Goal: Information Seeking & Learning: Learn about a topic

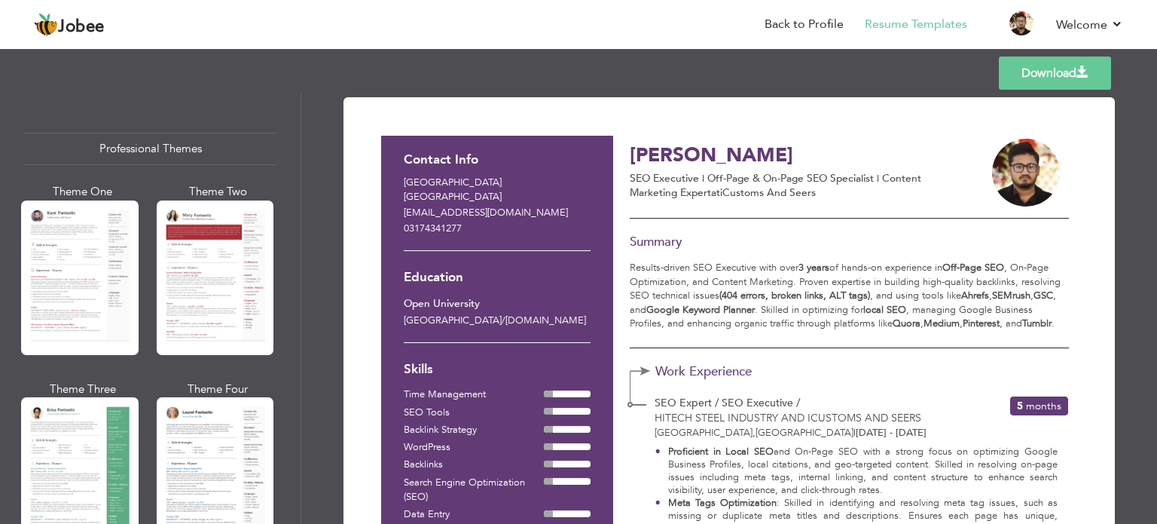
scroll to position [1043, 0]
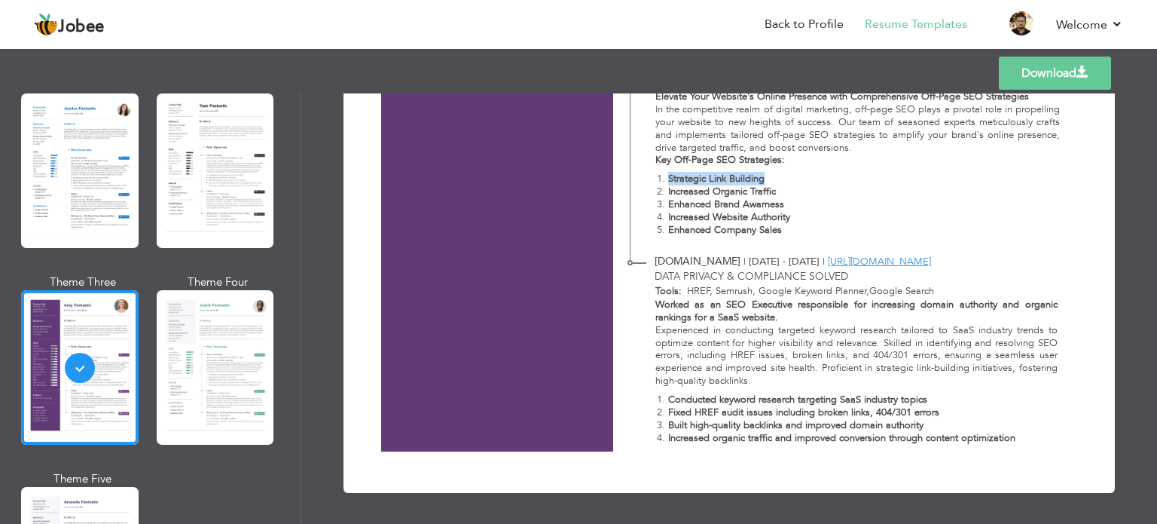
click at [733, 167] on div "Elevate Your Website's Online Presence with Comprehensive Off-Page SEO Strategi…" at bounding box center [849, 166] width 438 height 152
click at [750, 198] on strong "Enhanced Brand Awarness" at bounding box center [726, 204] width 116 height 14
drag, startPoint x: 750, startPoint y: 198, endPoint x: 691, endPoint y: 207, distance: 60.2
click at [691, 207] on strong "Enhanced Brand Awarness" at bounding box center [726, 204] width 116 height 14
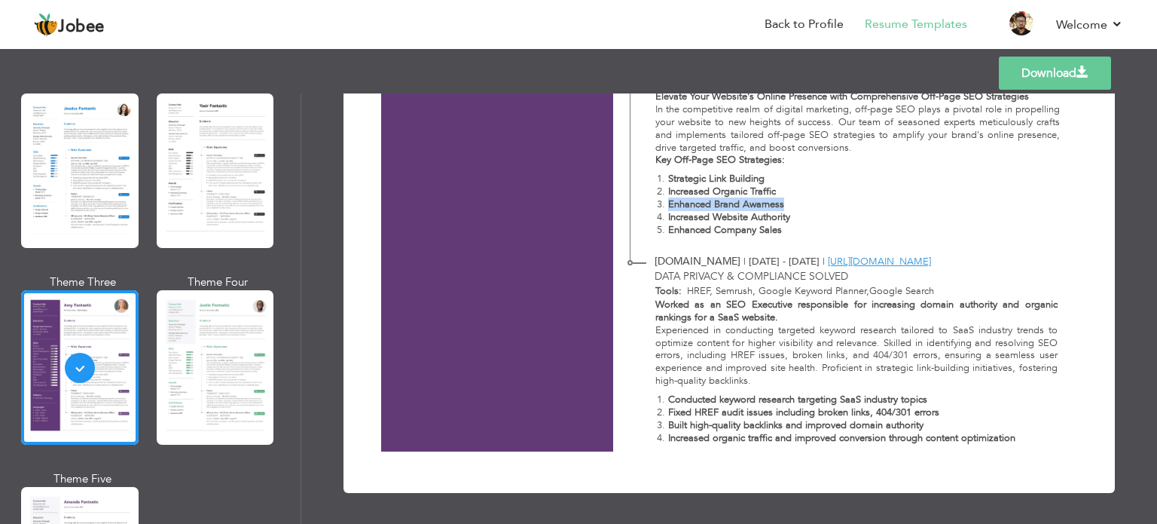
drag, startPoint x: 691, startPoint y: 207, endPoint x: 747, endPoint y: 209, distance: 56.5
click at [747, 209] on strong "Enhanced Brand Awarness" at bounding box center [726, 204] width 116 height 14
click at [759, 219] on strong "Increased Website Authority" at bounding box center [729, 217] width 122 height 14
drag, startPoint x: 759, startPoint y: 219, endPoint x: 682, endPoint y: 211, distance: 78.0
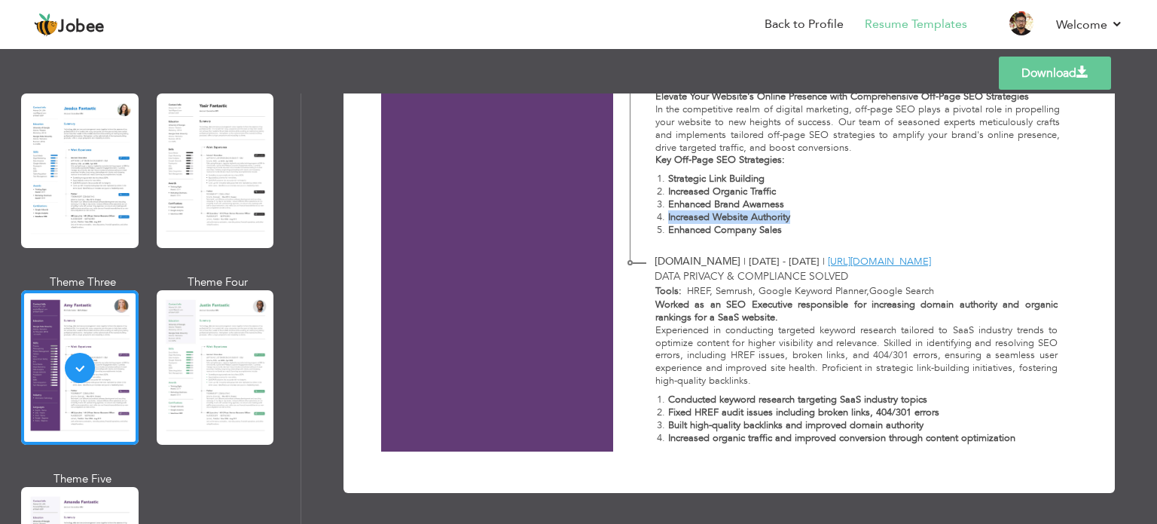
click at [682, 211] on strong "Increased Website Authority" at bounding box center [729, 217] width 122 height 14
click at [684, 231] on strong "Enhanced Company Sales" at bounding box center [725, 230] width 114 height 14
drag, startPoint x: 684, startPoint y: 231, endPoint x: 760, endPoint y: 231, distance: 76.1
click at [760, 231] on strong "Enhanced Company Sales" at bounding box center [725, 230] width 114 height 14
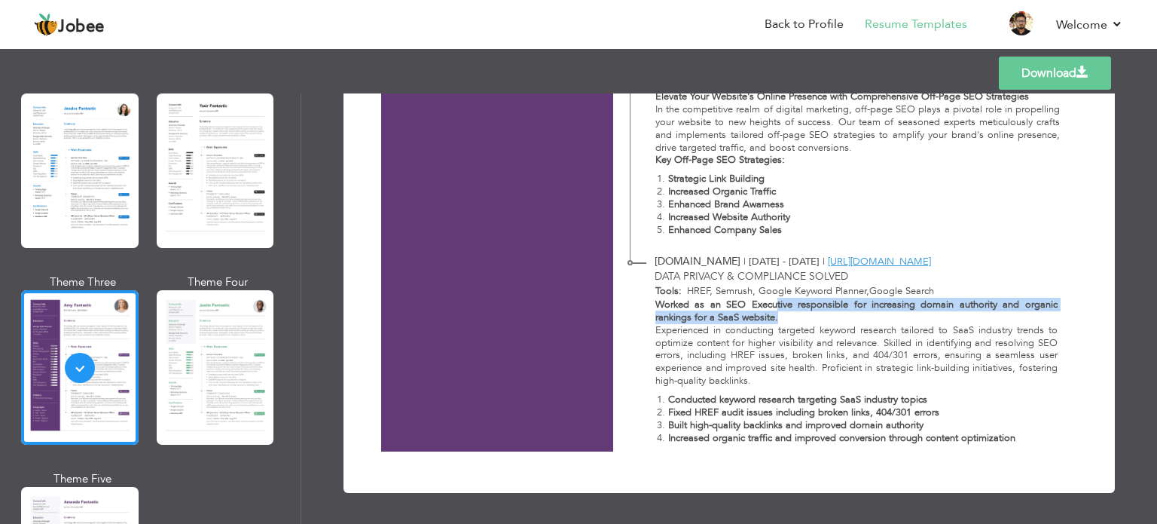
drag, startPoint x: 779, startPoint y: 316, endPoint x: 772, endPoint y: 301, distance: 17.2
click at [772, 301] on p "Worked as an SEO Executive responsible for increasing domain authority and orga…" at bounding box center [856, 311] width 402 height 26
click at [774, 302] on strong "Worked as an SEO Executive responsible for increasing domain authority and orga…" at bounding box center [856, 311] width 402 height 26
drag, startPoint x: 774, startPoint y: 302, endPoint x: 776, endPoint y: 319, distance: 16.6
click at [776, 319] on p "Worked as an SEO Executive responsible for increasing domain authority and orga…" at bounding box center [856, 311] width 402 height 26
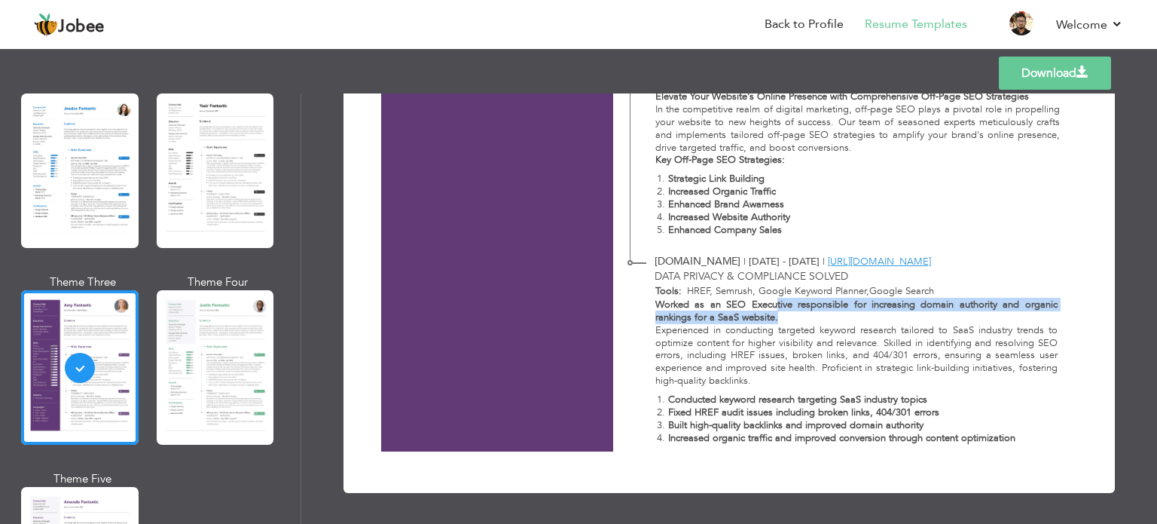
click at [774, 299] on strong "Worked as an SEO Executive responsible for increasing domain authority and orga…" at bounding box center [856, 311] width 402 height 26
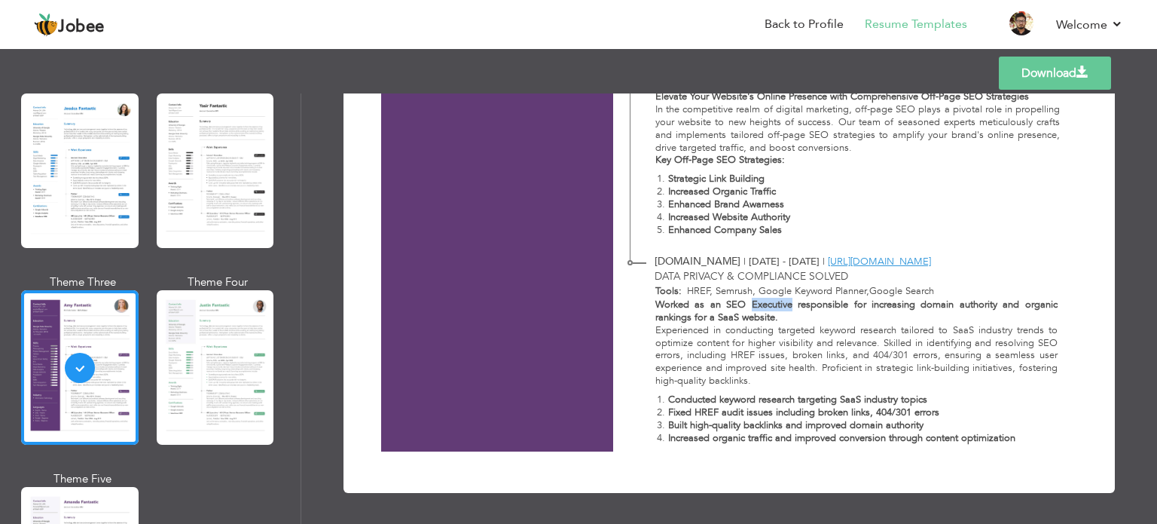
click at [775, 299] on strong "Worked as an SEO Executive responsible for increasing domain authority and orga…" at bounding box center [856, 311] width 402 height 26
click at [768, 304] on strong "Worked as an SEO Executive responsible for increasing domain authority and orga…" at bounding box center [856, 311] width 402 height 26
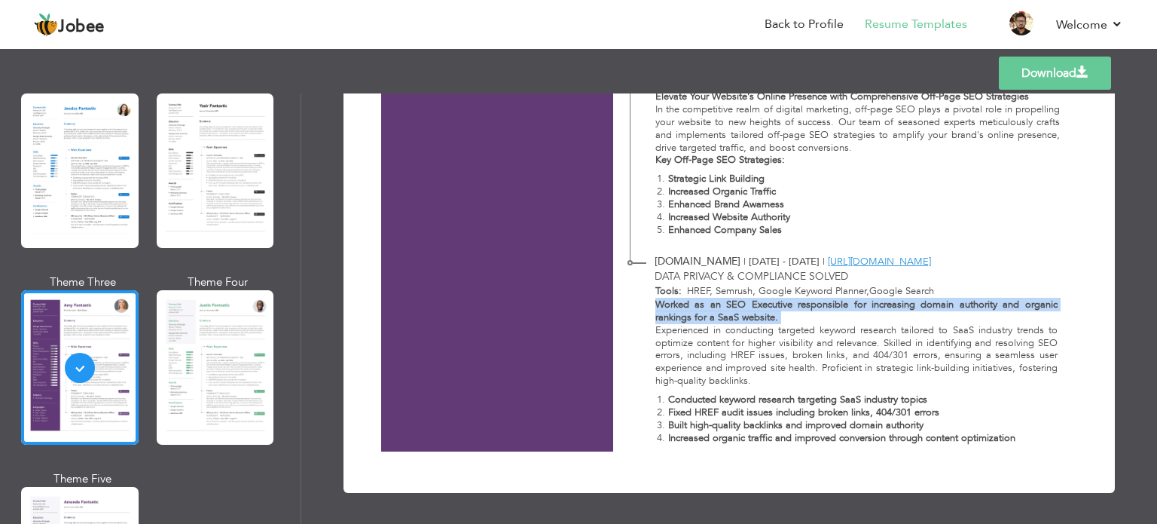
drag, startPoint x: 768, startPoint y: 304, endPoint x: 775, endPoint y: 303, distance: 7.7
click at [775, 303] on strong "Worked as an SEO Executive responsible for increasing domain authority and orga…" at bounding box center [856, 311] width 402 height 26
click at [759, 319] on strong "Worked as an SEO Executive responsible for increasing domain authority and orga…" at bounding box center [856, 311] width 402 height 26
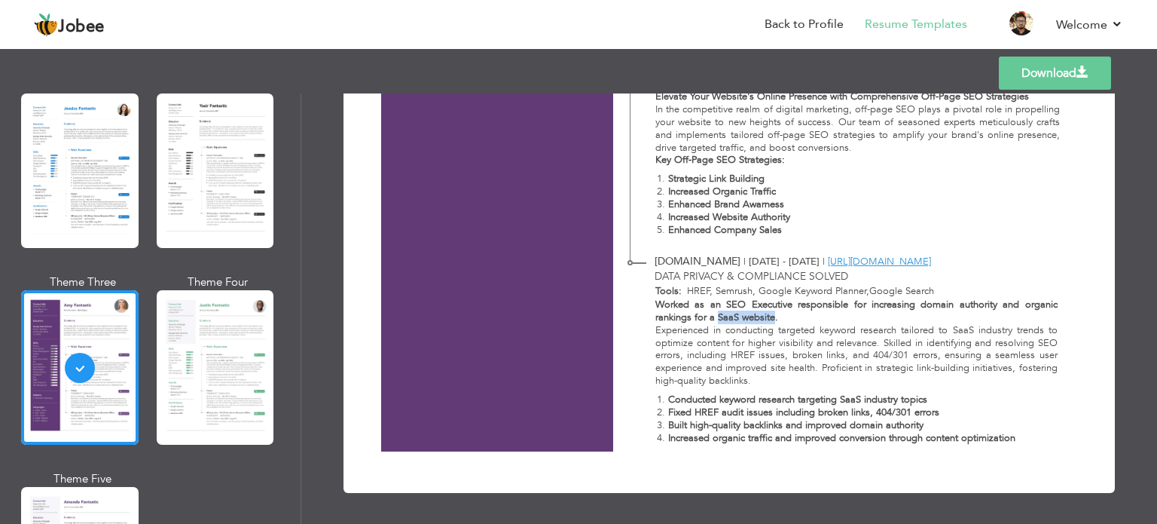
drag, startPoint x: 759, startPoint y: 317, endPoint x: 723, endPoint y: 319, distance: 36.2
click at [723, 319] on strong "Worked as an SEO Executive responsible for increasing domain authority and orga…" at bounding box center [856, 311] width 402 height 26
click at [724, 319] on strong "Worked as an SEO Executive responsible for increasing domain authority and orga…" at bounding box center [856, 311] width 402 height 26
click at [726, 319] on strong "Worked as an SEO Executive responsible for increasing domain authority and orga…" at bounding box center [856, 311] width 402 height 26
click at [672, 397] on strong "Conducted keyword research targeting SaaS industry topics" at bounding box center [797, 399] width 259 height 14
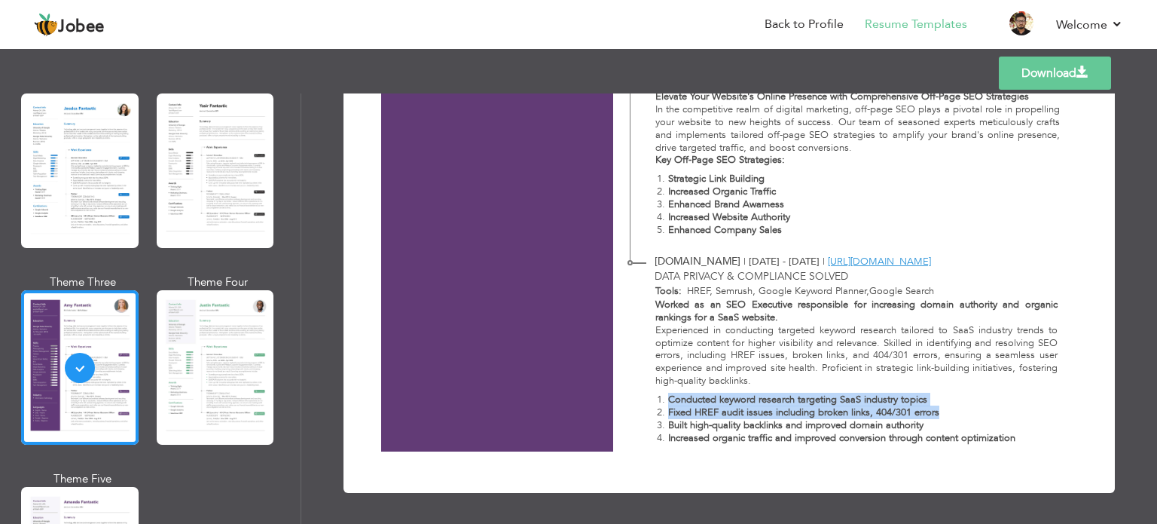
drag, startPoint x: 672, startPoint y: 397, endPoint x: 937, endPoint y: 409, distance: 265.4
click at [937, 409] on ol "Conducted keyword research targeting SaaS industry topics Fixed HREF audit issu…" at bounding box center [856, 418] width 402 height 51
click at [937, 410] on p "Fixed HREF audit issues including broken links, 404/301 errors" at bounding box center [862, 412] width 389 height 13
drag, startPoint x: 942, startPoint y: 412, endPoint x: 654, endPoint y: 398, distance: 288.1
click at [655, 398] on ol "Conducted keyword research targeting SaaS industry topics Fixed HREF audit issu…" at bounding box center [856, 418] width 402 height 51
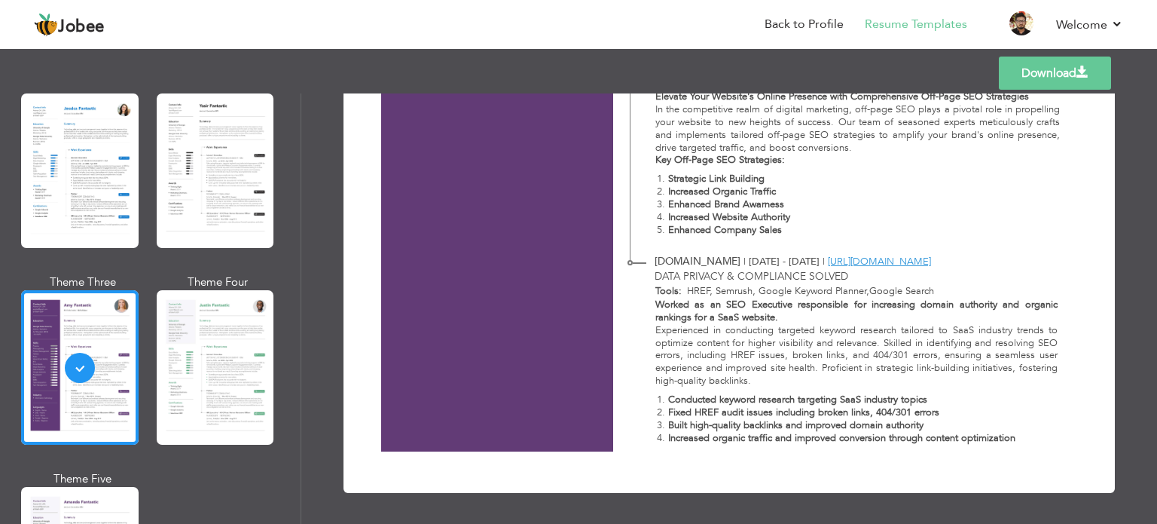
click at [668, 426] on strong "Built high-quality backlinks and improved domain authority" at bounding box center [795, 425] width 255 height 14
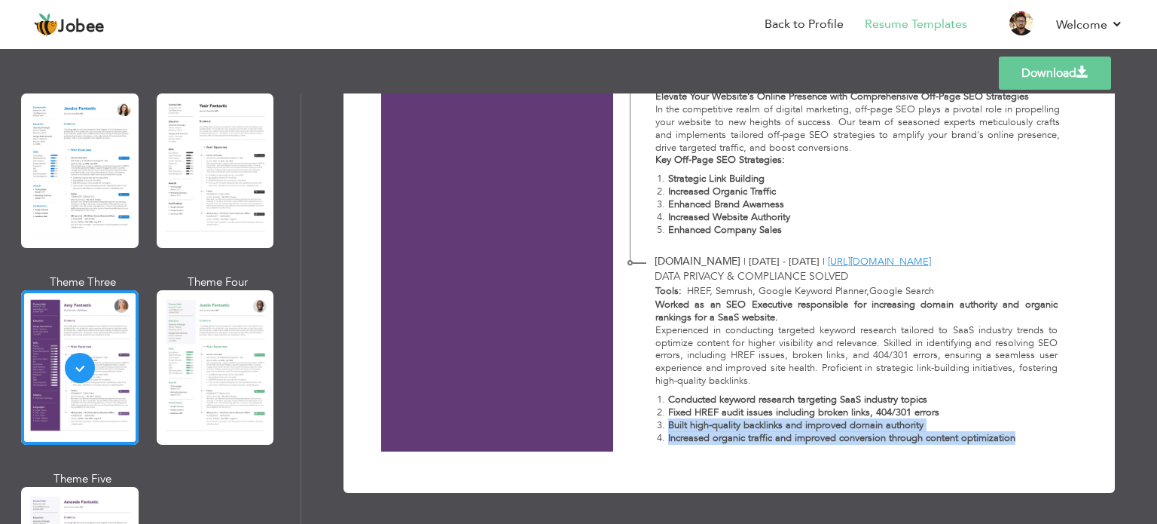
drag, startPoint x: 667, startPoint y: 426, endPoint x: 1050, endPoint y: 436, distance: 382.8
click at [1050, 436] on ol "Conducted keyword research targeting SaaS industry topics Fixed HREF audit issu…" at bounding box center [856, 418] width 402 height 51
click at [1050, 436] on p "Increased organic traffic and improved conversion through content optimization" at bounding box center [862, 438] width 389 height 13
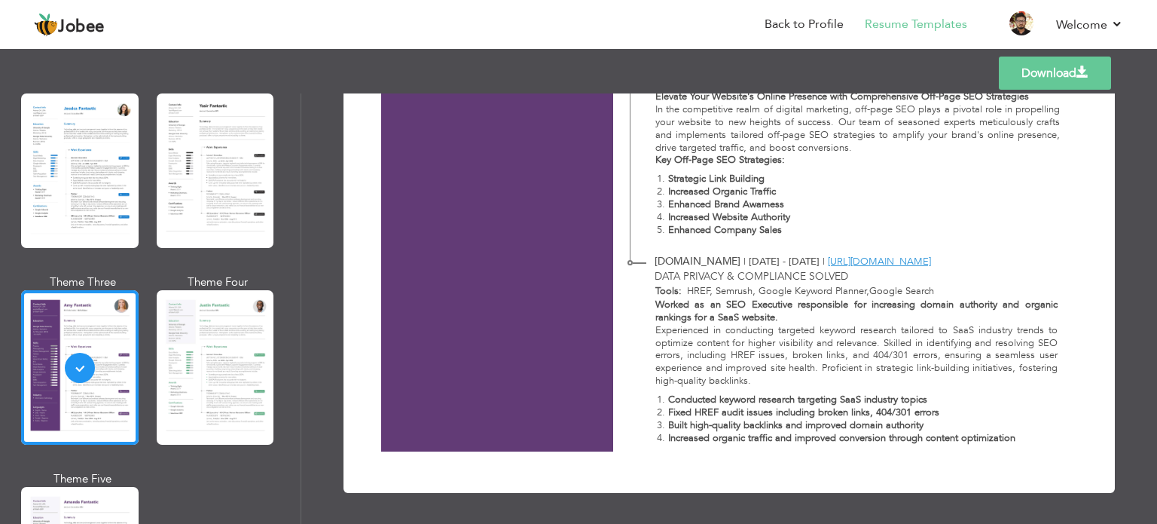
click at [1049, 436] on p "Increased organic traffic and improved conversion through content optimization" at bounding box center [862, 438] width 389 height 13
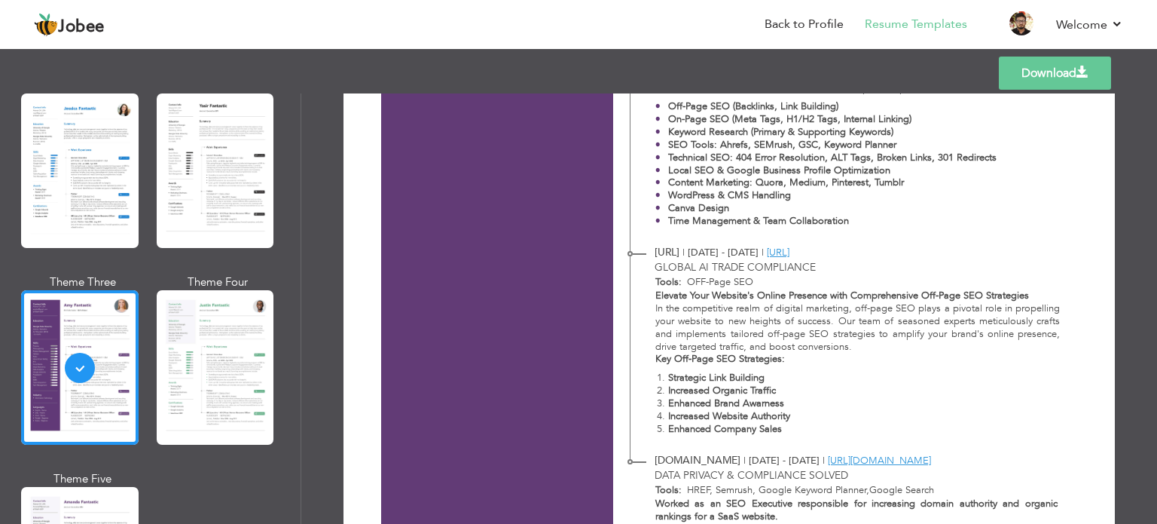
scroll to position [817, 0]
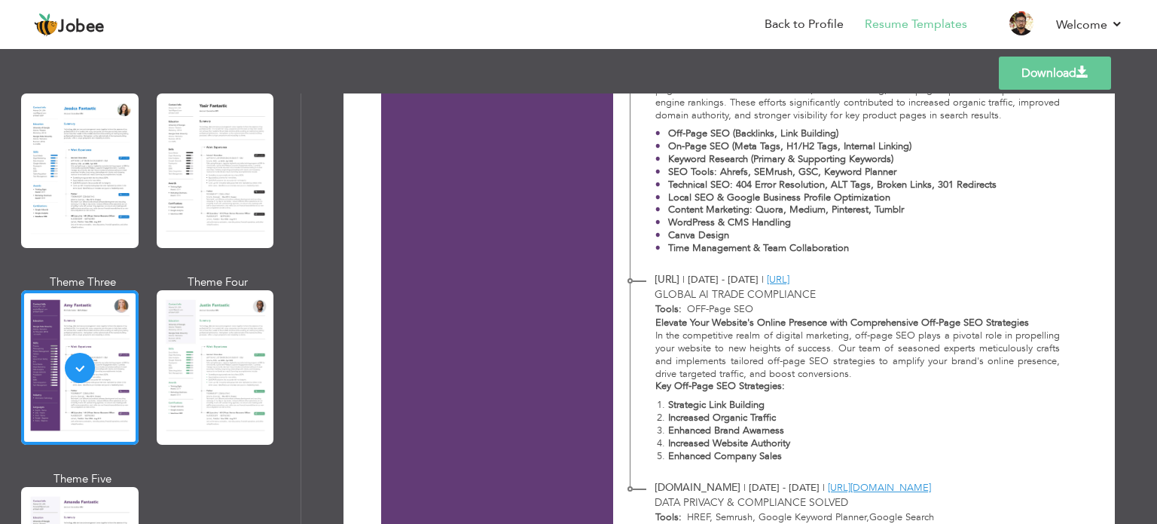
click at [1002, 329] on p "In the competitive realm of digital marketing, off-page SEO plays a pivotal rol…" at bounding box center [857, 354] width 405 height 51
click at [999, 319] on strong "Elevate Your Website's Online Presence with Comprehensive Off-Page SEO Strategi…" at bounding box center [842, 323] width 374 height 14
click at [997, 320] on strong "Elevate Your Website's Online Presence with Comprehensive Off-Page SEO Strategi…" at bounding box center [842, 323] width 374 height 14
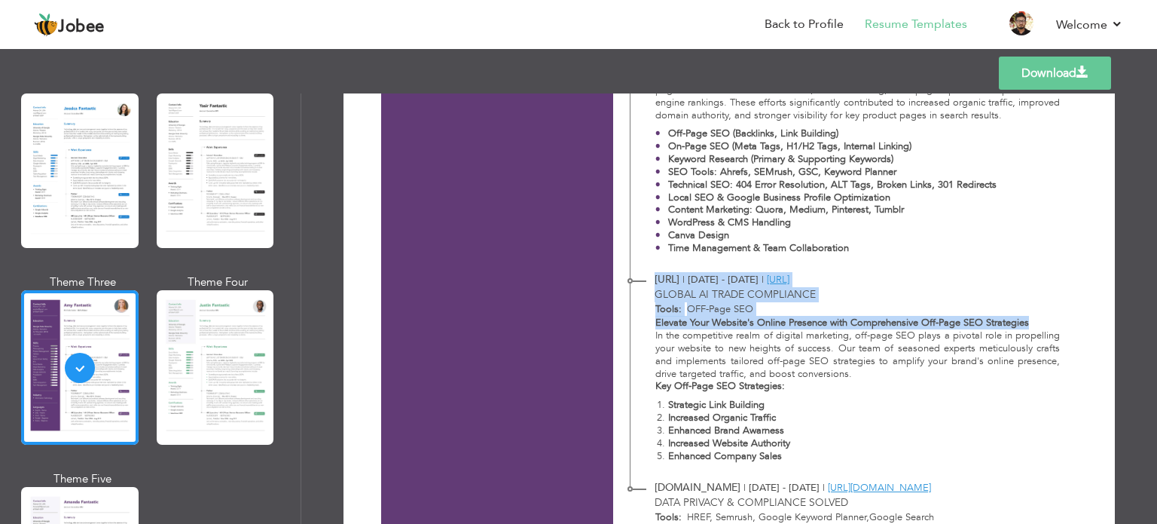
drag, startPoint x: 997, startPoint y: 320, endPoint x: 627, endPoint y: 325, distance: 370.6
click at [630, 325] on div "[URL] | [DATE] - [DATE] | [URL] Global AI Trade Compliance [URL] | [DATE] - [DA…" at bounding box center [849, 365] width 438 height 208
click at [661, 307] on b "Tools:" at bounding box center [668, 309] width 26 height 14
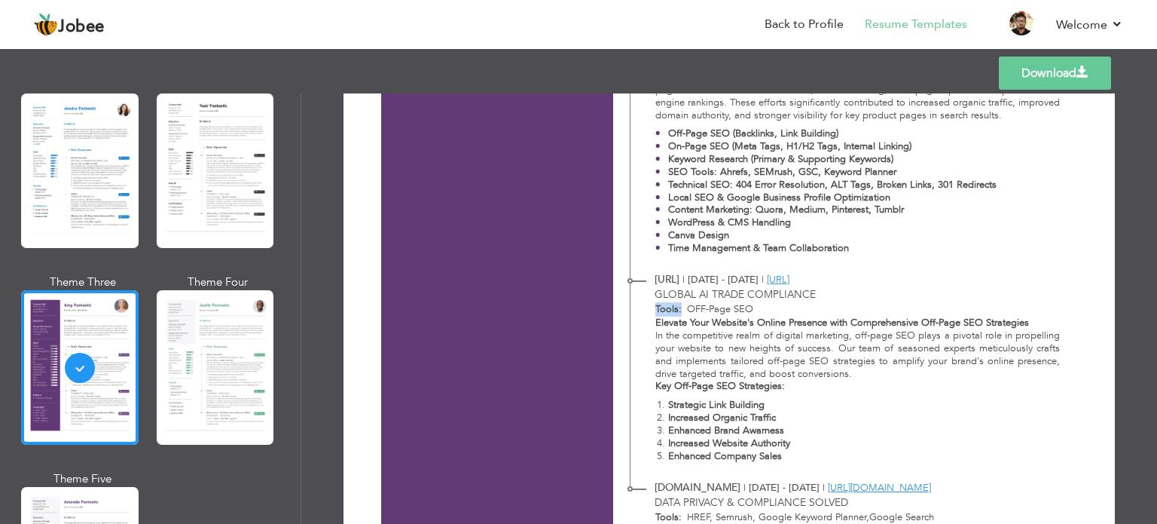
drag, startPoint x: 661, startPoint y: 307, endPoint x: 674, endPoint y: 307, distance: 13.6
click at [674, 307] on b "Tools:" at bounding box center [668, 309] width 26 height 14
click at [673, 307] on b "Tools:" at bounding box center [668, 309] width 26 height 14
click at [673, 310] on b "Tools:" at bounding box center [668, 309] width 26 height 14
click at [667, 309] on b "Tools:" at bounding box center [668, 309] width 26 height 14
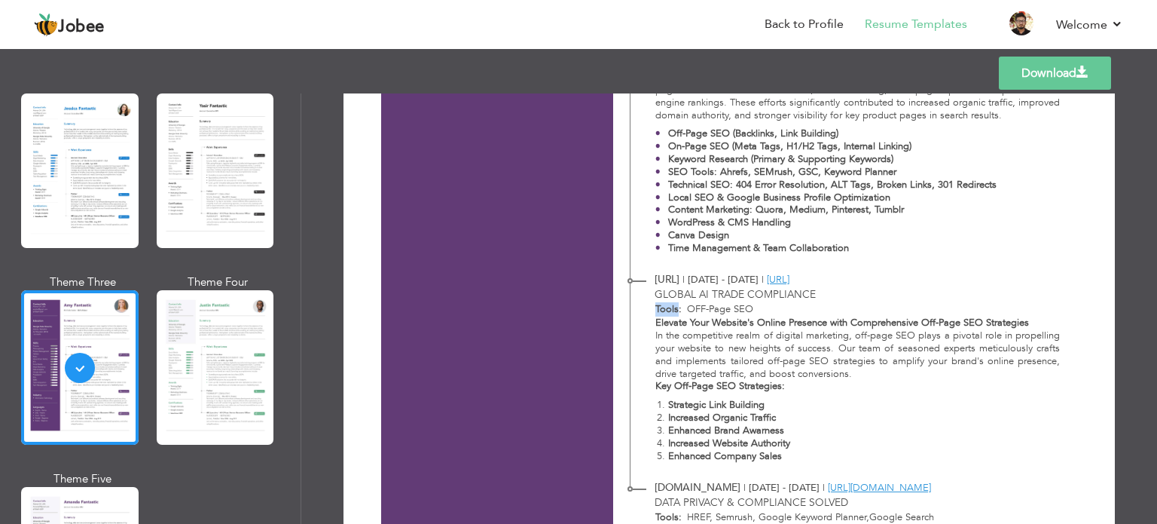
click at [667, 309] on b "Tools:" at bounding box center [668, 309] width 26 height 14
click at [853, 243] on p "Time Management & Team Collaboration" at bounding box center [832, 248] width 328 height 13
drag, startPoint x: 853, startPoint y: 246, endPoint x: 789, endPoint y: 246, distance: 64.8
click at [789, 246] on p "Time Management & Team Collaboration" at bounding box center [832, 248] width 328 height 13
click at [789, 246] on strong "Time Management & Team Collaboration" at bounding box center [758, 248] width 181 height 14
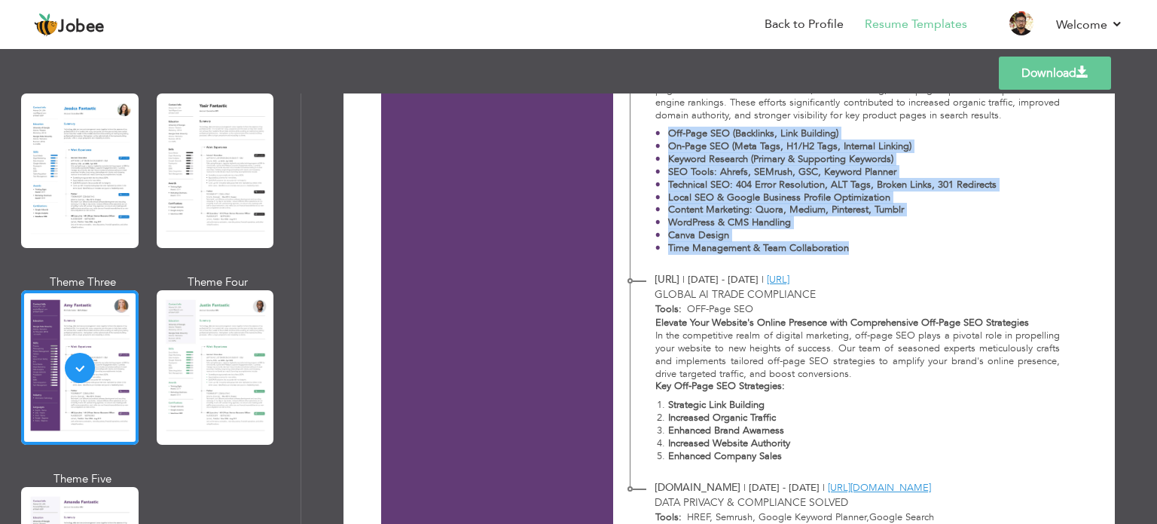
drag, startPoint x: 789, startPoint y: 246, endPoint x: 660, endPoint y: 133, distance: 171.3
click at [660, 133] on ul "Off-Page SEO (Backlinks, Link Building) On-Page SEO (Meta Tags, H1/H2 Tags, Int…" at bounding box center [857, 190] width 405 height 127
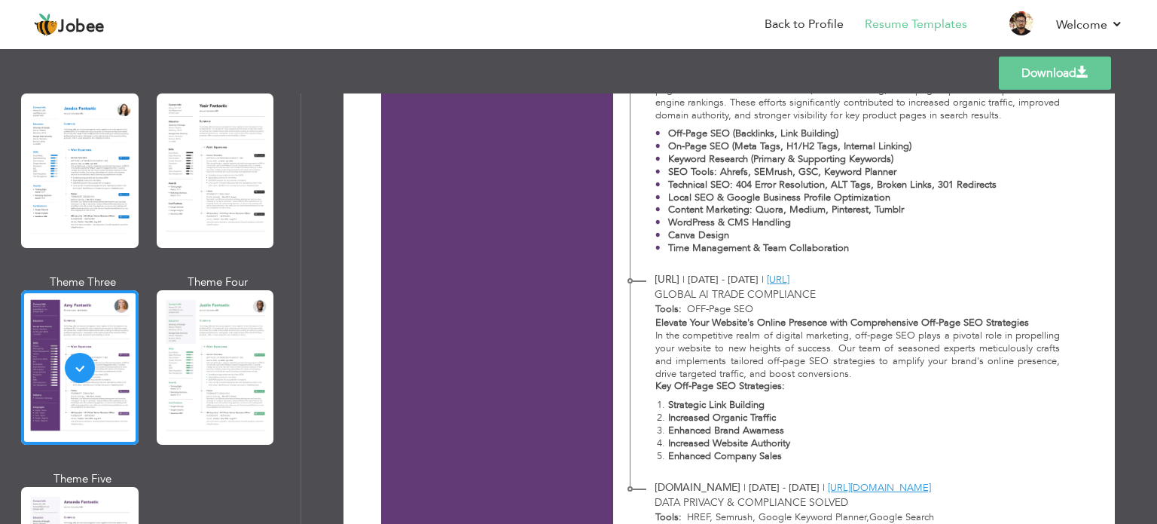
click at [660, 133] on li "Off-Page SEO (Backlinks, Link Building)" at bounding box center [825, 133] width 341 height 13
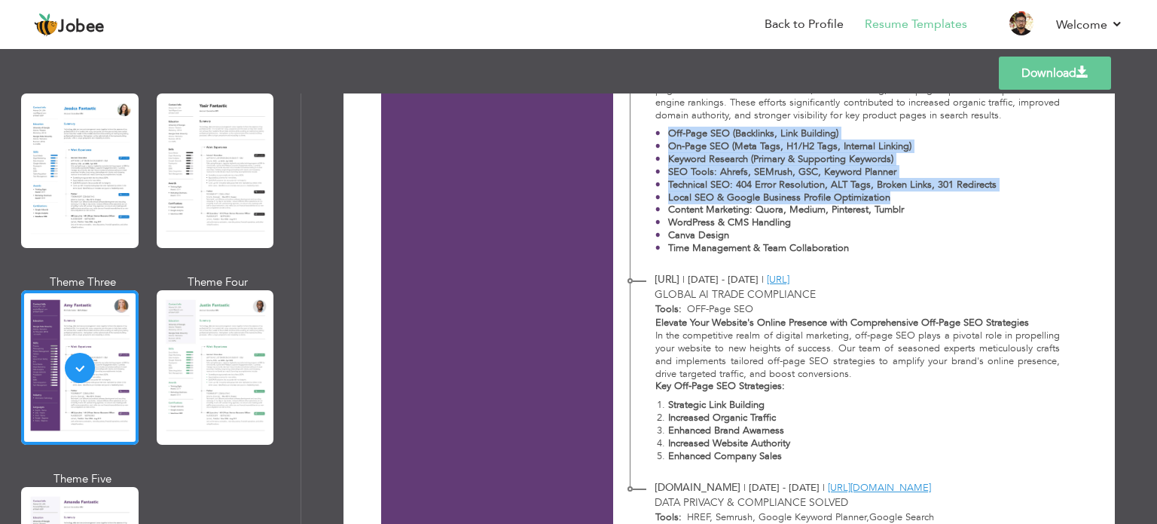
drag, startPoint x: 660, startPoint y: 133, endPoint x: 894, endPoint y: 196, distance: 242.5
click at [894, 196] on ul "Off-Page SEO (Backlinks, Link Building) On-Page SEO (Meta Tags, H1/H2 Tags, Int…" at bounding box center [857, 190] width 405 height 127
click at [894, 196] on p "Local SEO & Google Business Profile Optimization" at bounding box center [832, 197] width 328 height 13
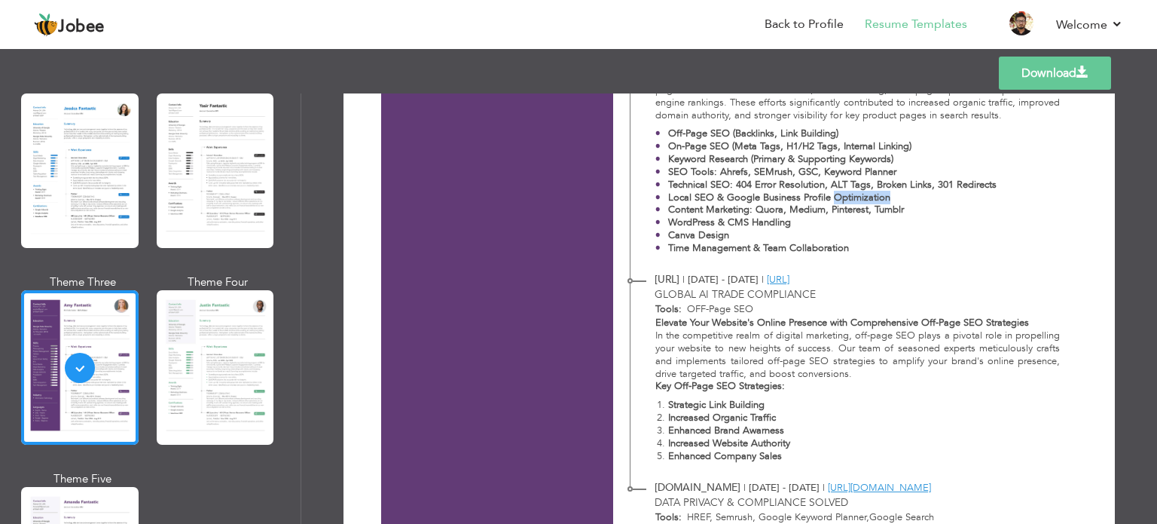
drag, startPoint x: 901, startPoint y: 194, endPoint x: 831, endPoint y: 200, distance: 70.3
click at [830, 200] on p "Local SEO & Google Business Profile Optimization" at bounding box center [832, 197] width 328 height 13
click at [696, 183] on strong "Technical SEO: 404 Error Resolution, ALT Tags, Broken Links, 301 Redirects" at bounding box center [832, 185] width 328 height 14
click at [699, 183] on strong "Technical SEO: 404 Error Resolution, ALT Tags, Broken Links, 301 Redirects" at bounding box center [832, 185] width 328 height 14
click at [694, 183] on strong "Technical SEO: 404 Error Resolution, ALT Tags, Broken Links, 301 Redirects" at bounding box center [832, 185] width 328 height 14
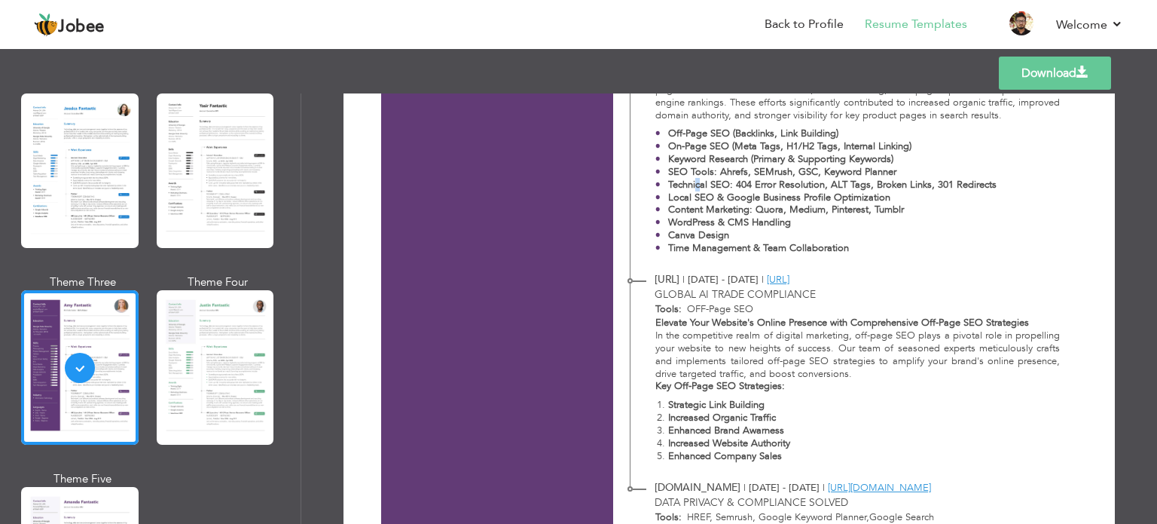
click at [696, 183] on strong "Technical SEO: 404 Error Resolution, ALT Tags, Broken Links, 301 Redirects" at bounding box center [832, 185] width 328 height 14
click at [686, 186] on strong "Technical SEO: 404 Error Resolution, ALT Tags, Broken Links, 301 Redirects" at bounding box center [832, 185] width 328 height 14
drag, startPoint x: 686, startPoint y: 186, endPoint x: 721, endPoint y: 180, distance: 35.2
click at [721, 180] on strong "Technical SEO: 404 Error Resolution, ALT Tags, Broken Links, 301 Redirects" at bounding box center [832, 185] width 328 height 14
drag, startPoint x: 731, startPoint y: 169, endPoint x: 729, endPoint y: 182, distance: 13.6
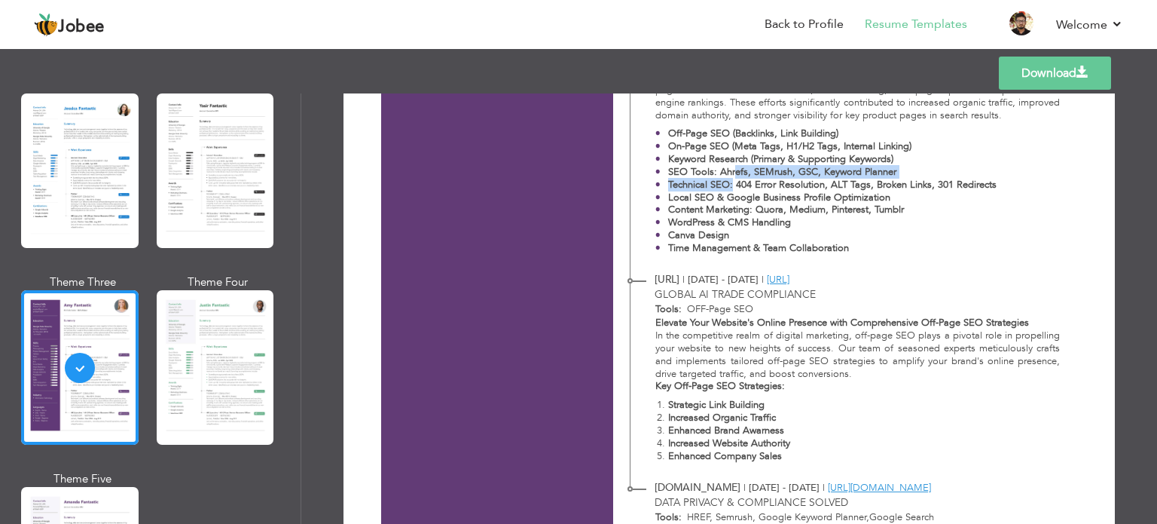
click at [729, 182] on ul "Off-Page SEO (Backlinks, Link Building) On-Page SEO (Meta Tags, H1/H2 Tags, Int…" at bounding box center [857, 190] width 405 height 127
click at [737, 183] on strong "Technical SEO: 404 Error Resolution, ALT Tags, Broken Links, 301 Redirects" at bounding box center [832, 185] width 328 height 14
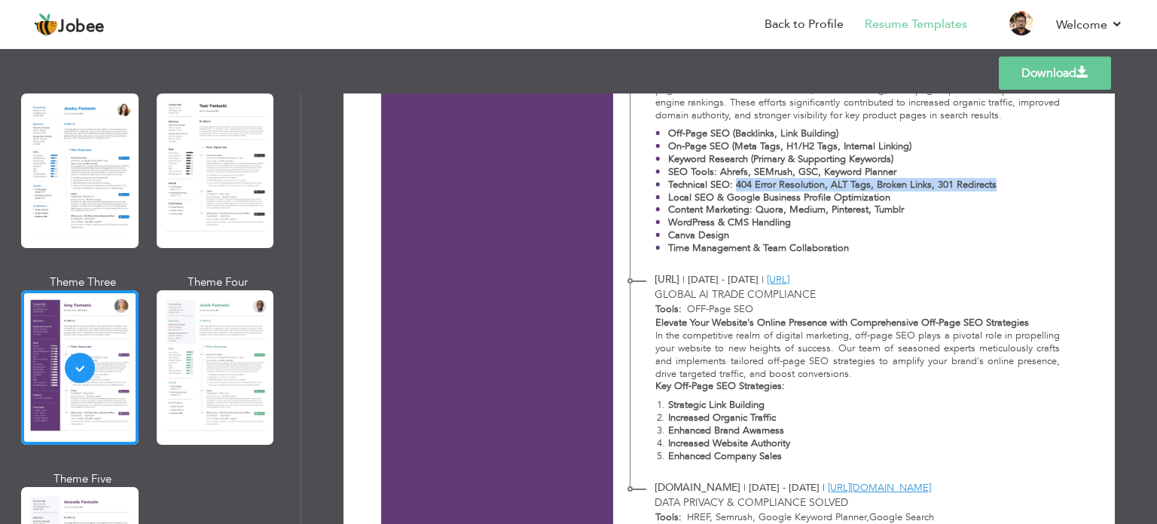
drag, startPoint x: 737, startPoint y: 183, endPoint x: 972, endPoint y: 187, distance: 235.0
click at [972, 187] on strong "Technical SEO: 404 Error Resolution, ALT Tags, Broken Links, 301 Redirects" at bounding box center [832, 185] width 328 height 14
drag, startPoint x: 972, startPoint y: 187, endPoint x: 800, endPoint y: 180, distance: 171.9
click at [800, 180] on strong "Technical SEO: 404 Error Resolution, ALT Tags, Broken Links, 301 Redirects" at bounding box center [832, 185] width 328 height 14
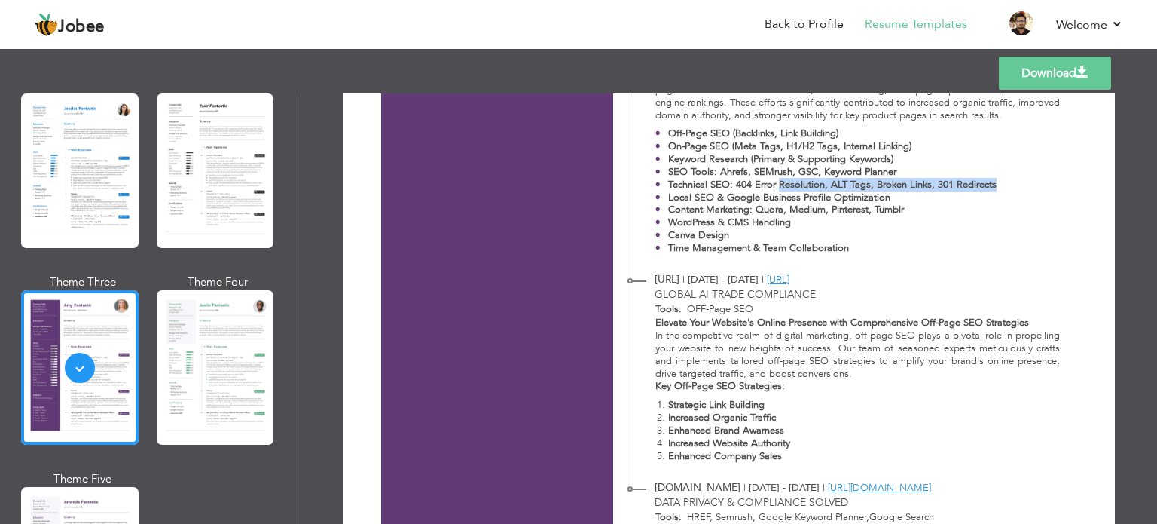
click at [799, 185] on strong "Technical SEO: 404 Error Resolution, ALT Tags, Broken Links, 301 Redirects" at bounding box center [832, 185] width 328 height 14
drag, startPoint x: 799, startPoint y: 185, endPoint x: 1027, endPoint y: 192, distance: 228.4
click at [1027, 192] on ul "Off-Page SEO (Backlinks, Link Building) On-Page SEO (Meta Tags, H1/H2 Tags, Int…" at bounding box center [857, 190] width 405 height 127
click at [1030, 185] on ul "Off-Page SEO (Backlinks, Link Building) On-Page SEO (Meta Tags, H1/H2 Tags, Int…" at bounding box center [857, 190] width 405 height 127
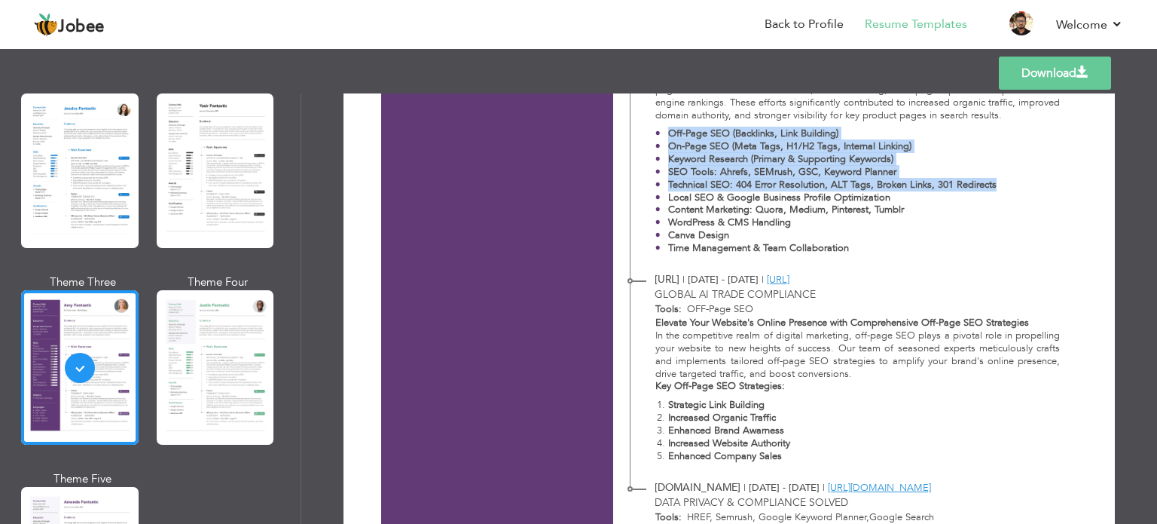
drag, startPoint x: 923, startPoint y: 174, endPoint x: 660, endPoint y: 132, distance: 266.2
click at [660, 132] on ul "Off-Page SEO (Backlinks, Link Building) On-Page SEO (Meta Tags, H1/H2 Tags, Int…" at bounding box center [857, 190] width 405 height 127
click at [933, 141] on p "On-Page SEO (Meta Tags, H1/H2 Tags, Internal Linking)" at bounding box center [832, 146] width 328 height 13
click at [934, 145] on p "On-Page SEO (Meta Tags, H1/H2 Tags, Internal Linking)" at bounding box center [832, 146] width 328 height 13
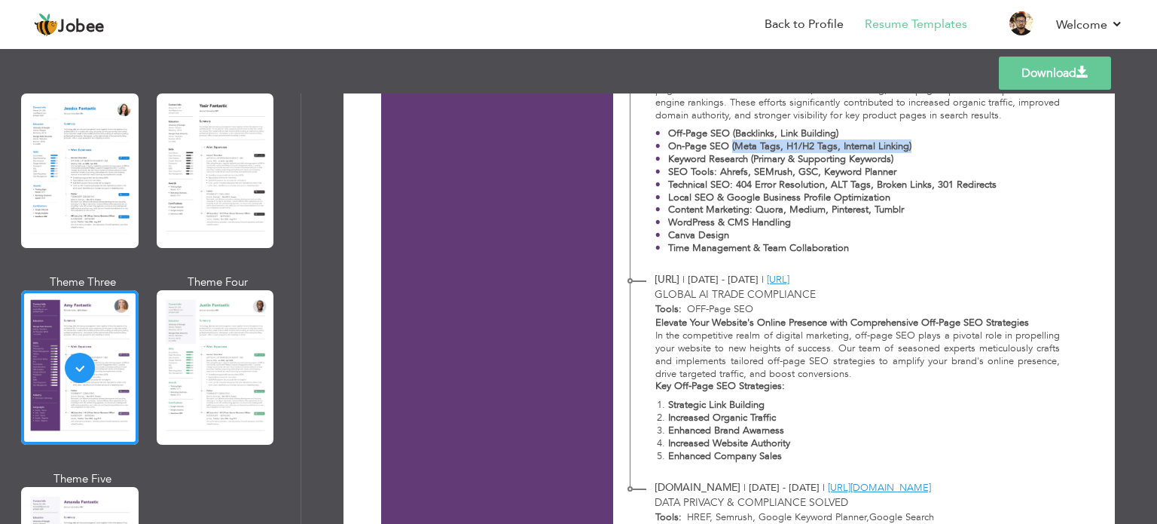
drag, startPoint x: 931, startPoint y: 147, endPoint x: 728, endPoint y: 142, distance: 203.4
click at [728, 142] on p "On-Page SEO (Meta Tags, H1/H2 Tags, Internal Linking)" at bounding box center [832, 146] width 328 height 13
click at [729, 134] on strong "Off-Page SEO (Backlinks, Link Building)" at bounding box center [753, 134] width 170 height 14
drag, startPoint x: 729, startPoint y: 134, endPoint x: 878, endPoint y: 133, distance: 149.1
click at [878, 133] on p "Off-Page SEO (Backlinks, Link Building)" at bounding box center [832, 133] width 328 height 13
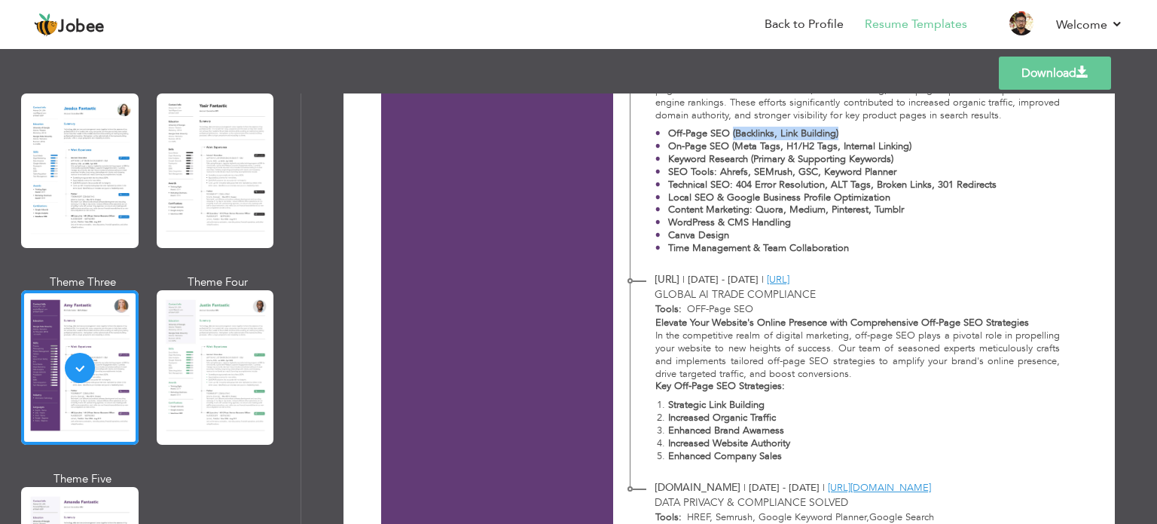
click at [878, 133] on p "Off-Page SEO (Backlinks, Link Building)" at bounding box center [832, 133] width 328 height 13
drag, startPoint x: 915, startPoint y: 146, endPoint x: 728, endPoint y: 145, distance: 186.8
click at [728, 145] on p "On-Page SEO (Meta Tags, H1/H2 Tags, Internal Linking)" at bounding box center [832, 146] width 328 height 13
click at [674, 157] on strong "Keyword Research (Primary & Supporting Keywords)" at bounding box center [780, 159] width 225 height 14
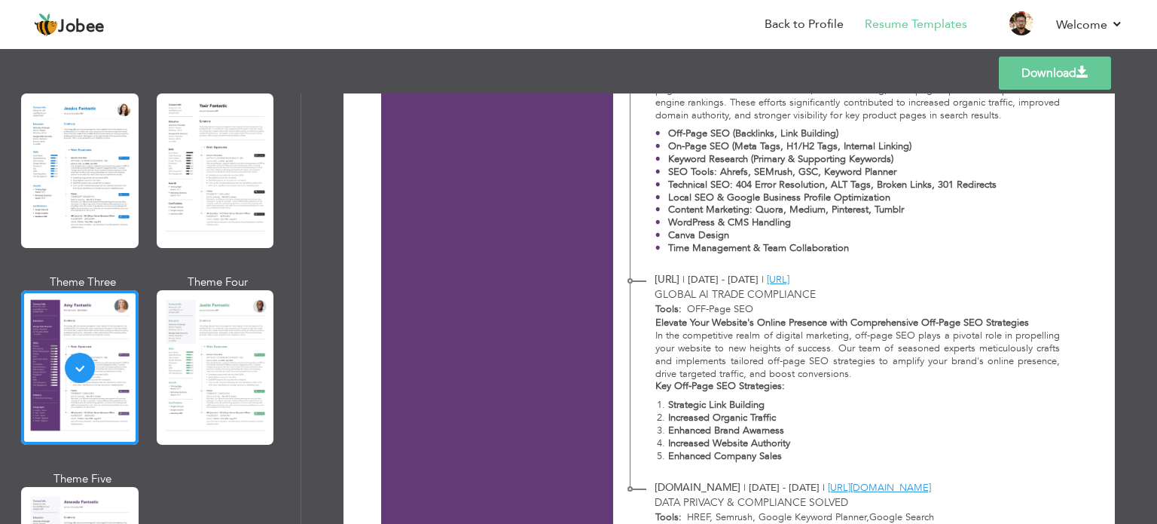
click at [674, 157] on strong "Keyword Research (Primary & Supporting Keywords)" at bounding box center [780, 159] width 225 height 14
click at [750, 159] on strong "Keyword Research (Primary & Supporting Keywords)" at bounding box center [780, 159] width 225 height 14
click at [749, 158] on strong "Keyword Research (Primary & Supporting Keywords)" at bounding box center [780, 159] width 225 height 14
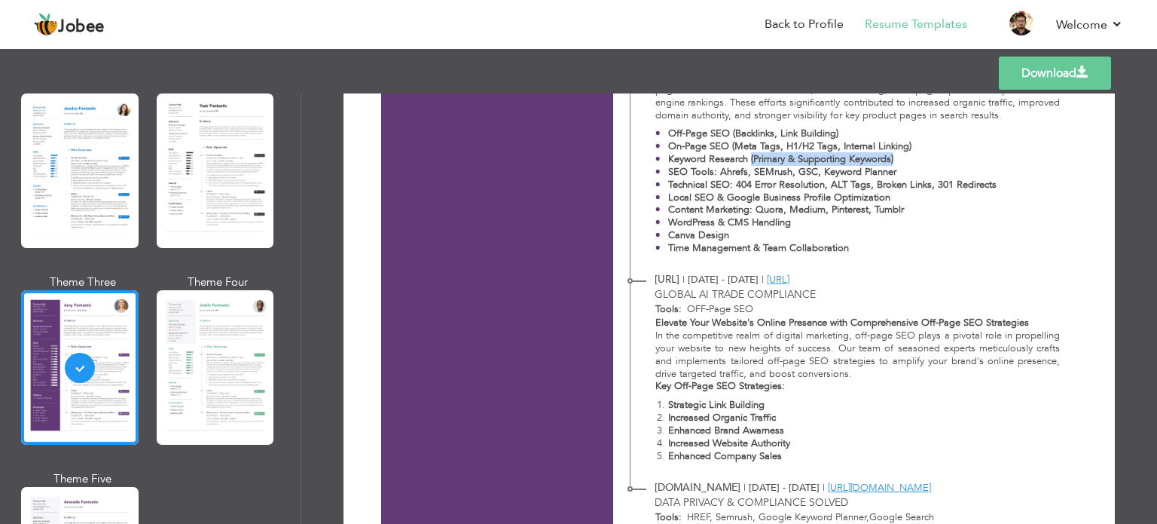
drag, startPoint x: 749, startPoint y: 158, endPoint x: 908, endPoint y: 158, distance: 158.9
click at [908, 158] on p "Keyword Research (Primary & Supporting Keywords)" at bounding box center [832, 159] width 328 height 13
click at [908, 160] on p "Keyword Research (Primary & Supporting Keywords)" at bounding box center [832, 159] width 328 height 13
drag, startPoint x: 924, startPoint y: 156, endPoint x: 748, endPoint y: 161, distance: 176.3
click at [748, 161] on p "Keyword Research (Primary & Supporting Keywords)" at bounding box center [832, 159] width 328 height 13
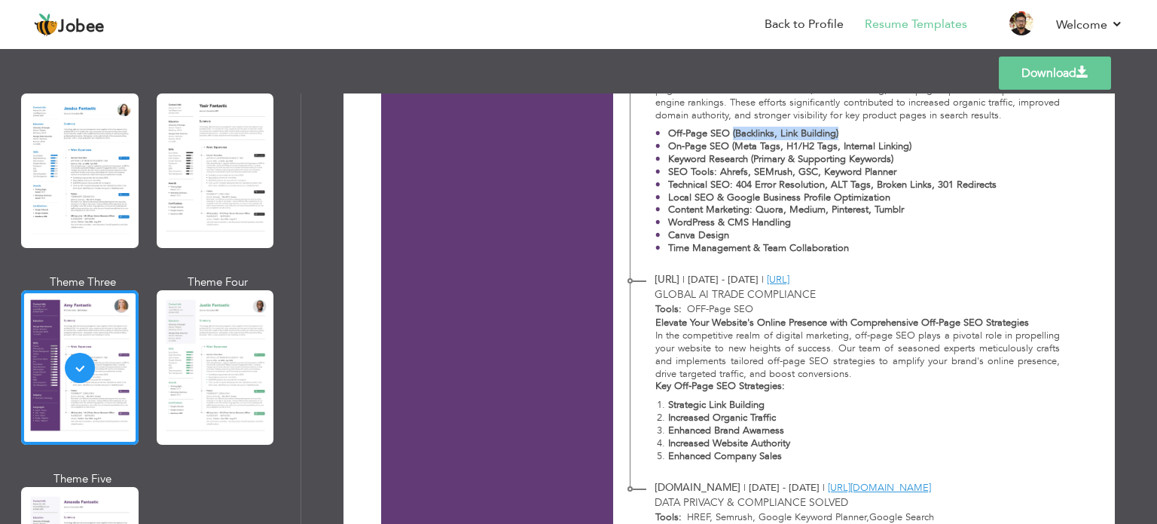
drag, startPoint x: 729, startPoint y: 135, endPoint x: 860, endPoint y: 136, distance: 131.1
click at [860, 136] on p "Off-Page SEO (Backlinks, Link Building)" at bounding box center [832, 133] width 328 height 13
click at [751, 130] on strong "Off-Page SEO (Backlinks, Link Building)" at bounding box center [753, 134] width 170 height 14
click at [774, 132] on strong "Off-Page SEO (Backlinks, Link Building)" at bounding box center [753, 134] width 170 height 14
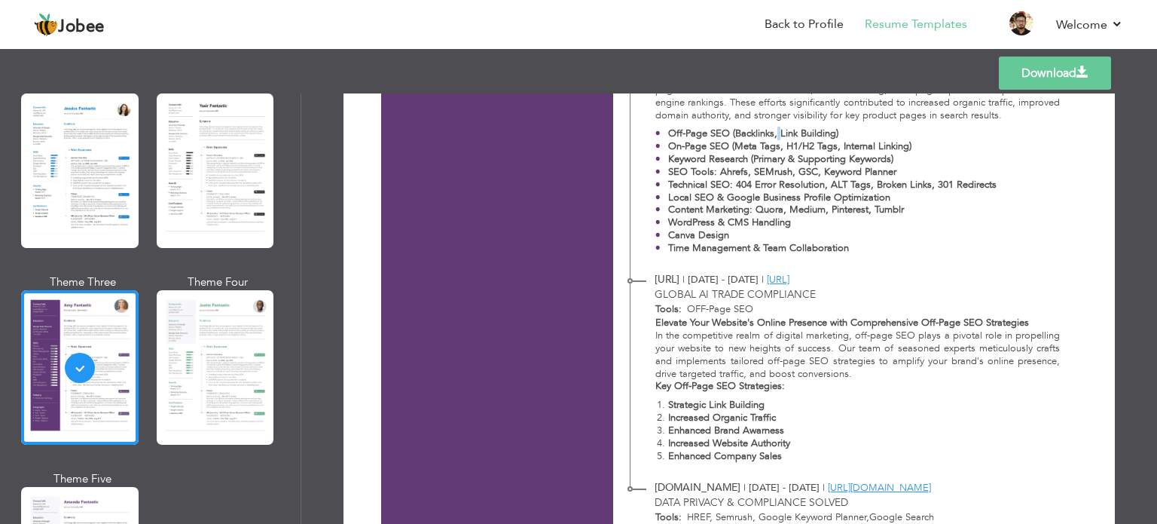
click at [774, 132] on strong "Off-Page SEO (Backlinks, Link Building)" at bounding box center [753, 134] width 170 height 14
click at [777, 132] on strong "Off-Page SEO (Backlinks, Link Building)" at bounding box center [753, 134] width 170 height 14
click at [779, 132] on strong "Off-Page SEO (Backlinks, Link Building)" at bounding box center [753, 134] width 170 height 14
click at [794, 132] on strong "Off-Page SEO (Backlinks, Link Building)" at bounding box center [753, 134] width 170 height 14
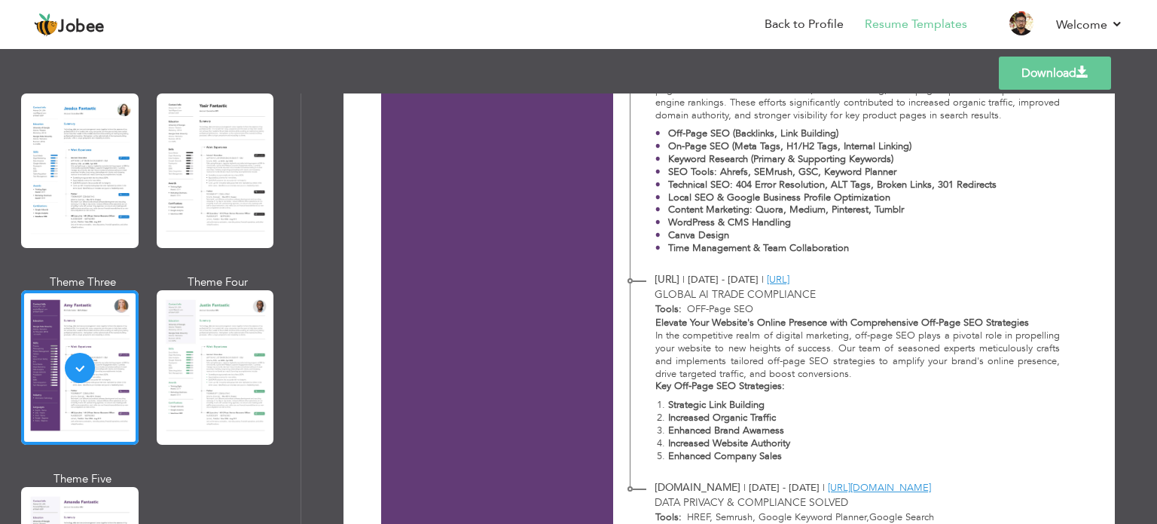
click at [820, 133] on strong "Off-Page SEO (Backlinks, Link Building)" at bounding box center [753, 134] width 170 height 14
click at [820, 134] on strong "Off-Page SEO (Backlinks, Link Building)" at bounding box center [753, 134] width 170 height 14
drag, startPoint x: 836, startPoint y: 134, endPoint x: 729, endPoint y: 133, distance: 107.0
click at [729, 133] on p "Off-Page SEO (Backlinks, Link Building)" at bounding box center [832, 133] width 328 height 13
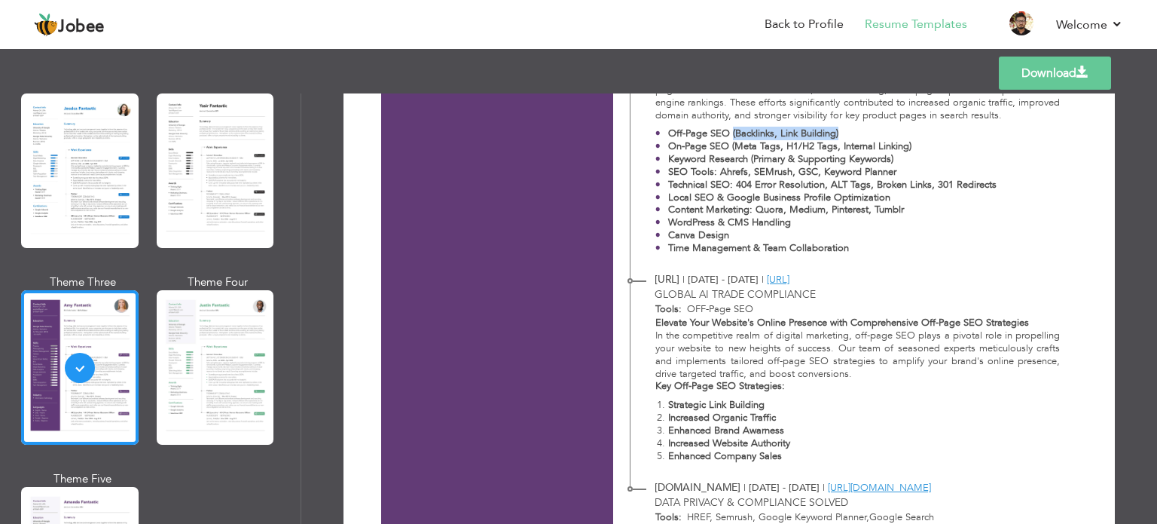
click at [729, 132] on strong "Off-Page SEO (Backlinks, Link Building)" at bounding box center [753, 134] width 170 height 14
click at [725, 134] on strong "Off-Page SEO (Backlinks, Link Building)" at bounding box center [753, 134] width 170 height 14
click at [725, 148] on strong "On-Page SEO (Meta Tags, H1/H2 Tags, Internal Linking)" at bounding box center [789, 146] width 243 height 14
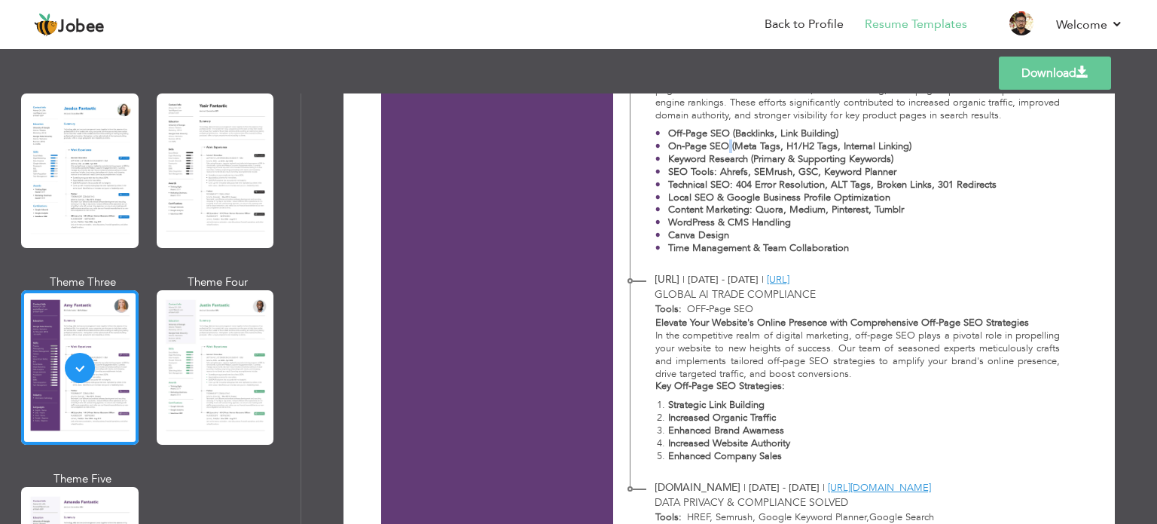
click at [725, 148] on strong "On-Page SEO (Meta Tags, H1/H2 Tags, Internal Linking)" at bounding box center [789, 146] width 243 height 14
click at [728, 145] on strong "On-Page SEO (Meta Tags, H1/H2 Tags, Internal Linking)" at bounding box center [789, 146] width 243 height 14
click at [729, 145] on strong "On-Page SEO (Meta Tags, H1/H2 Tags, Internal Linking)" at bounding box center [789, 146] width 243 height 14
drag, startPoint x: 729, startPoint y: 145, endPoint x: 909, endPoint y: 139, distance: 180.1
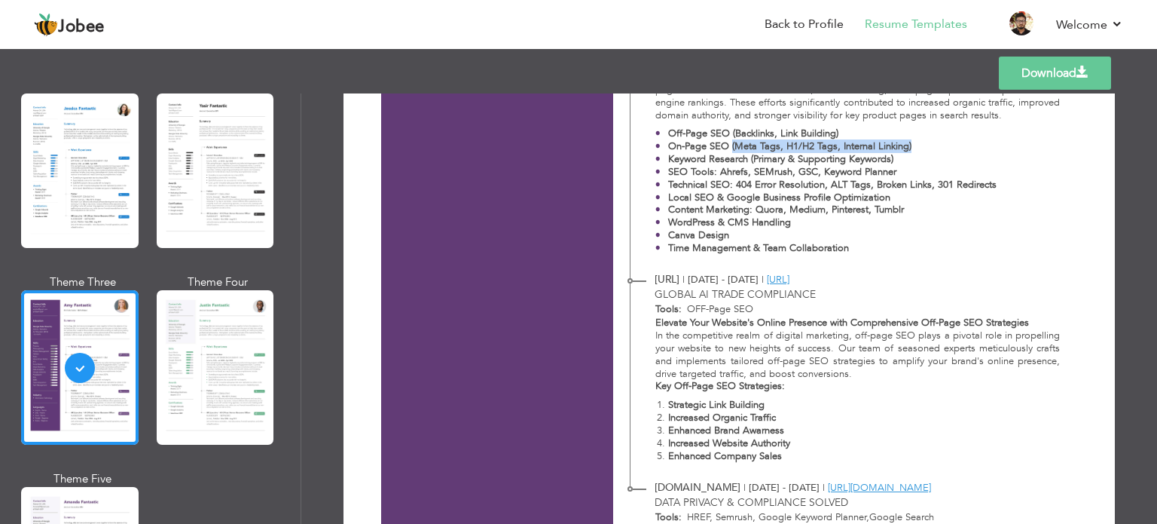
click at [909, 140] on p "On-Page SEO (Meta Tags, H1/H2 Tags, Internal Linking)" at bounding box center [832, 146] width 328 height 13
click at [925, 153] on p "Keyword Research (Primary & Supporting Keywords)" at bounding box center [832, 159] width 328 height 13
drag, startPoint x: 935, startPoint y: 150, endPoint x: 730, endPoint y: 147, distance: 204.9
click at [730, 147] on p "On-Page SEO (Meta Tags, H1/H2 Tags, Internal Linking)" at bounding box center [832, 146] width 328 height 13
click at [709, 142] on strong "On-Page SEO (Meta Tags, H1/H2 Tags, Internal Linking)" at bounding box center [789, 146] width 243 height 14
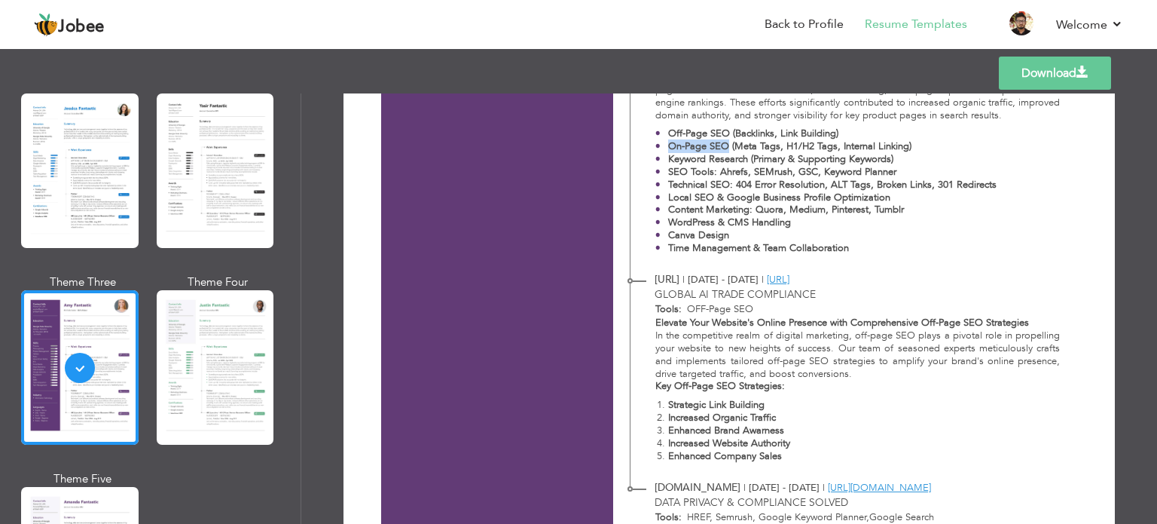
drag, startPoint x: 709, startPoint y: 142, endPoint x: 674, endPoint y: 150, distance: 35.6
click at [674, 150] on strong "On-Page SEO (Meta Tags, H1/H2 Tags, Internal Linking)" at bounding box center [789, 146] width 243 height 14
click at [672, 154] on strong "Keyword Research (Primary & Supporting Keywords)" at bounding box center [780, 159] width 225 height 14
drag, startPoint x: 672, startPoint y: 154, endPoint x: 897, endPoint y: 161, distance: 225.3
click at [897, 161] on p "Keyword Research (Primary & Supporting Keywords)" at bounding box center [832, 159] width 328 height 13
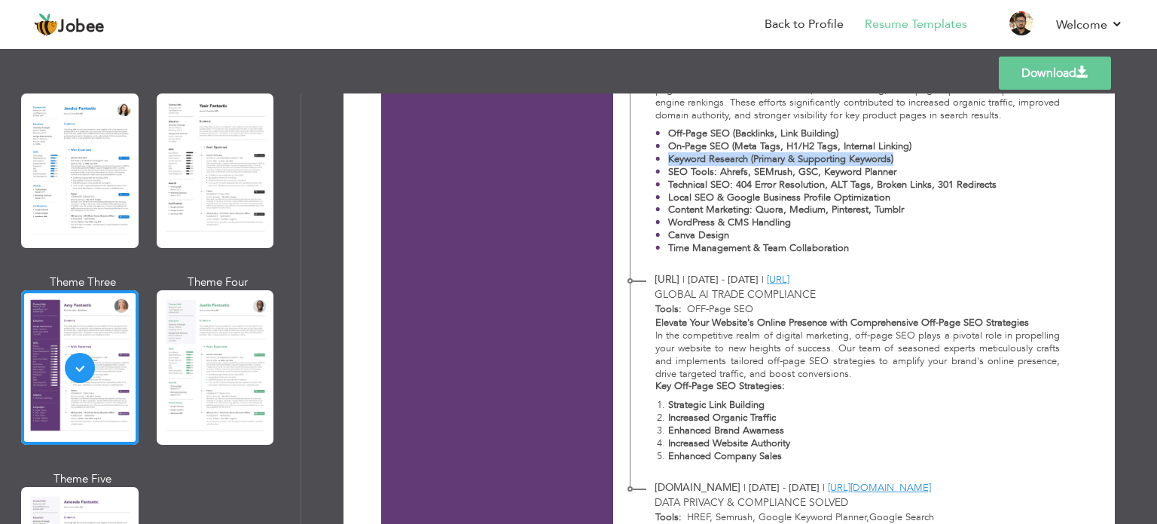
click at [916, 157] on p "Keyword Research (Primary & Supporting Keywords)" at bounding box center [832, 159] width 328 height 13
drag, startPoint x: 916, startPoint y: 157, endPoint x: 749, endPoint y: 157, distance: 167.2
click at [749, 157] on p "Keyword Research (Primary & Supporting Keywords)" at bounding box center [832, 159] width 328 height 13
click at [902, 175] on p "SEO Tools: Ahrefs, SEMrush, GSC, Keyword Planner" at bounding box center [832, 172] width 328 height 13
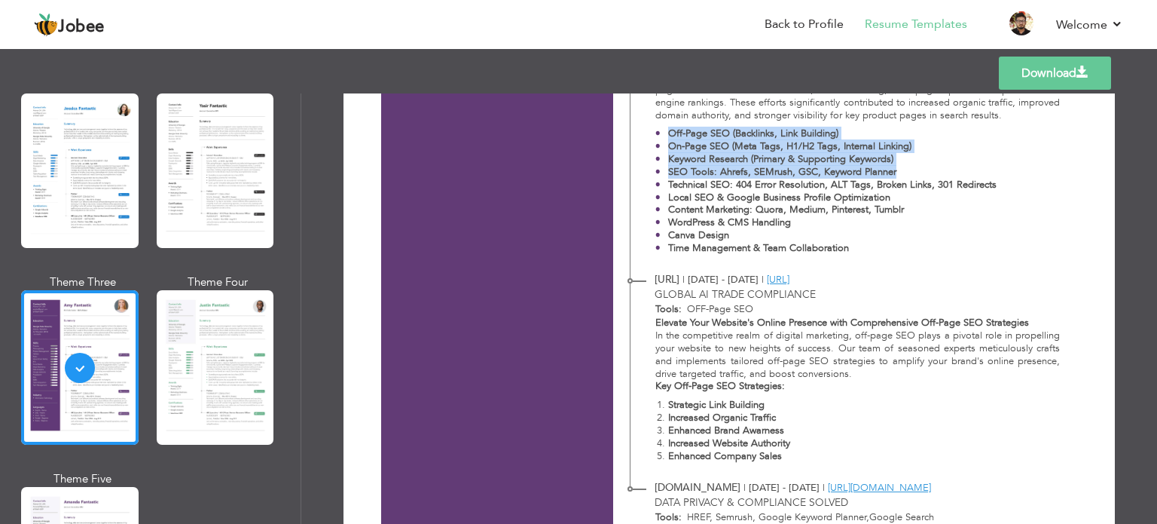
drag, startPoint x: 911, startPoint y: 171, endPoint x: 666, endPoint y: 130, distance: 248.9
click at [666, 130] on ul "Off-Page SEO (Backlinks, Link Building) On-Page SEO (Meta Tags, H1/H2 Tags, Int…" at bounding box center [857, 190] width 405 height 127
click at [668, 130] on strong "Off-Page SEO (Backlinks, Link Building)" at bounding box center [753, 134] width 170 height 14
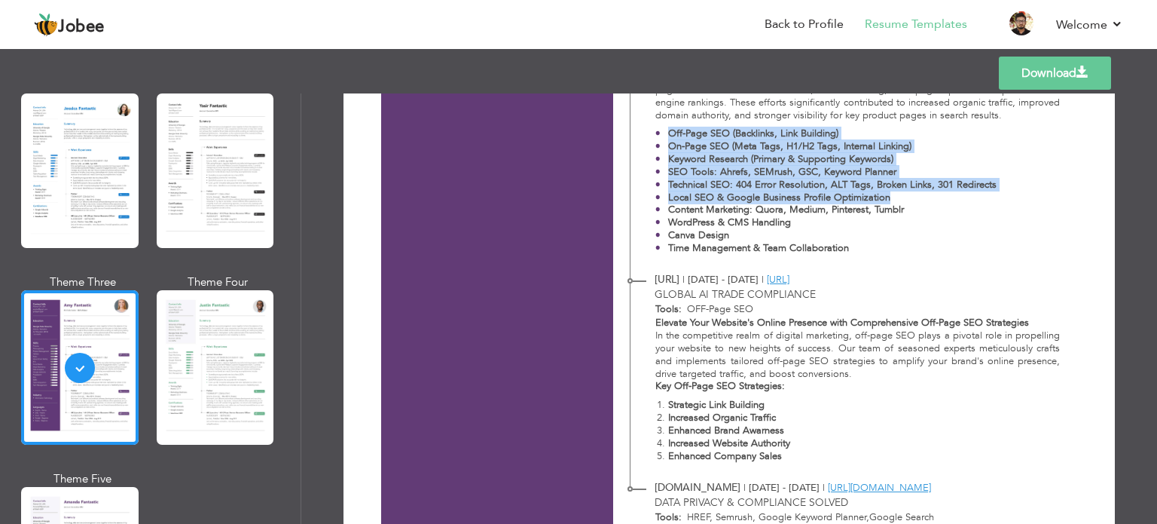
drag, startPoint x: 666, startPoint y: 130, endPoint x: 884, endPoint y: 195, distance: 227.8
click at [884, 195] on ul "Off-Page SEO (Backlinks, Link Building) On-Page SEO (Meta Tags, H1/H2 Tags, Int…" at bounding box center [857, 190] width 405 height 127
click at [983, 183] on strong "Technical SEO: 404 Error Resolution, ALT Tags, Broken Links, 301 Redirects" at bounding box center [832, 185] width 328 height 14
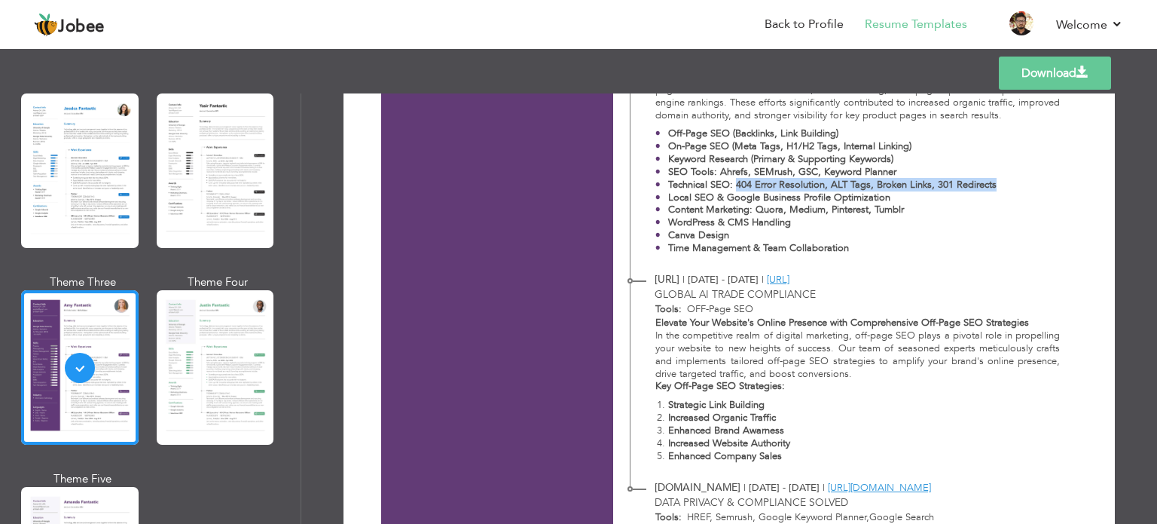
drag, startPoint x: 983, startPoint y: 183, endPoint x: 735, endPoint y: 180, distance: 247.8
click at [735, 180] on strong "Technical SEO: 404 Error Resolution, ALT Tags, Broken Links, 301 Redirects" at bounding box center [832, 185] width 328 height 14
click at [729, 186] on strong "Technical SEO: 404 Error Resolution, ALT Tags, Broken Links, 301 Redirects" at bounding box center [832, 185] width 328 height 14
click at [729, 184] on strong "Technical SEO: 404 Error Resolution, ALT Tags, Broken Links, 301 Redirects" at bounding box center [832, 185] width 328 height 14
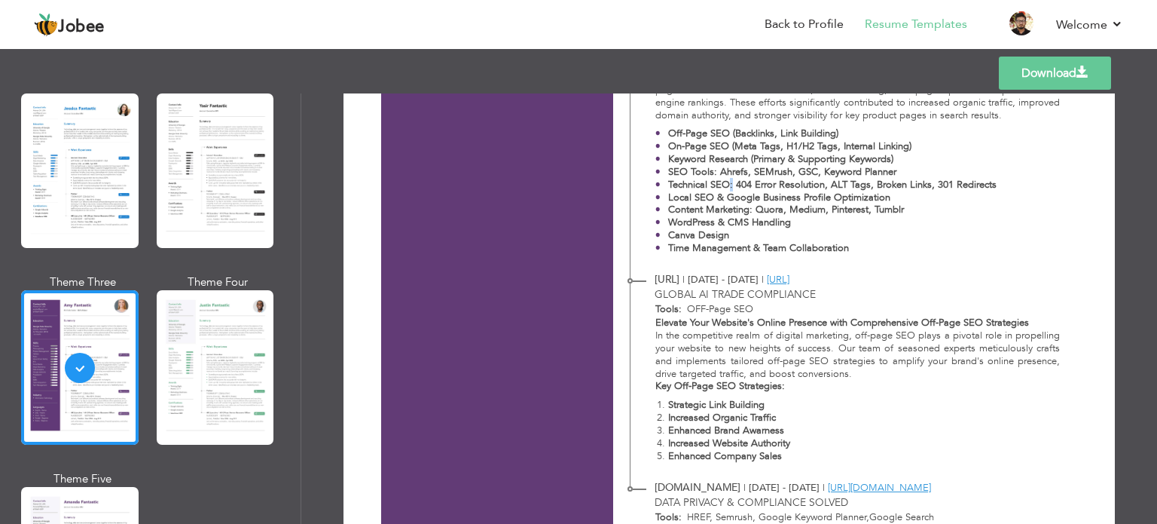
click at [727, 185] on strong "Technical SEO: 404 Error Resolution, ALT Tags, Broken Links, 301 Redirects" at bounding box center [832, 185] width 328 height 14
click at [719, 183] on strong "Technical SEO: 404 Error Resolution, ALT Tags, Broken Links, 301 Redirects" at bounding box center [832, 185] width 328 height 14
click at [705, 185] on strong "Technical SEO: 404 Error Resolution, ALT Tags, Broken Links, 301 Redirects" at bounding box center [832, 185] width 328 height 14
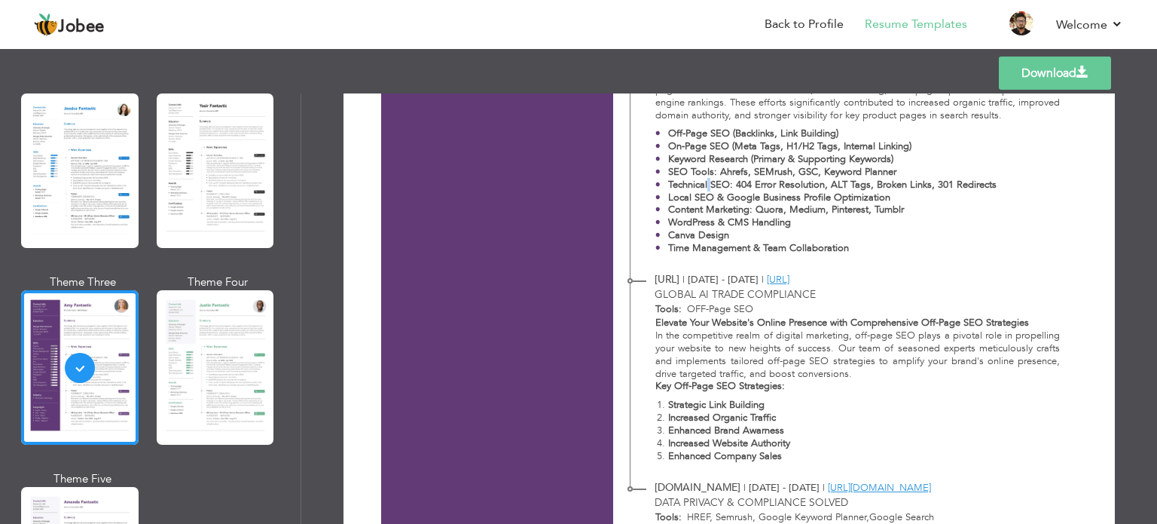
click at [681, 179] on strong "Technical SEO: 404 Error Resolution, ALT Tags, Broken Links, 301 Redirects" at bounding box center [832, 185] width 328 height 14
drag, startPoint x: 681, startPoint y: 179, endPoint x: 969, endPoint y: 186, distance: 287.8
click at [969, 186] on strong "Technical SEO: 404 Error Resolution, ALT Tags, Broken Links, 301 Redirects" at bounding box center [832, 185] width 328 height 14
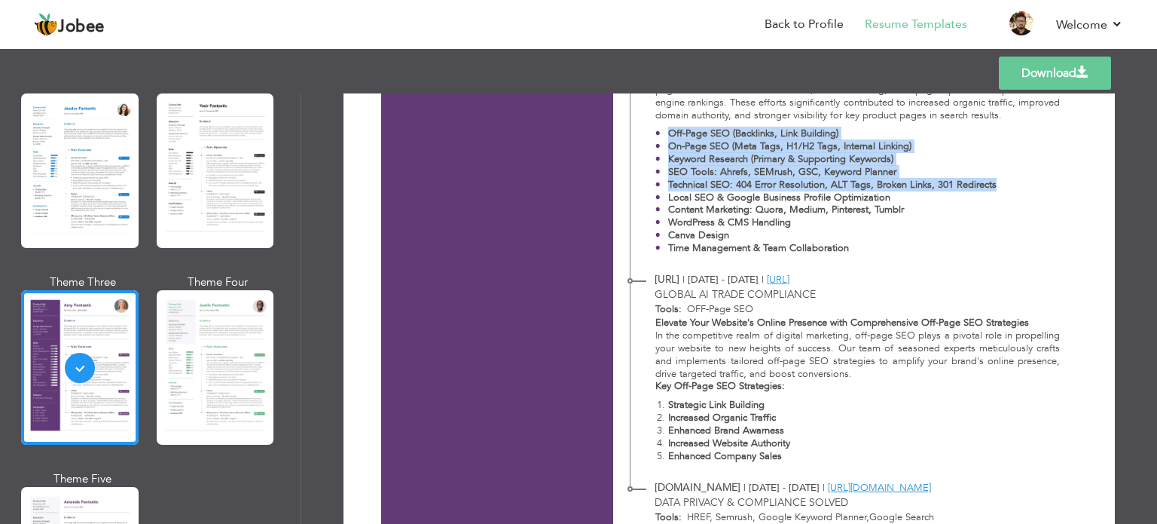
drag, startPoint x: 969, startPoint y: 186, endPoint x: 639, endPoint y: 136, distance: 333.8
click at [639, 136] on div "As a Digital Marketing Executive at Hitech Steel Industries, I specialized in e…" at bounding box center [849, 146] width 438 height 228
click at [668, 133] on strong "Off-Page SEO (Backlinks, Link Building)" at bounding box center [753, 134] width 170 height 14
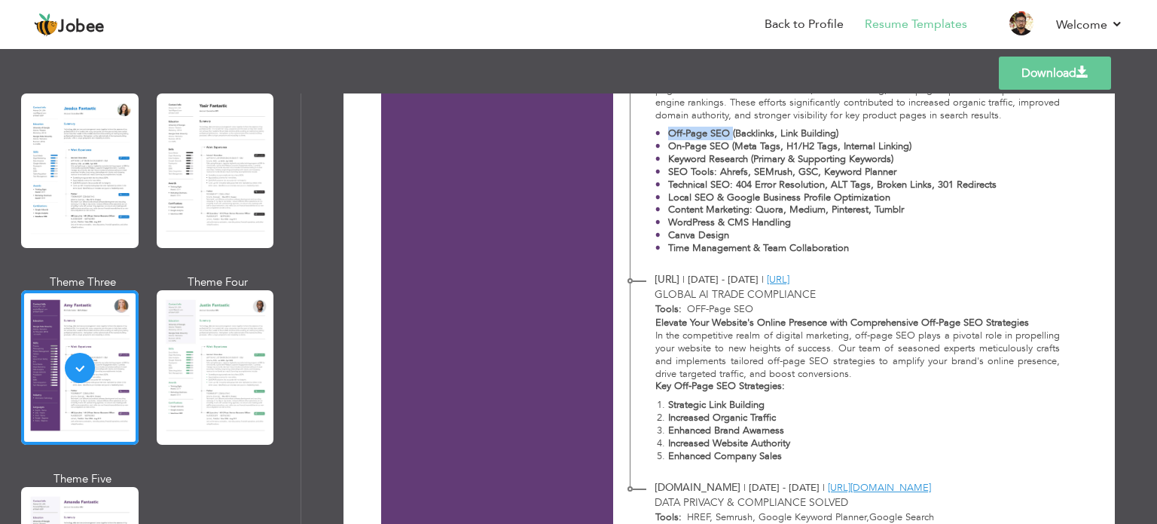
drag, startPoint x: 668, startPoint y: 133, endPoint x: 726, endPoint y: 129, distance: 58.1
click at [726, 129] on strong "Off-Page SEO (Backlinks, Link Building)" at bounding box center [753, 134] width 170 height 14
click at [735, 135] on strong "Off-Page SEO (Backlinks, Link Building)" at bounding box center [753, 134] width 170 height 14
click at [729, 132] on strong "Off-Page SEO (Backlinks, Link Building)" at bounding box center [753, 134] width 170 height 14
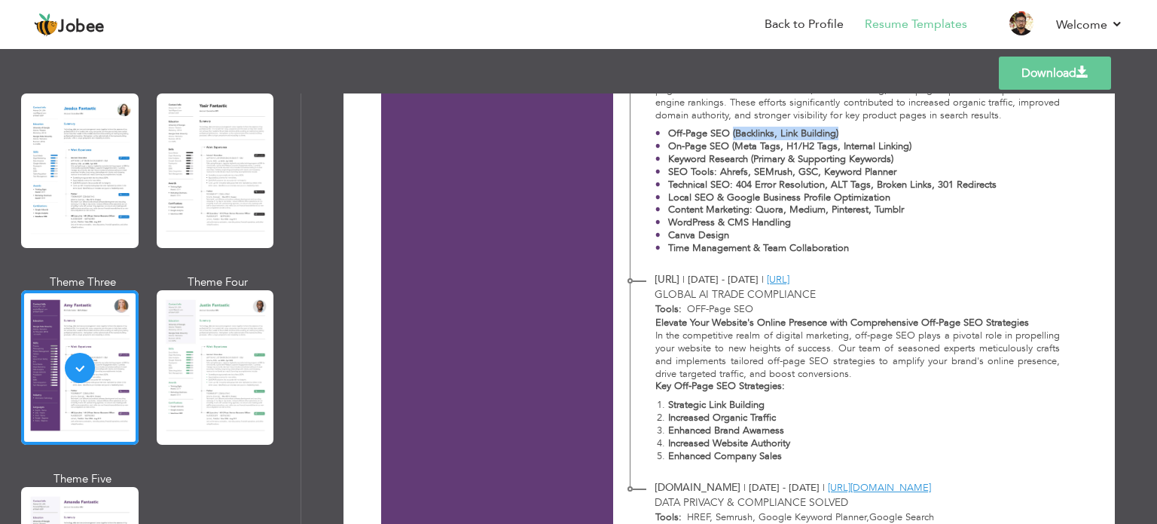
drag, startPoint x: 729, startPoint y: 132, endPoint x: 908, endPoint y: 132, distance: 178.5
click at [908, 132] on p "Off-Page SEO (Backlinks, Link Building)" at bounding box center [832, 133] width 328 height 13
drag, startPoint x: 922, startPoint y: 148, endPoint x: 729, endPoint y: 150, distance: 192.8
click at [729, 150] on p "On-Page SEO (Meta Tags, H1/H2 Tags, Internal Linking)" at bounding box center [832, 146] width 328 height 13
drag, startPoint x: 749, startPoint y: 156, endPoint x: 908, endPoint y: 159, distance: 159.7
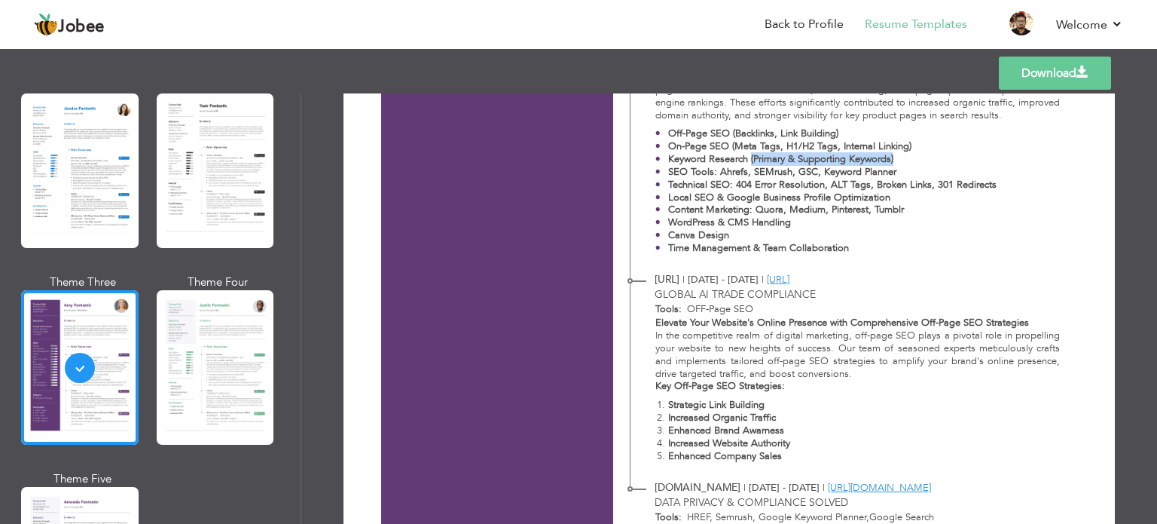
click at [908, 159] on p "Keyword Research (Primary & Supporting Keywords)" at bounding box center [832, 159] width 328 height 13
click at [799, 173] on strong "SEO Tools: Ahrefs, SEMrush, GSC, Keyword Planner" at bounding box center [782, 172] width 228 height 14
click at [941, 172] on p "SEO Tools: Ahrefs, SEMrush, GSC, Keyword Planner" at bounding box center [832, 172] width 328 height 13
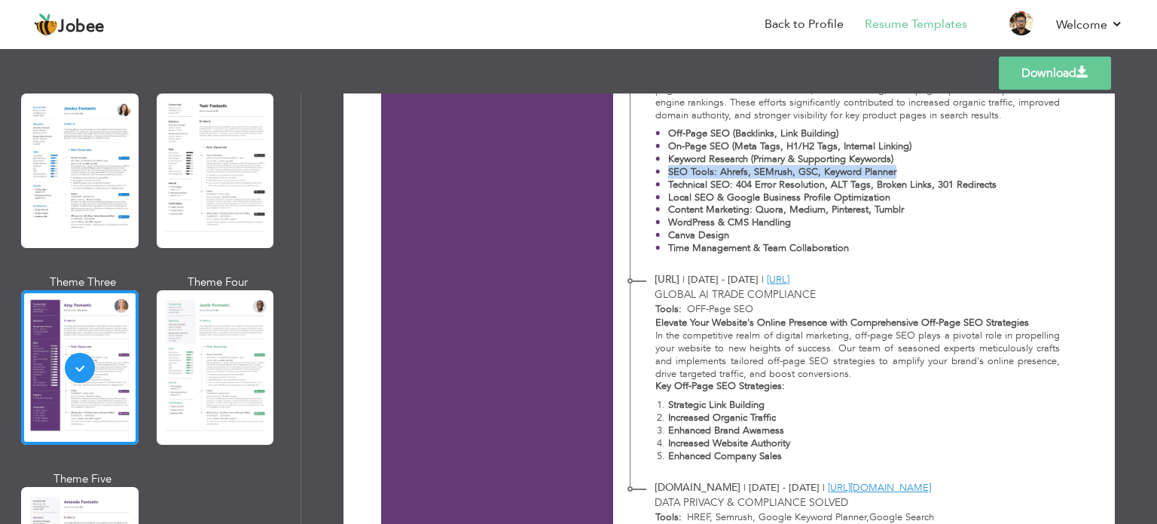
click at [941, 172] on p "SEO Tools: Ahrefs, SEMrush, GSC, Keyword Planner" at bounding box center [832, 172] width 328 height 13
click at [896, 169] on p "SEO Tools: Ahrefs, SEMrush, GSC, Keyword Planner" at bounding box center [832, 172] width 328 height 13
drag, startPoint x: 717, startPoint y: 170, endPoint x: 1058, endPoint y: 169, distance: 340.5
click at [1058, 169] on div "As a Digital Marketing Executive at Hitech Steel Industries, I specialized in e…" at bounding box center [849, 146] width 438 height 228
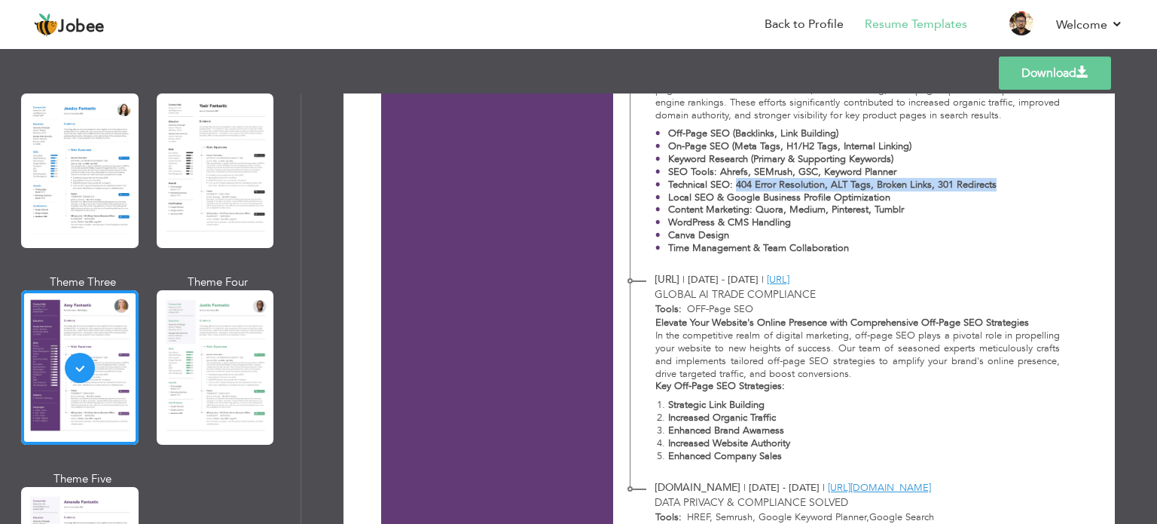
drag, startPoint x: 732, startPoint y: 183, endPoint x: 1046, endPoint y: 182, distance: 314.1
click at [1046, 182] on ul "Off-Page SEO (Backlinks, Link Building) On-Page SEO (Meta Tags, H1/H2 Tags, Int…" at bounding box center [857, 190] width 405 height 127
click at [873, 195] on strong "Local SEO & Google Business Profile Optimization" at bounding box center [779, 198] width 222 height 14
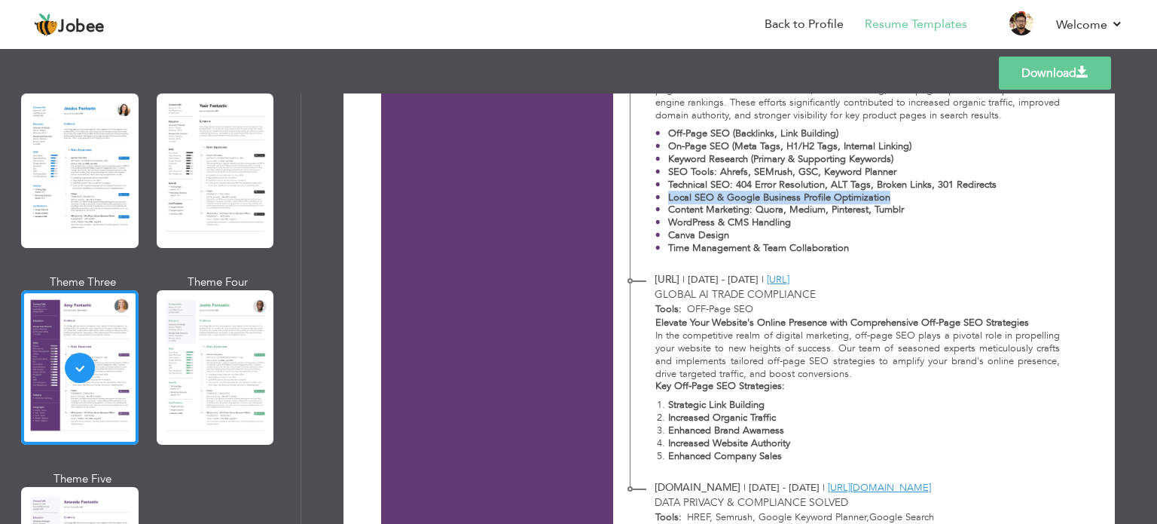
drag, startPoint x: 873, startPoint y: 195, endPoint x: 676, endPoint y: 200, distance: 197.4
click at [676, 200] on strong "Local SEO & Google Business Profile Optimization" at bounding box center [779, 198] width 222 height 14
drag, startPoint x: 756, startPoint y: 211, endPoint x: 966, endPoint y: 213, distance: 209.4
click at [966, 213] on p "Content Marketing: Quora, Medium, Pinterest, Tumblr" at bounding box center [832, 209] width 328 height 13
click at [715, 203] on strong "Content Marketing: Quora, Medium, Pinterest, Tumblr" at bounding box center [786, 210] width 236 height 14
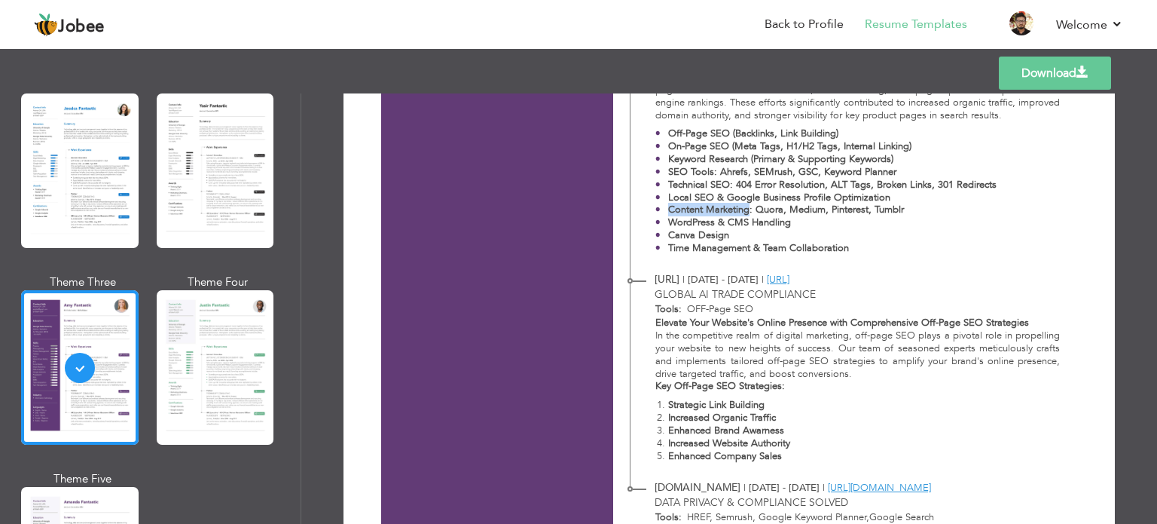
drag, startPoint x: 715, startPoint y: 203, endPoint x: 652, endPoint y: 213, distance: 63.3
click at [655, 213] on li "Content Marketing: Quora, Medium, Pinterest, Tumblr" at bounding box center [825, 209] width 341 height 13
click at [669, 219] on strong "WordPress & CMS Handling" at bounding box center [729, 222] width 123 height 14
drag, startPoint x: 669, startPoint y: 219, endPoint x: 810, endPoint y: 220, distance: 140.9
click at [810, 220] on p "WordPress & CMS Handling" at bounding box center [832, 222] width 328 height 13
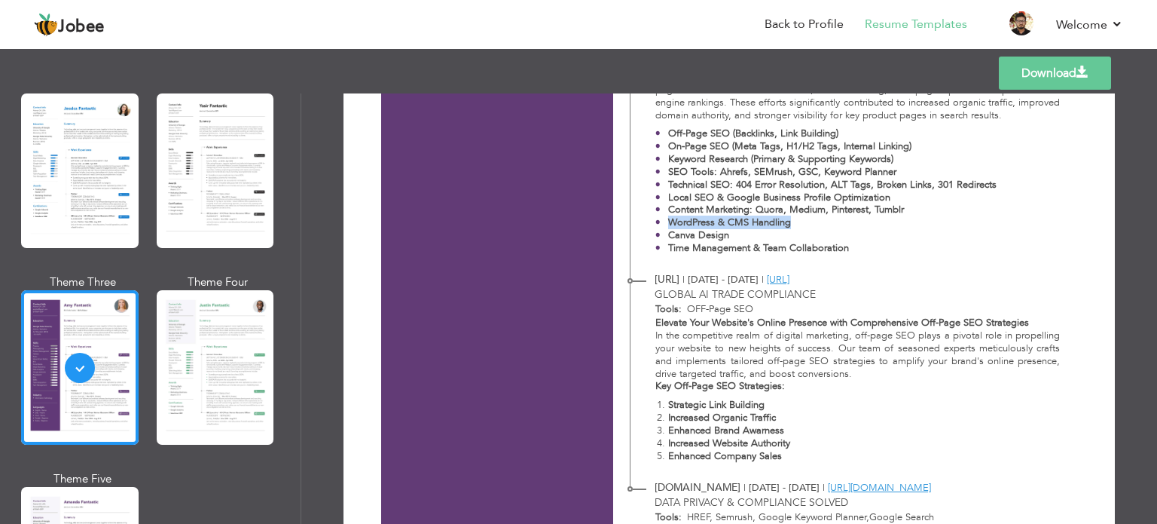
click at [812, 224] on p "WordPress & CMS Handling" at bounding box center [832, 222] width 328 height 13
click at [896, 235] on p "Canva Design" at bounding box center [832, 235] width 328 height 13
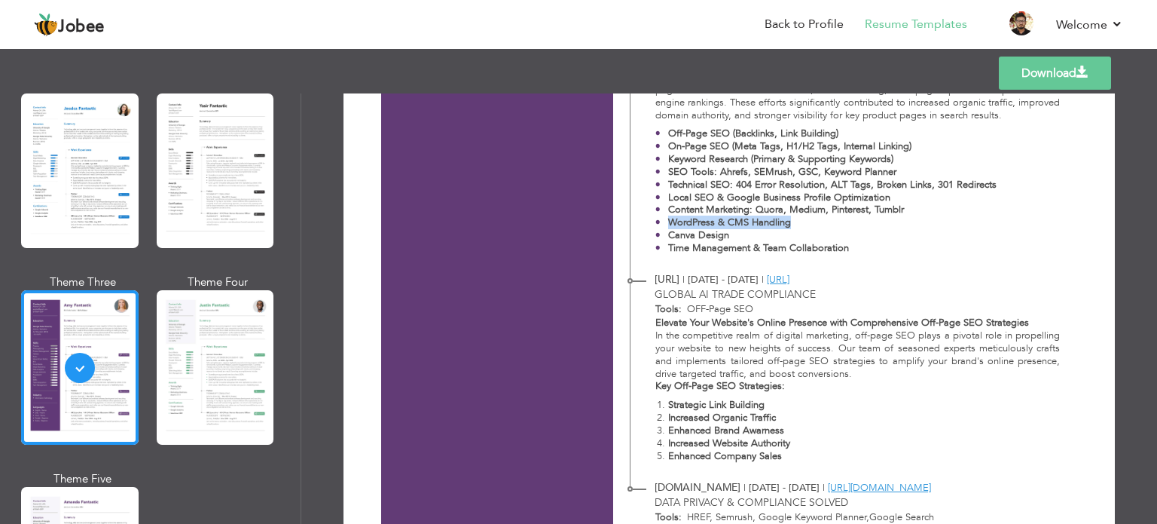
click at [896, 235] on p "Canva Design" at bounding box center [832, 235] width 328 height 13
click at [890, 251] on p "Time Management & Team Collaboration" at bounding box center [832, 248] width 328 height 13
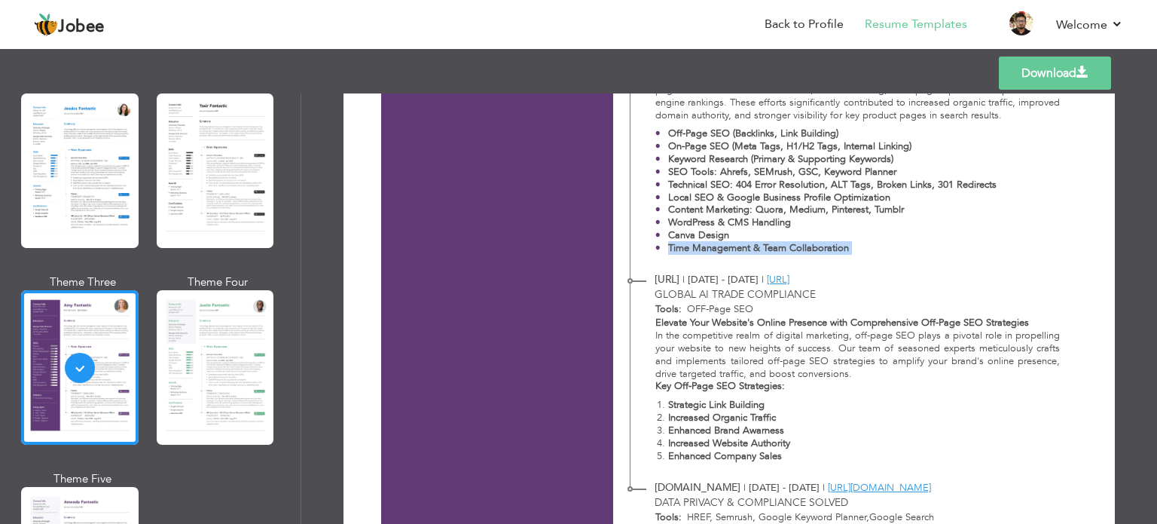
click at [876, 251] on p "Time Management & Team Collaboration" at bounding box center [832, 248] width 328 height 13
drag, startPoint x: 868, startPoint y: 248, endPoint x: 648, endPoint y: 252, distance: 220.0
click at [648, 252] on div "As a Digital Marketing Executive at Hitech Steel Industries, I specialized in e…" at bounding box center [849, 146] width 438 height 228
click at [660, 323] on strong "Elevate Your Website's Online Presence with Comprehensive Off-Page SEO Strategi…" at bounding box center [842, 323] width 374 height 14
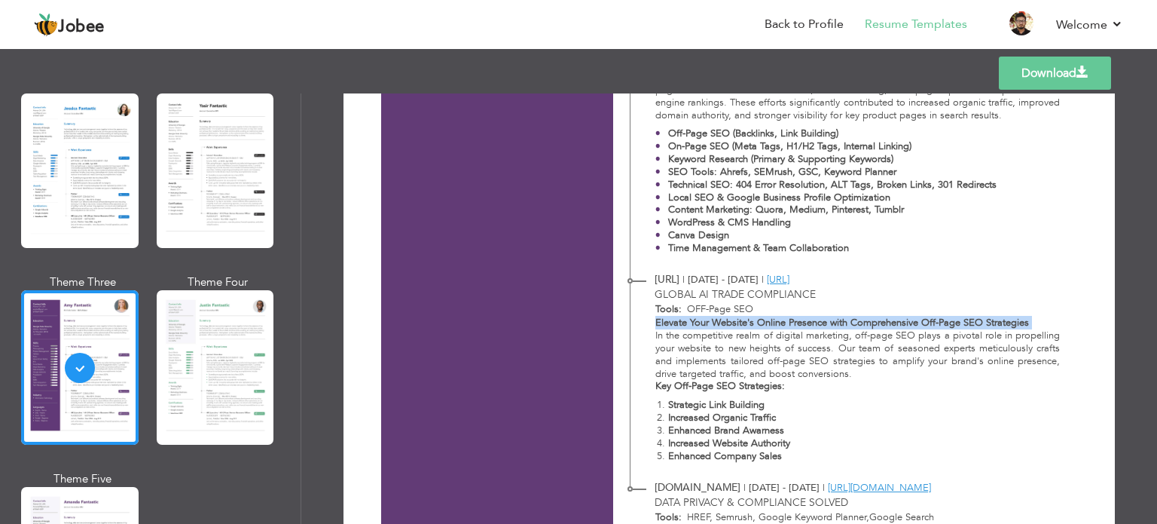
drag, startPoint x: 660, startPoint y: 323, endPoint x: 1039, endPoint y: 325, distance: 379.6
click at [1039, 325] on p "Elevate Your Website's Online Presence with Comprehensive Off-Page SEO Strategi…" at bounding box center [857, 322] width 405 height 13
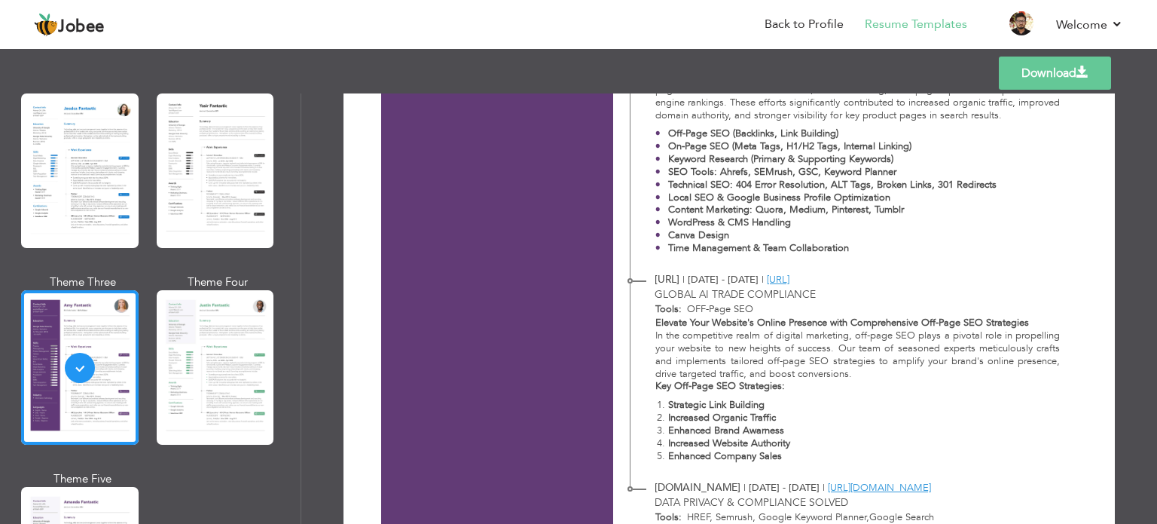
click at [1049, 323] on p "Elevate Your Website's Online Presence with Comprehensive Off-Page SEO Strategi…" at bounding box center [857, 322] width 405 height 13
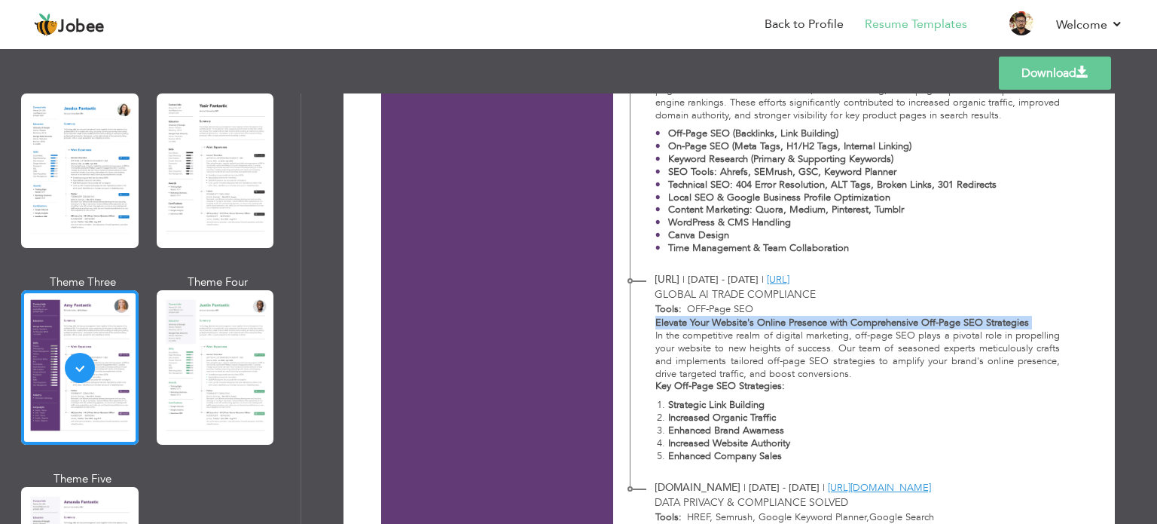
click at [1049, 323] on p "Elevate Your Website's Online Presence with Comprehensive Off-Page SEO Strategi…" at bounding box center [857, 322] width 405 height 13
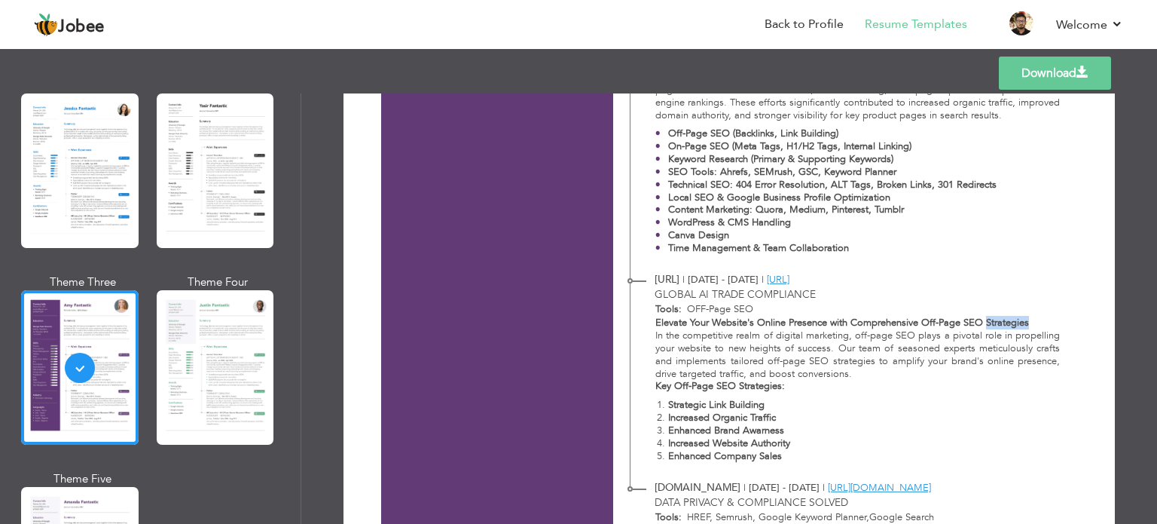
drag, startPoint x: 1037, startPoint y: 323, endPoint x: 986, endPoint y: 320, distance: 51.3
click at [986, 320] on p "Elevate Your Website's Online Presence with Comprehensive Off-Page SEO Strategi…" at bounding box center [857, 322] width 405 height 13
click at [986, 320] on strong "Elevate Your Website's Online Presence with Comprehensive Off-Page SEO Strategi…" at bounding box center [842, 323] width 374 height 14
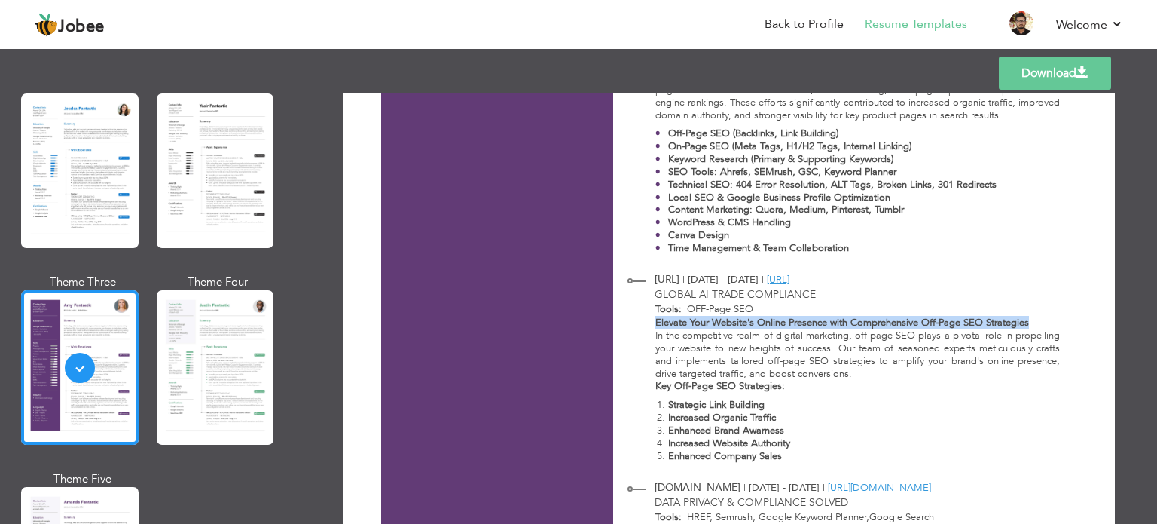
drag, startPoint x: 986, startPoint y: 320, endPoint x: 660, endPoint y: 319, distance: 326.2
click at [660, 319] on strong "Elevate Your Website's Online Presence with Comprehensive Off-Page SEO Strategi…" at bounding box center [842, 323] width 374 height 14
click at [657, 319] on strong "Elevate Your Website's Online Presence with Comprehensive Off-Page SEO Strategi…" at bounding box center [842, 323] width 374 height 14
drag, startPoint x: 657, startPoint y: 319, endPoint x: 1003, endPoint y: 319, distance: 345.7
click at [1003, 319] on strong "Elevate Your Website's Online Presence with Comprehensive Off-Page SEO Strategi…" at bounding box center [842, 323] width 374 height 14
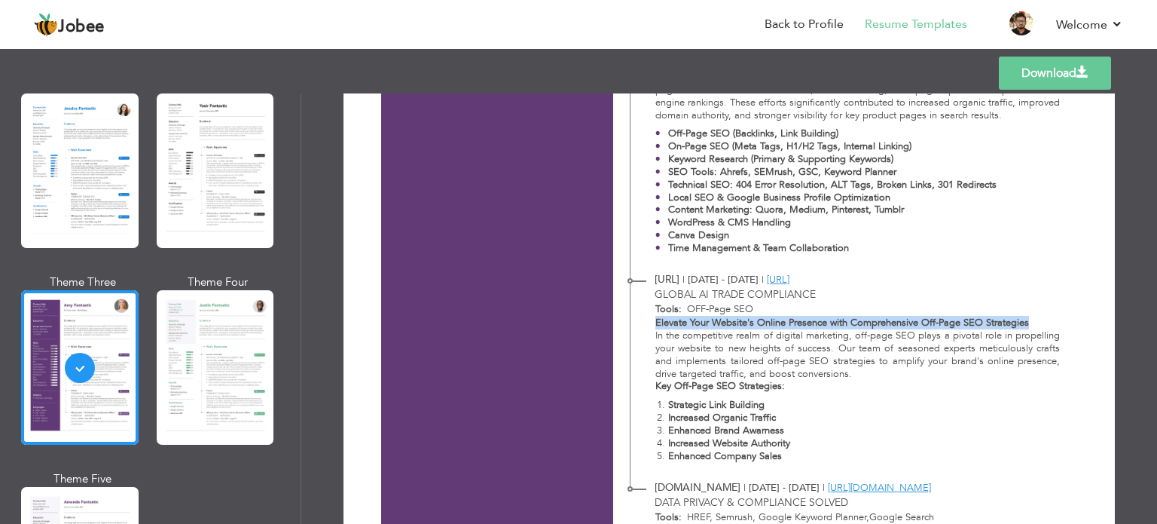
click at [1003, 319] on strong "Elevate Your Website's Online Presence with Comprehensive Off-Page SEO Strategi…" at bounding box center [842, 323] width 374 height 14
drag, startPoint x: 1003, startPoint y: 319, endPoint x: 656, endPoint y: 327, distance: 346.6
click at [656, 327] on strong "Elevate Your Website's Online Presence with Comprehensive Off-Page SEO Strategi…" at bounding box center [842, 323] width 374 height 14
click at [655, 325] on strong "Elevate Your Website's Online Presence with Comprehensive Off-Page SEO Strategi…" at bounding box center [842, 323] width 374 height 14
drag, startPoint x: 655, startPoint y: 325, endPoint x: 1054, endPoint y: 316, distance: 398.6
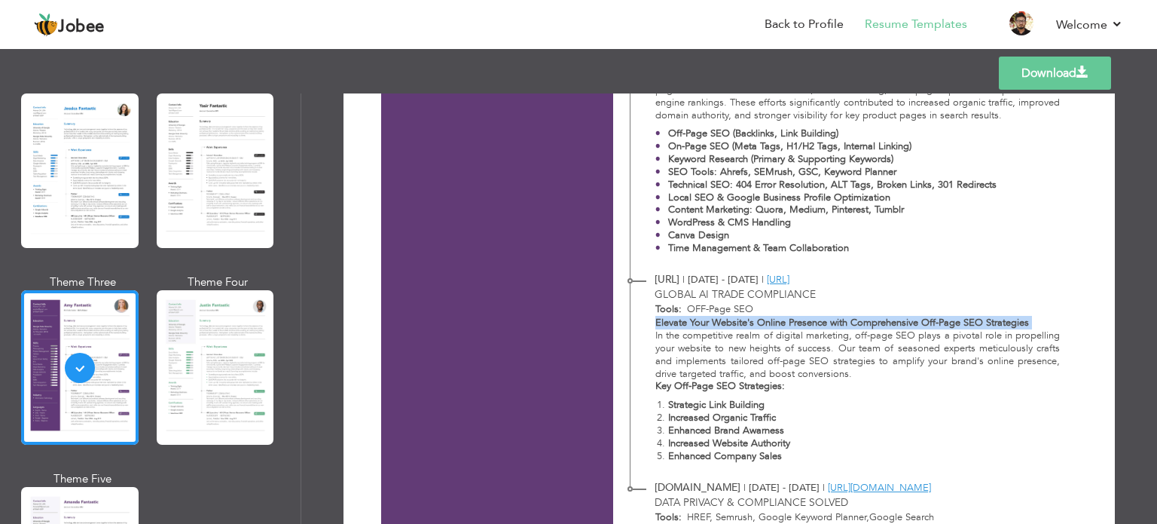
click at [1054, 316] on p "Elevate Your Website's Online Presence with Comprehensive Off-Page SEO Strategi…" at bounding box center [857, 322] width 405 height 13
click at [1051, 316] on p "Elevate Your Website's Online Presence with Comprehensive Off-Page SEO Strategi…" at bounding box center [857, 322] width 405 height 13
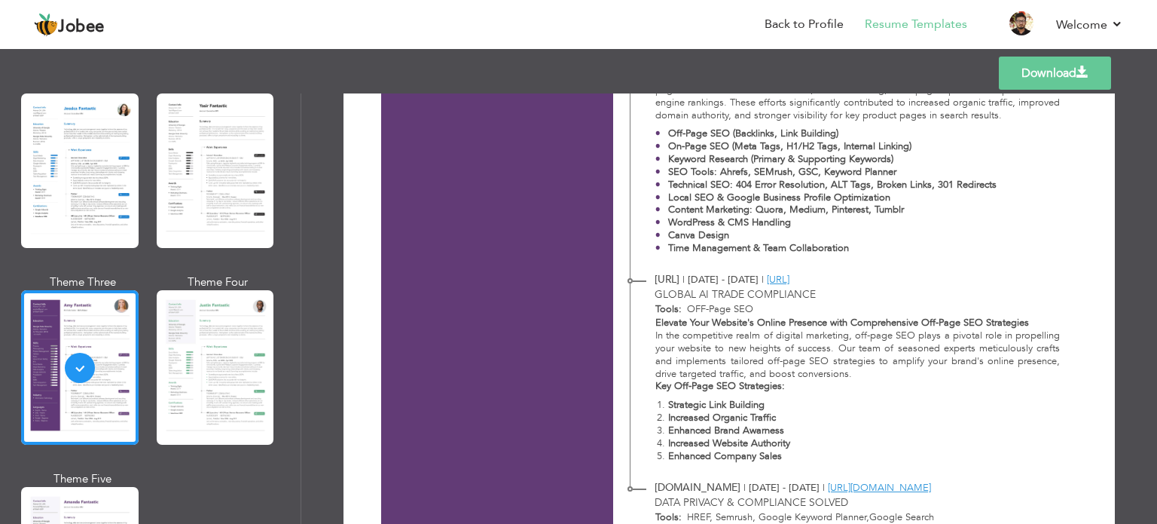
click at [1051, 316] on p "Elevate Your Website's Online Presence with Comprehensive Off-Page SEO Strategi…" at bounding box center [857, 322] width 405 height 13
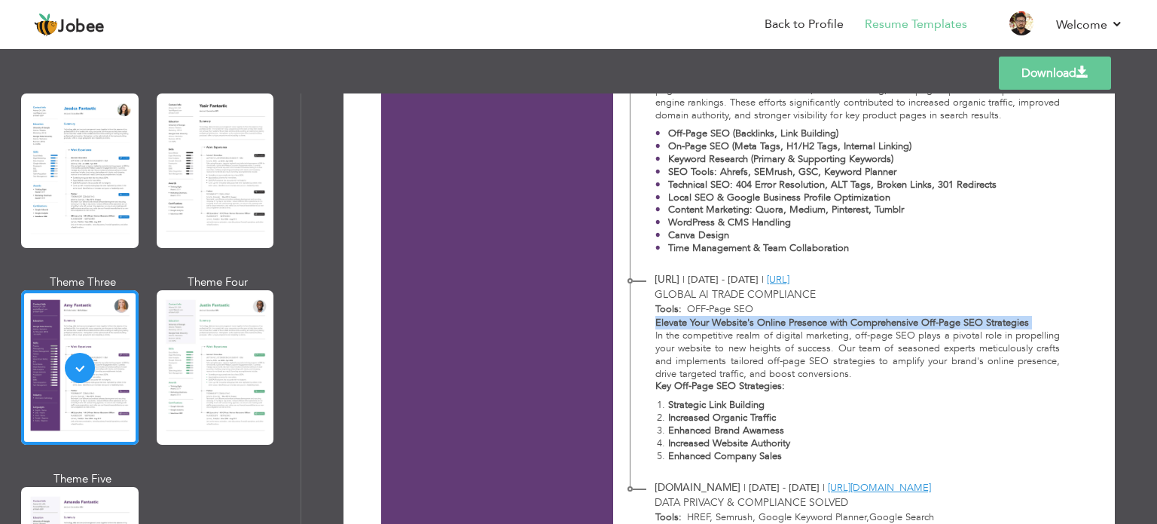
click at [1051, 316] on p "Elevate Your Website's Online Presence with Comprehensive Off-Page SEO Strategi…" at bounding box center [857, 322] width 405 height 13
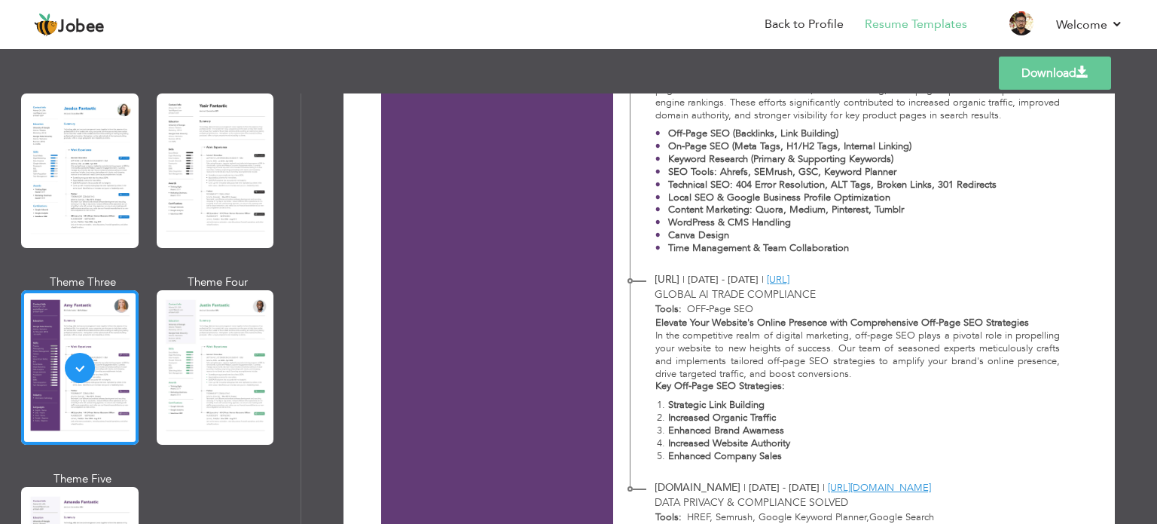
click at [773, 387] on strong "Key Off-Page SEO Strategies:" at bounding box center [720, 386] width 130 height 14
click at [780, 386] on strong "Key Off-Page SEO Strategies:" at bounding box center [720, 386] width 130 height 14
click at [765, 388] on strong "Key Off-Page SEO Strategies:" at bounding box center [720, 386] width 130 height 14
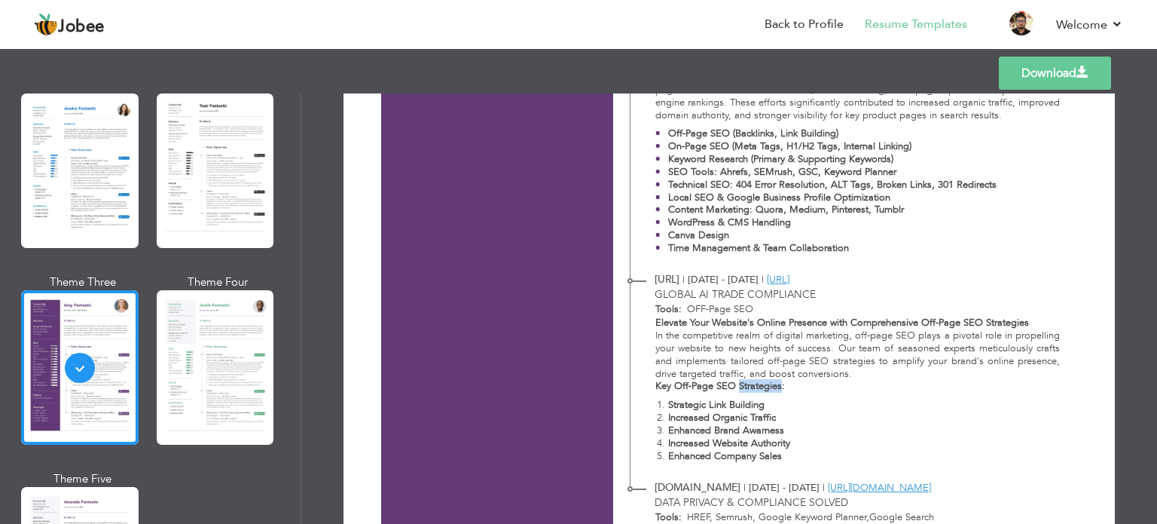
click at [765, 387] on strong "Key Off-Page SEO Strategies:" at bounding box center [720, 386] width 130 height 14
drag, startPoint x: 765, startPoint y: 387, endPoint x: 632, endPoint y: 380, distance: 132.7
click at [632, 380] on div "Elevate Your Website's Online Presence with Comprehensive Off-Page SEO Strategi…" at bounding box center [849, 392] width 438 height 152
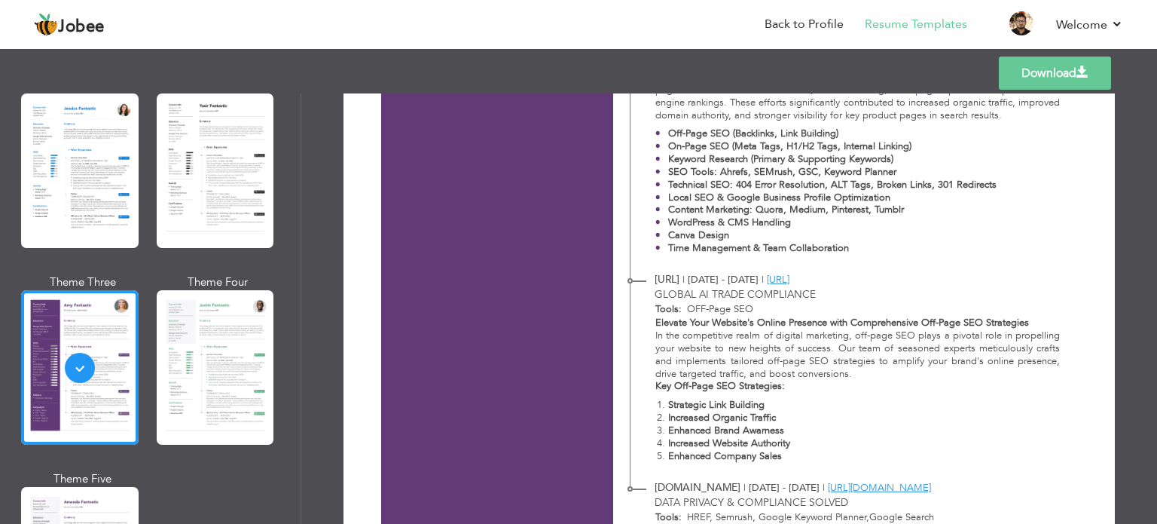
click at [668, 403] on strong "Strategic Link Building" at bounding box center [716, 405] width 96 height 14
drag, startPoint x: 667, startPoint y: 403, endPoint x: 767, endPoint y: 460, distance: 114.7
click at [767, 460] on ol "Strategic Link Building Increased Organic Traffic Enhanced Brand Awarness Incre…" at bounding box center [857, 429] width 405 height 63
click at [767, 460] on strong "Enhanced Company Sales" at bounding box center [725, 456] width 114 height 14
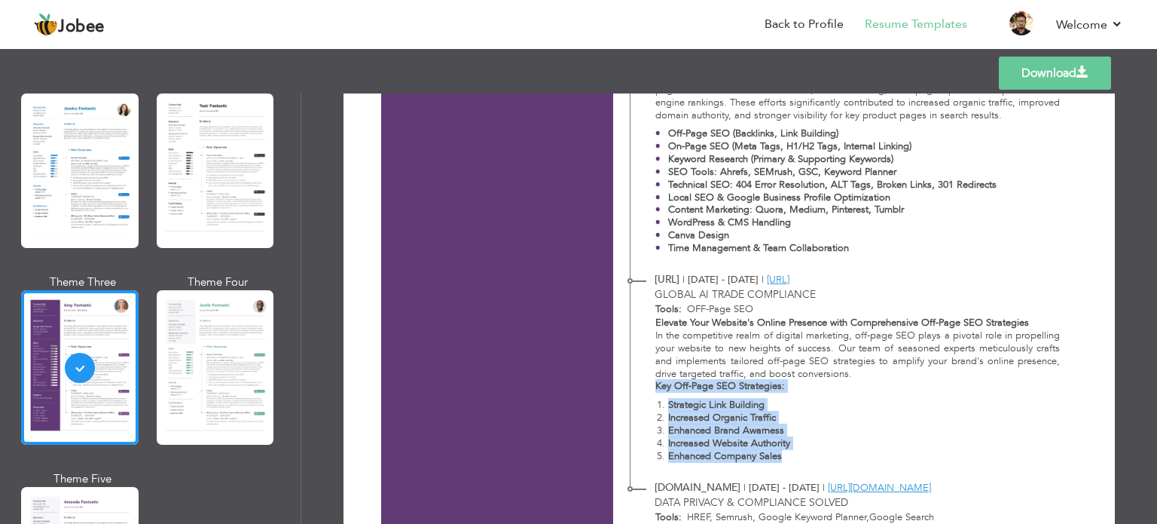
drag, startPoint x: 767, startPoint y: 460, endPoint x: 650, endPoint y: 387, distance: 137.7
click at [650, 387] on div "Elevate Your Website's Online Presence with Comprehensive Off-Page SEO Strategi…" at bounding box center [849, 392] width 438 height 152
click at [649, 387] on div "Elevate Your Website's Online Presence with Comprehensive Off-Page SEO Strategi…" at bounding box center [849, 392] width 438 height 152
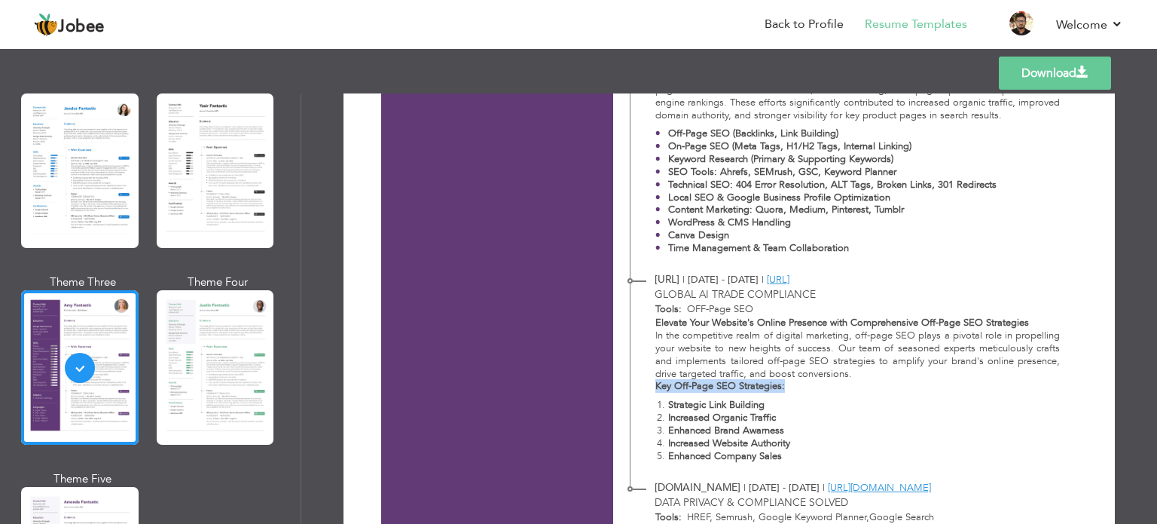
drag, startPoint x: 649, startPoint y: 387, endPoint x: 844, endPoint y: 391, distance: 194.4
click at [844, 391] on div "Elevate Your Website's Online Presence with Comprehensive Off-Page SEO Strategi…" at bounding box center [849, 392] width 438 height 152
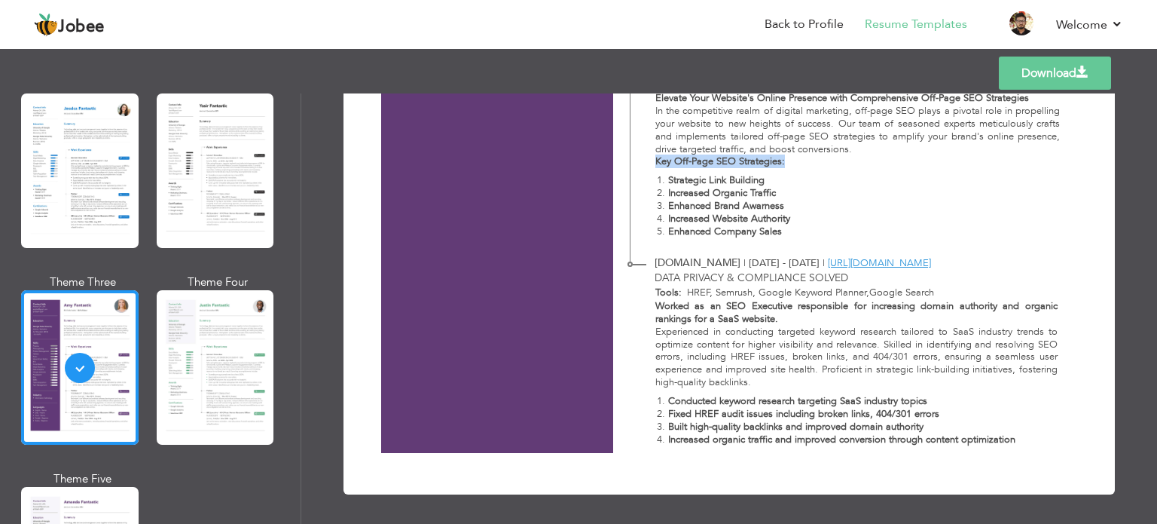
scroll to position [1043, 0]
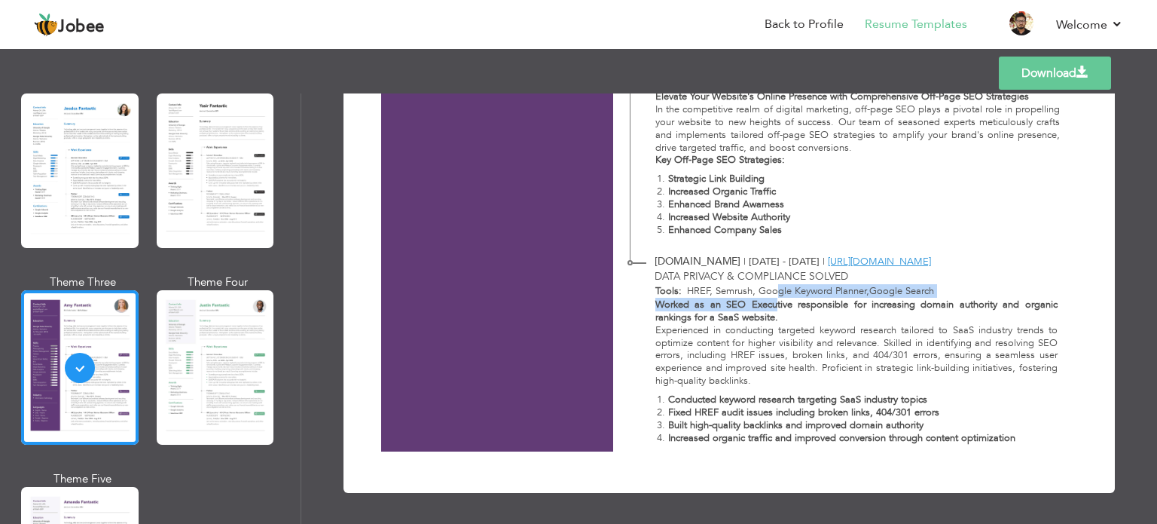
drag, startPoint x: 778, startPoint y: 320, endPoint x: 774, endPoint y: 298, distance: 22.9
click at [774, 298] on p "Worked as an SEO Executive responsible for increasing domain authority and orga…" at bounding box center [856, 311] width 402 height 26
click at [774, 298] on strong "Worked as an SEO Executive responsible for increasing domain authority and orga…" at bounding box center [856, 311] width 402 height 26
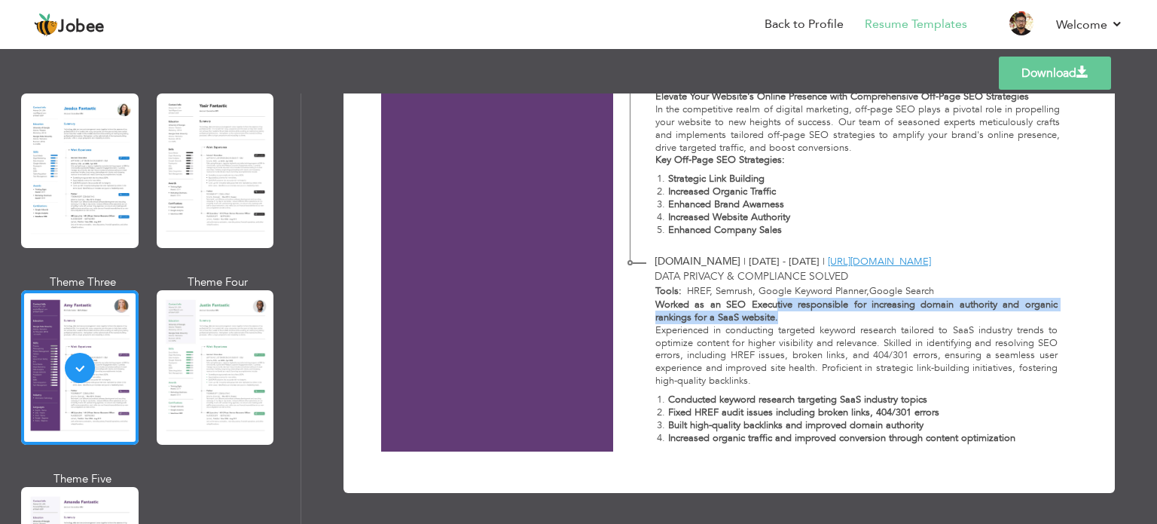
drag, startPoint x: 774, startPoint y: 299, endPoint x: 779, endPoint y: 319, distance: 20.1
click at [779, 319] on p "Worked as an SEO Executive responsible for increasing domain authority and orga…" at bounding box center [856, 311] width 402 height 26
drag, startPoint x: 778, startPoint y: 315, endPoint x: 774, endPoint y: 308, distance: 8.1
click at [774, 308] on p "Worked as an SEO Executive responsible for increasing domain authority and orga…" at bounding box center [856, 311] width 402 height 26
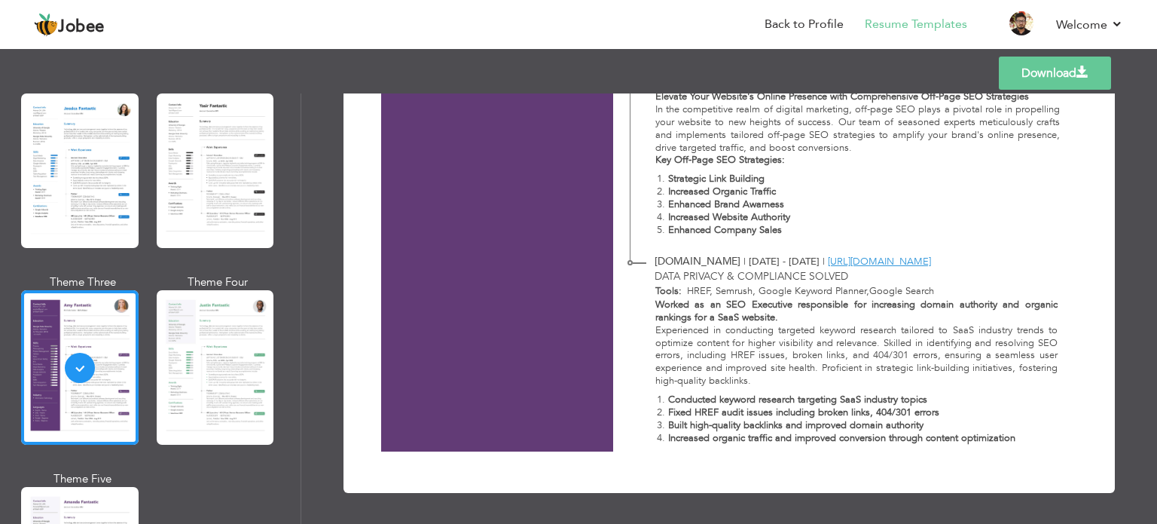
click at [794, 395] on strong "Conducted keyword research targeting SaaS industry topics" at bounding box center [797, 399] width 259 height 14
click at [695, 403] on strong "Conducted keyword research targeting SaaS industry topics" at bounding box center [797, 399] width 259 height 14
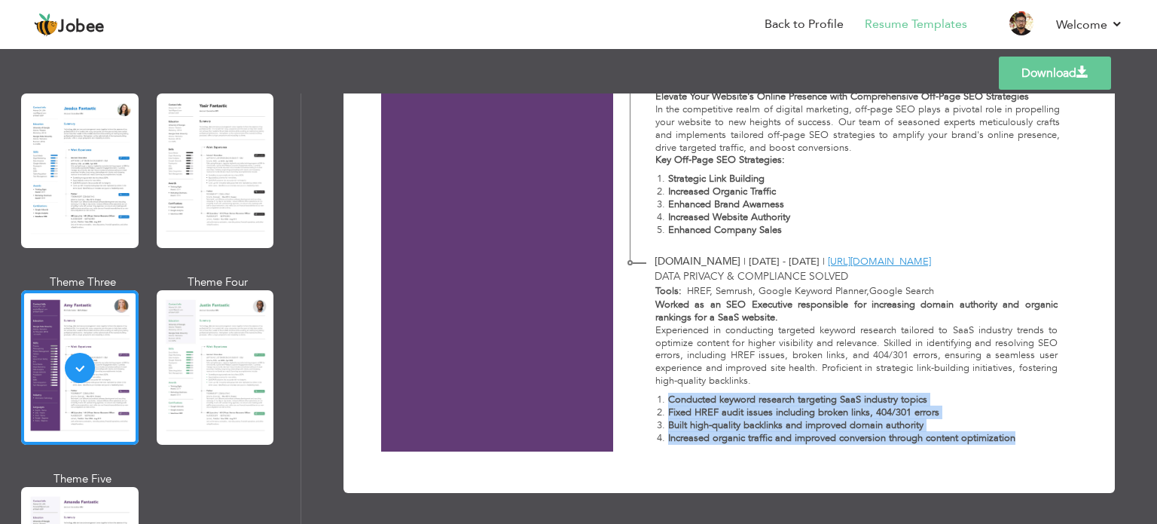
drag, startPoint x: 695, startPoint y: 403, endPoint x: 996, endPoint y: 433, distance: 302.8
click at [996, 433] on ol "Conducted keyword research targeting SaaS industry topics Fixed HREF audit issu…" at bounding box center [856, 418] width 402 height 51
click at [1004, 435] on strong "Increased organic traffic and improved conversion through content optimization" at bounding box center [841, 438] width 347 height 14
drag, startPoint x: 1003, startPoint y: 435, endPoint x: 655, endPoint y: 414, distance: 348.6
click at [655, 414] on ol "Conducted keyword research targeting SaaS industry topics Fixed HREF audit issu…" at bounding box center [856, 418] width 402 height 51
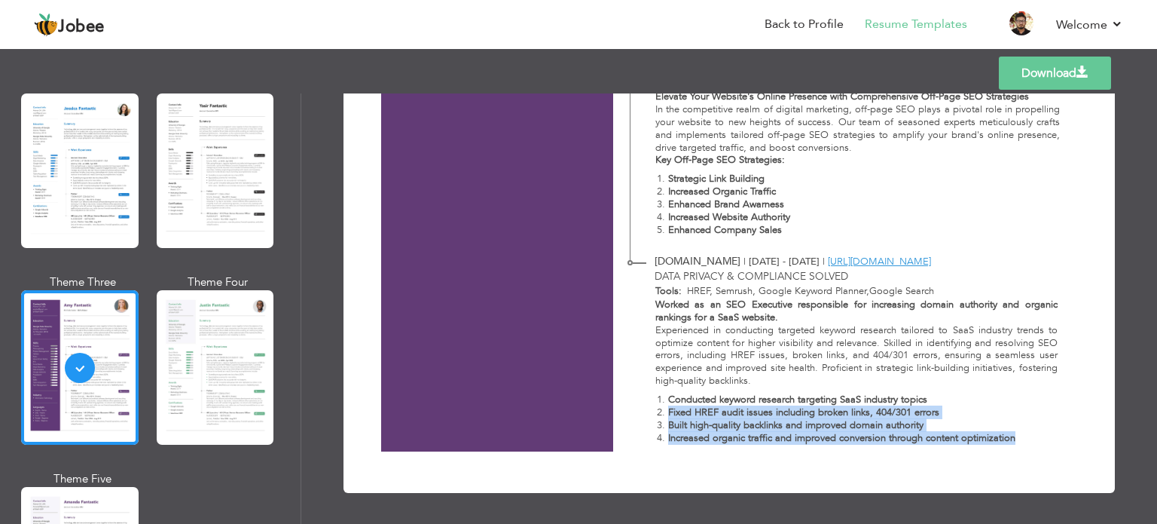
click at [668, 406] on strong "Fixed HREF audit issues including broken links, 404/301 errors" at bounding box center [803, 412] width 271 height 14
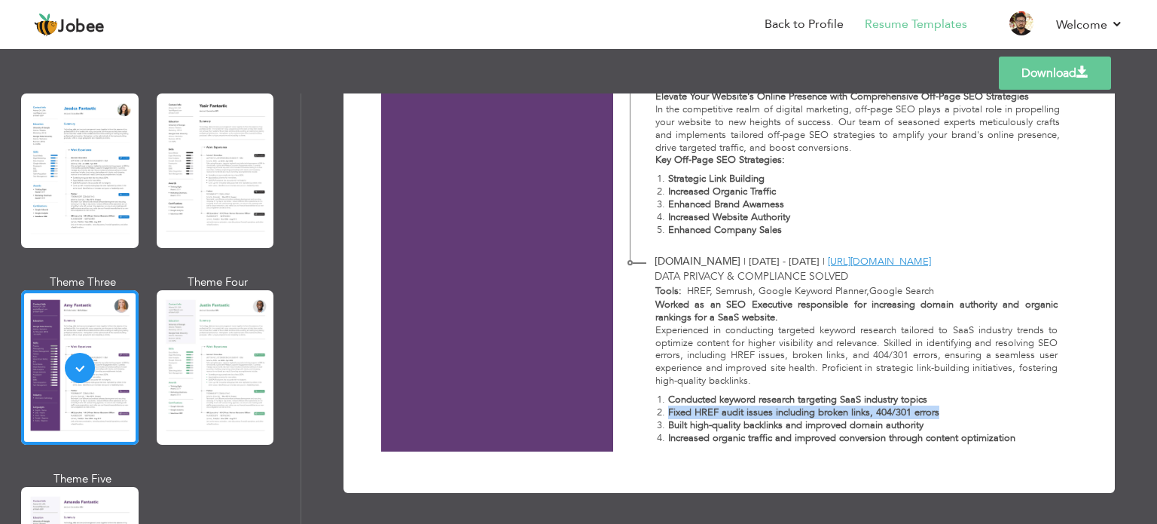
drag, startPoint x: 667, startPoint y: 406, endPoint x: 919, endPoint y: 411, distance: 252.4
click at [919, 411] on strong "Fixed HREF audit issues including broken links, 404/301 errors" at bounding box center [803, 412] width 271 height 14
click at [915, 425] on strong "Built high-quality backlinks and improved domain authority" at bounding box center [795, 425] width 255 height 14
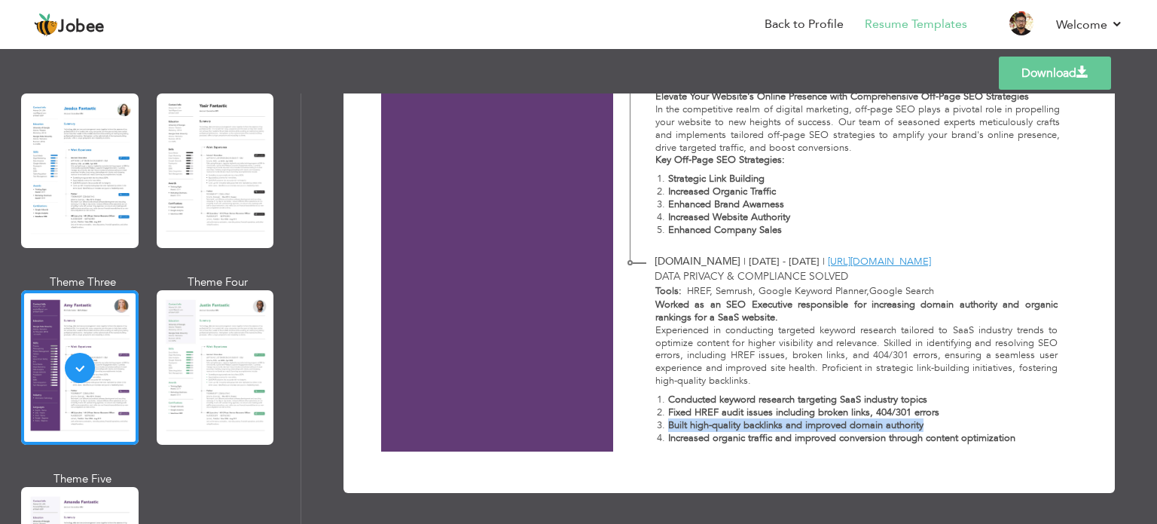
drag, startPoint x: 915, startPoint y: 425, endPoint x: 658, endPoint y: 419, distance: 257.7
click at [668, 419] on li "Built high-quality backlinks and improved domain authority" at bounding box center [862, 425] width 389 height 13
click at [668, 434] on li "Increased organic traffic and improved conversion through content optimization" at bounding box center [862, 438] width 389 height 13
drag, startPoint x: 664, startPoint y: 434, endPoint x: 1006, endPoint y: 445, distance: 342.9
click at [1006, 445] on div "Worked as an SEO Executive responsible for increasing domain authority and orga…" at bounding box center [848, 374] width 436 height 152
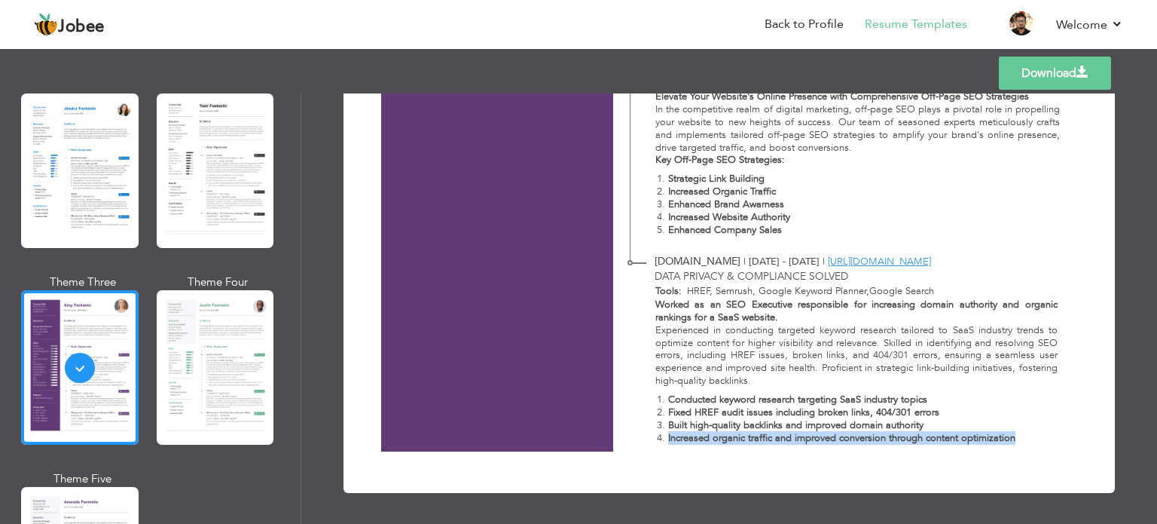
click at [1036, 447] on div "Worked as an SEO Executive responsible for increasing domain authority and orga…" at bounding box center [848, 374] width 436 height 152
drag, startPoint x: 1027, startPoint y: 440, endPoint x: 664, endPoint y: 429, distance: 363.2
click at [664, 429] on ol "Conducted keyword research targeting SaaS industry topics Fixed HREF audit issu…" at bounding box center [856, 418] width 402 height 51
click at [668, 428] on strong "Built high-quality backlinks and improved domain authority" at bounding box center [795, 425] width 255 height 14
drag, startPoint x: 664, startPoint y: 428, endPoint x: 918, endPoint y: 433, distance: 253.9
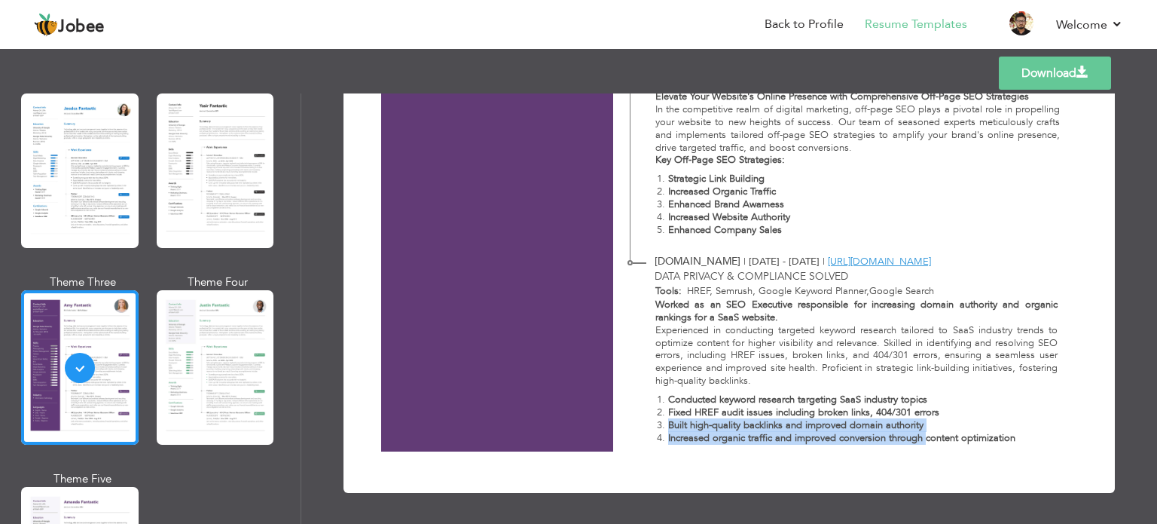
click at [918, 433] on ol "Conducted keyword research targeting SaaS industry topics Fixed HREF audit issu…" at bounding box center [856, 418] width 402 height 51
drag, startPoint x: 927, startPoint y: 441, endPoint x: 648, endPoint y: 413, distance: 280.1
click at [648, 413] on div "Worked as an SEO Executive responsible for increasing domain authority and orga…" at bounding box center [848, 374] width 436 height 152
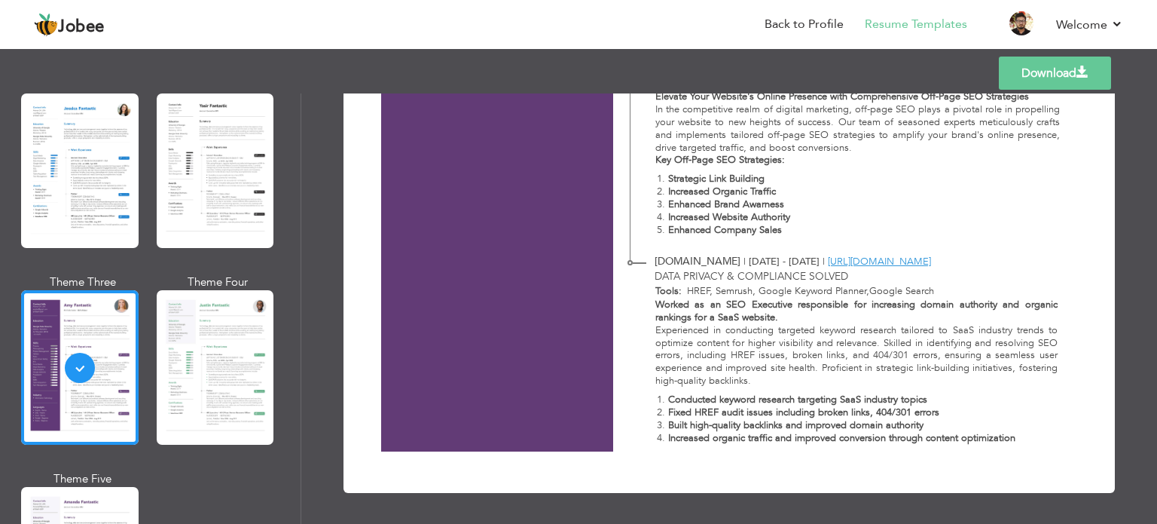
click at [648, 411] on div "Worked as an SEO Executive responsible for increasing domain authority and orga…" at bounding box center [848, 374] width 436 height 152
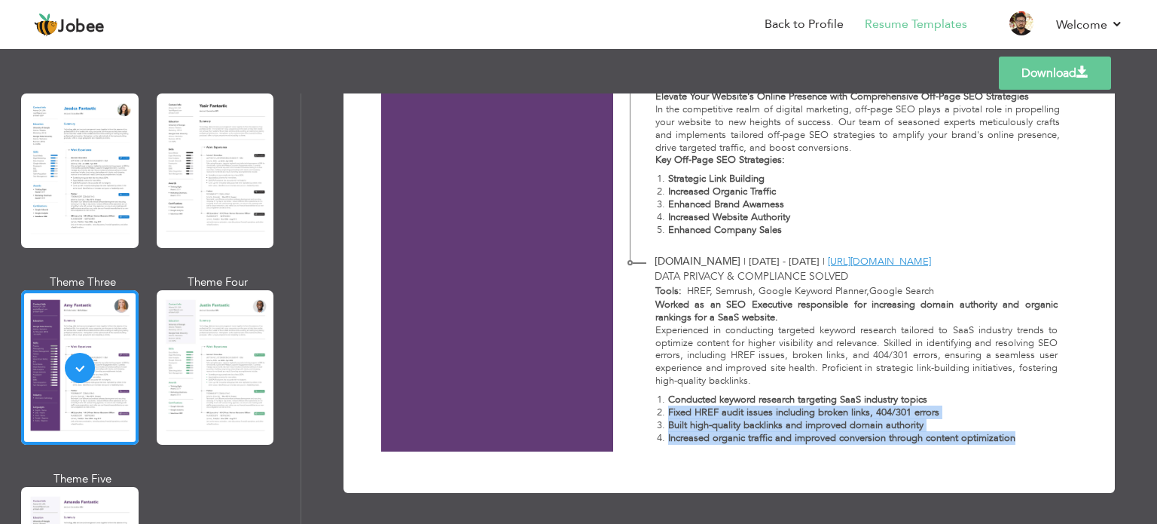
drag, startPoint x: 648, startPoint y: 411, endPoint x: 1023, endPoint y: 446, distance: 376.7
click at [1023, 446] on div "Worked as an SEO Executive responsible for increasing domain authority and orga…" at bounding box center [848, 374] width 436 height 152
click at [1036, 445] on div "Worked as an SEO Executive responsible for increasing domain authority and orga…" at bounding box center [848, 374] width 436 height 152
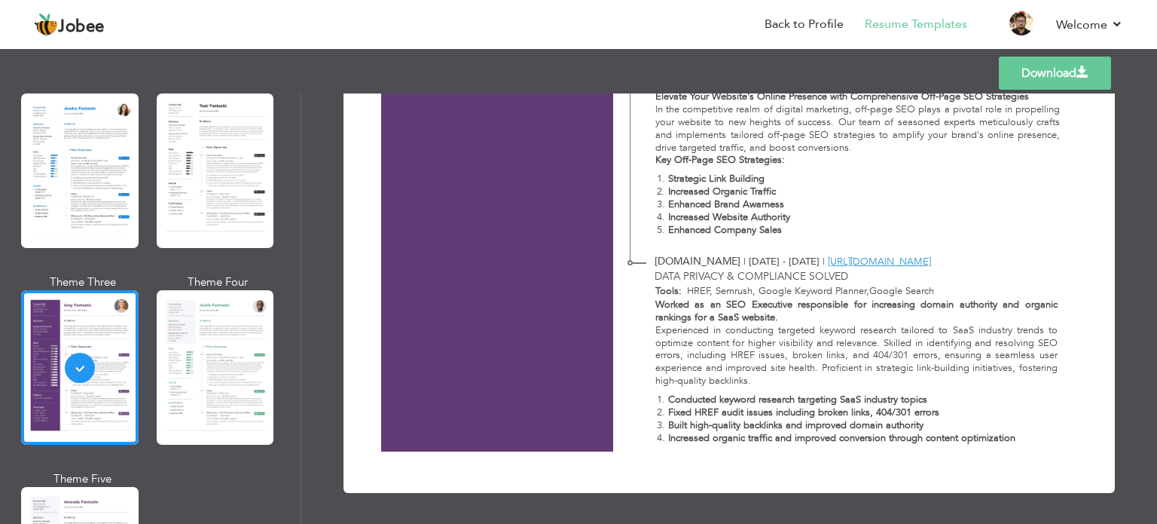
click at [1036, 445] on div "Worked as an SEO Executive responsible for increasing domain authority and orga…" at bounding box center [848, 374] width 436 height 152
click at [795, 316] on p "Worked as an SEO Executive responsible for increasing domain authority and orga…" at bounding box center [856, 311] width 402 height 26
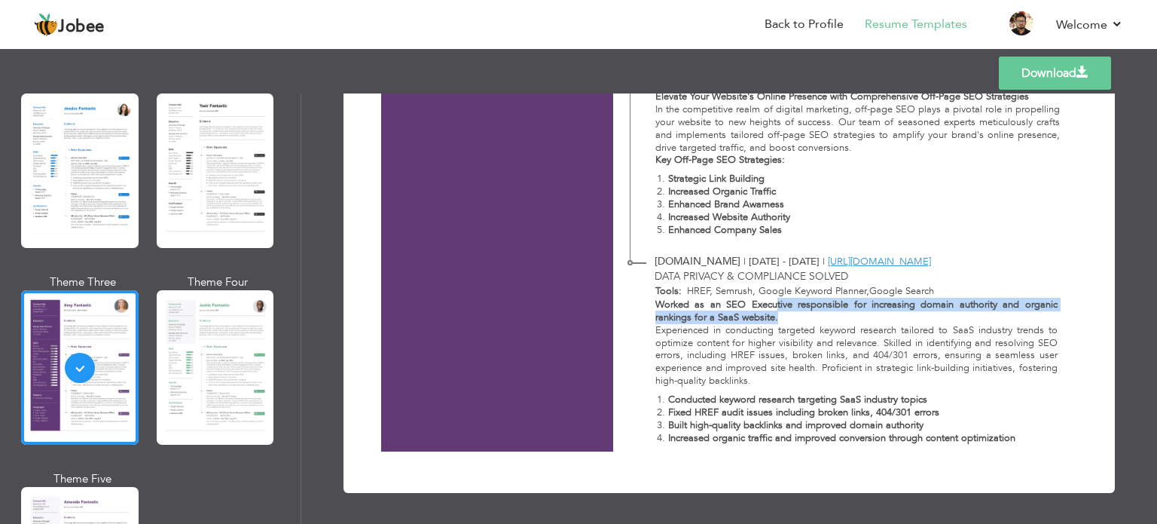
drag, startPoint x: 786, startPoint y: 317, endPoint x: 773, endPoint y: 301, distance: 20.9
click at [773, 301] on p "Worked as an SEO Executive responsible for increasing domain authority and orga…" at bounding box center [856, 311] width 402 height 26
click at [773, 301] on strong "Worked as an SEO Executive responsible for increasing domain authority and orga…" at bounding box center [856, 311] width 402 height 26
drag, startPoint x: 774, startPoint y: 307, endPoint x: 774, endPoint y: 321, distance: 14.3
click at [774, 321] on strong "Worked as an SEO Executive responsible for increasing domain authority and orga…" at bounding box center [856, 311] width 402 height 26
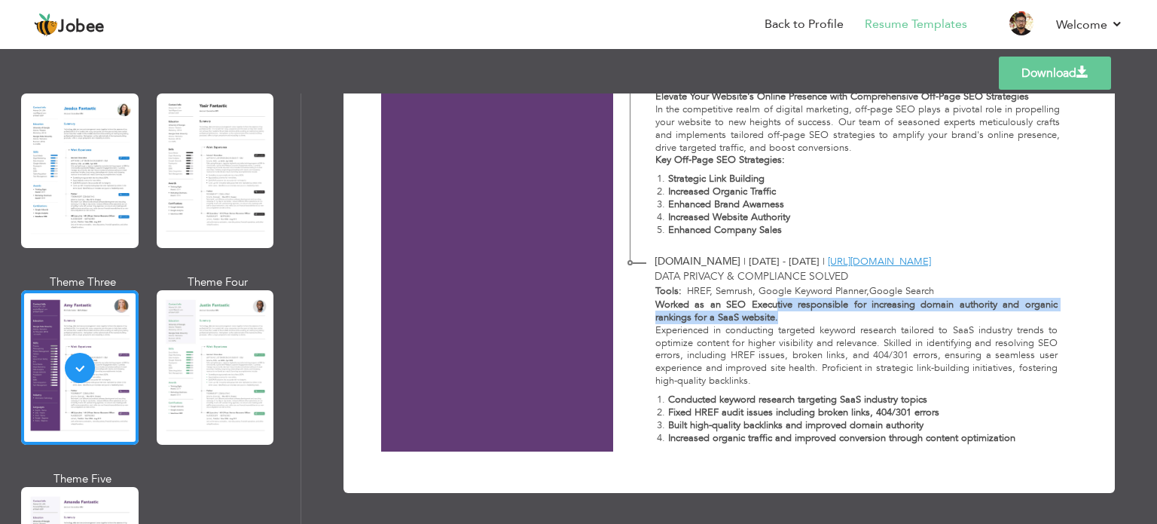
click at [767, 318] on strong "Worked as an SEO Executive responsible for increasing domain authority and orga…" at bounding box center [856, 311] width 402 height 26
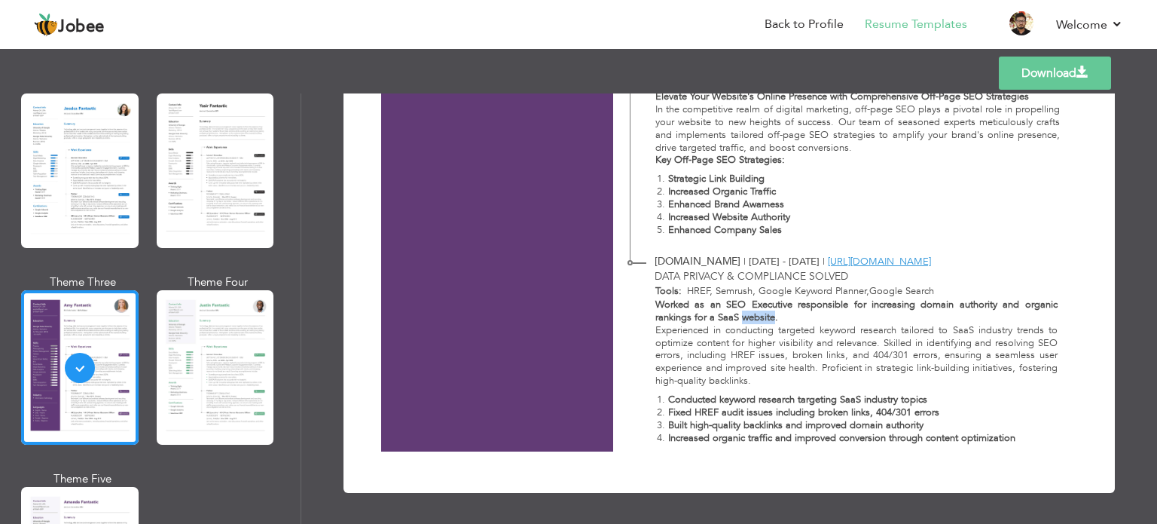
click at [767, 319] on strong "Worked as an SEO Executive responsible for increasing domain authority and orga…" at bounding box center [856, 311] width 402 height 26
click at [765, 309] on strong "Worked as an SEO Executive responsible for increasing domain authority and orga…" at bounding box center [856, 311] width 402 height 26
click at [776, 304] on strong "Worked as an SEO Executive responsible for increasing domain authority and orga…" at bounding box center [856, 311] width 402 height 26
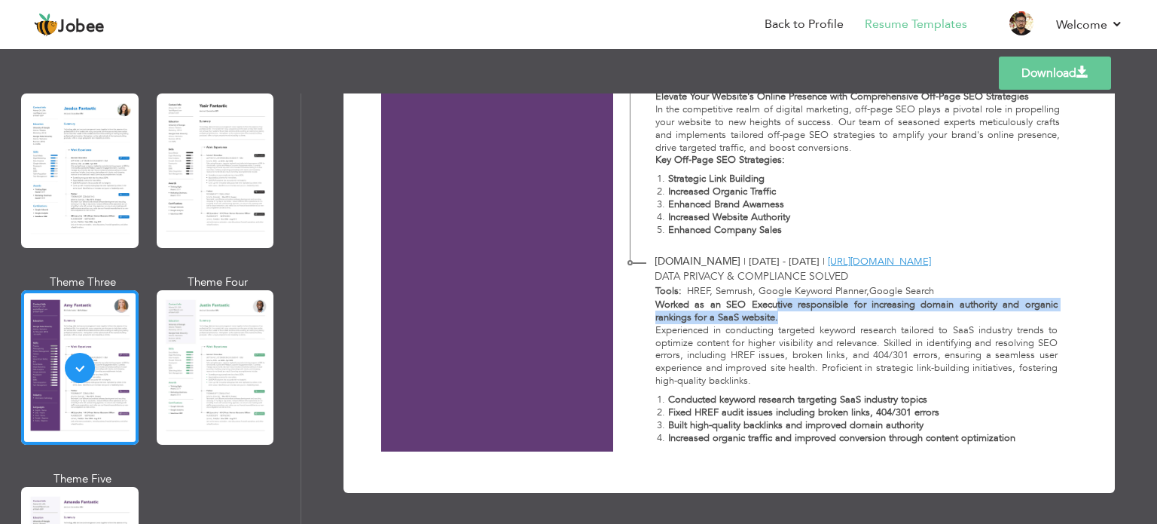
drag, startPoint x: 773, startPoint y: 305, endPoint x: 776, endPoint y: 319, distance: 13.9
click at [776, 319] on p "Worked as an SEO Executive responsible for increasing domain authority and orga…" at bounding box center [856, 311] width 402 height 26
drag, startPoint x: 777, startPoint y: 317, endPoint x: 775, endPoint y: 306, distance: 11.4
click at [775, 306] on p "Worked as an SEO Executive responsible for increasing domain authority and orga…" at bounding box center [856, 311] width 402 height 26
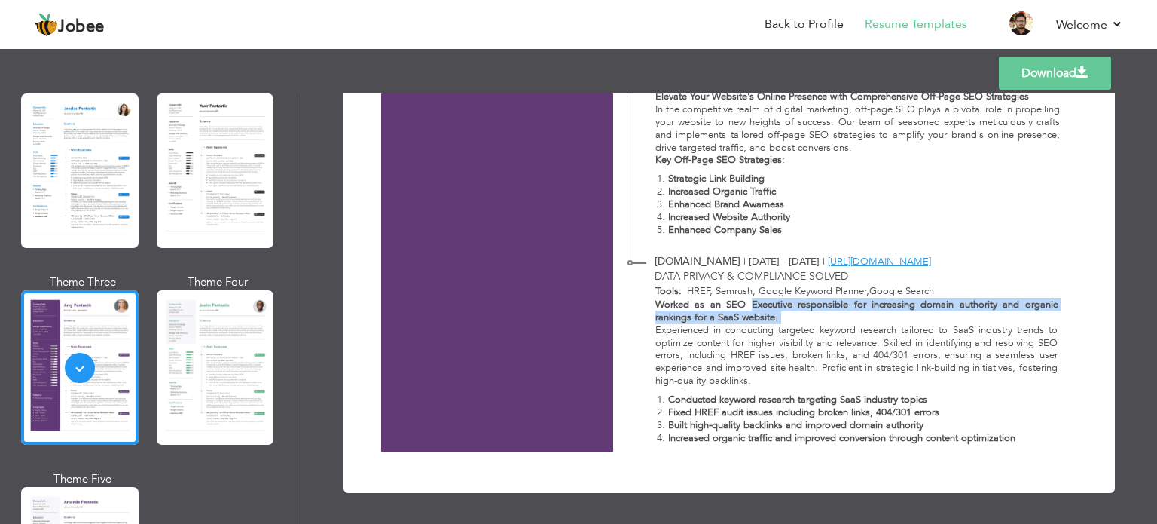
click at [775, 306] on strong "Worked as an SEO Executive responsible for increasing domain authority and orga…" at bounding box center [856, 311] width 402 height 26
drag, startPoint x: 772, startPoint y: 304, endPoint x: 775, endPoint y: 314, distance: 11.0
click at [775, 314] on p "Worked as an SEO Executive responsible for increasing domain authority and orga…" at bounding box center [856, 311] width 402 height 26
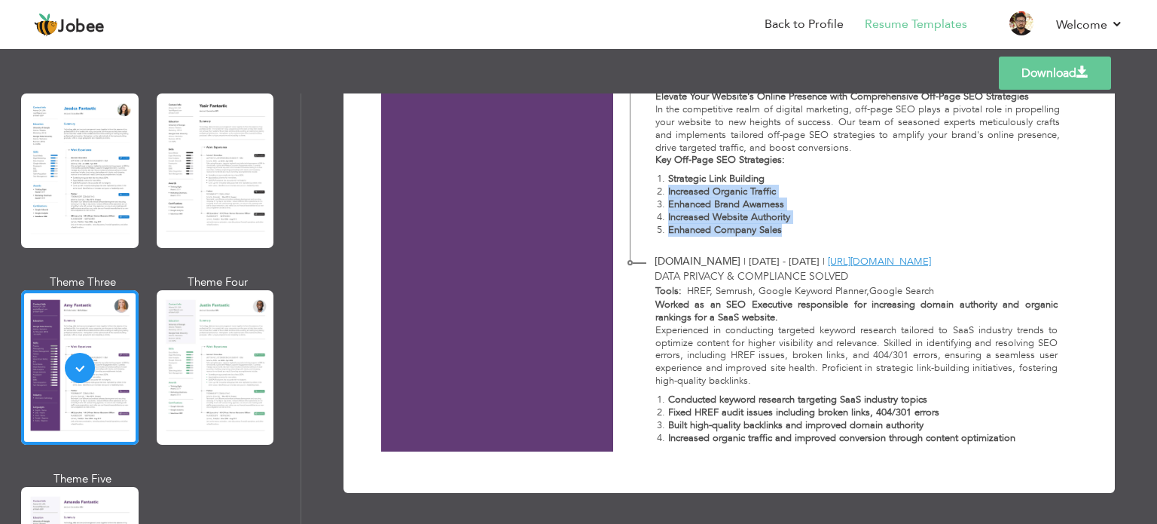
drag, startPoint x: 792, startPoint y: 234, endPoint x: 655, endPoint y: 187, distance: 145.5
click at [655, 187] on ol "Strategic Link Building Increased Organic Traffic Enhanced Brand Awarness Incre…" at bounding box center [857, 203] width 405 height 63
click at [681, 196] on strong "Increased Organic Traffic" at bounding box center [722, 192] width 108 height 14
drag, startPoint x: 681, startPoint y: 196, endPoint x: 764, endPoint y: 237, distance: 92.6
click at [764, 237] on div "Elevate Your Website's Online Presence with Comprehensive Off-Page SEO Strategi…" at bounding box center [849, 166] width 438 height 152
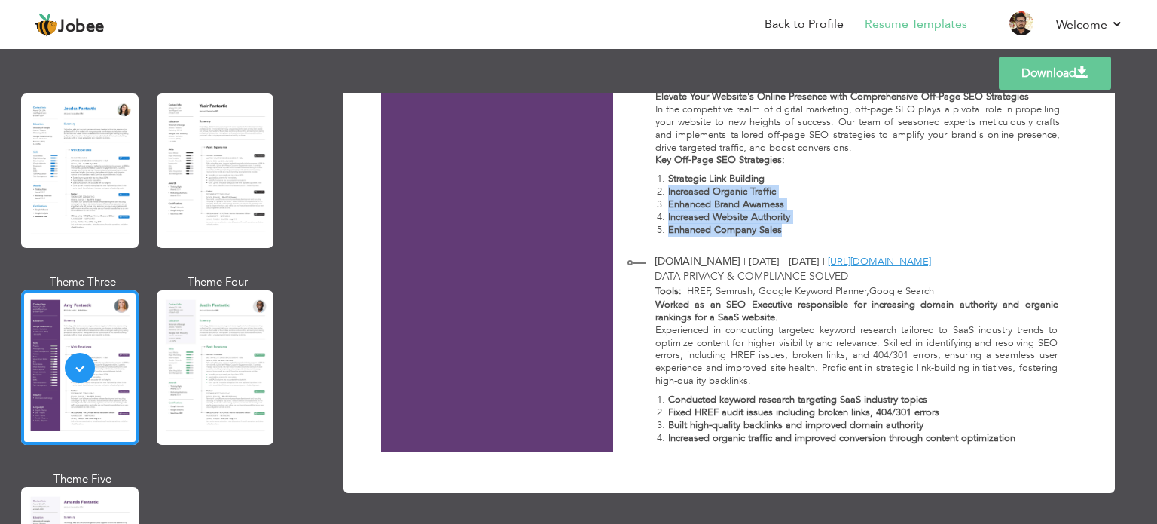
click at [774, 219] on strong "Increased Website Authority" at bounding box center [729, 217] width 122 height 14
click at [880, 222] on li "Increased Website Authority" at bounding box center [864, 217] width 392 height 13
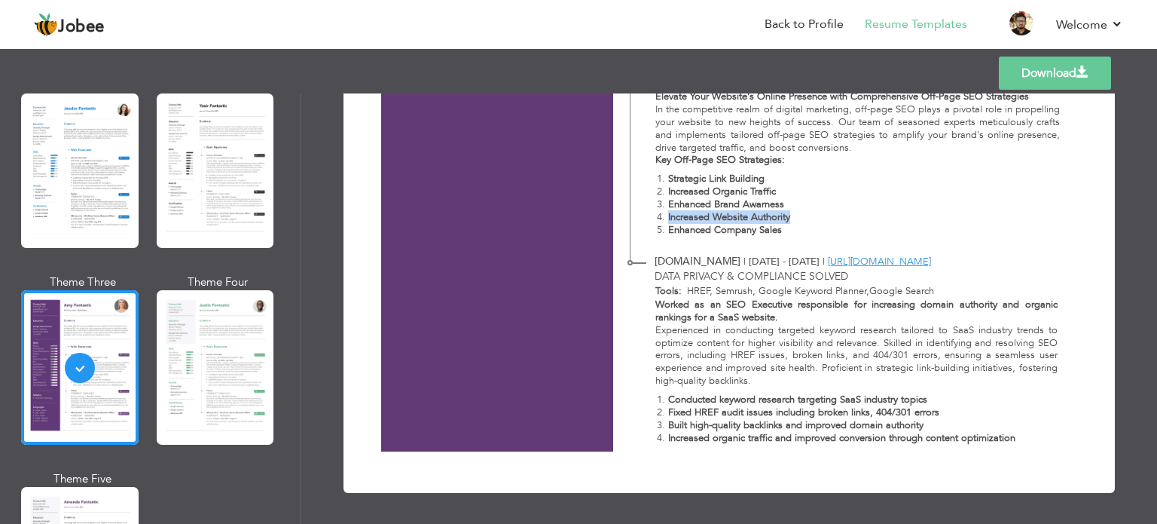
click at [880, 222] on li "Increased Website Authority" at bounding box center [864, 217] width 392 height 13
click at [856, 207] on li "Enhanced Brand Awarness" at bounding box center [864, 204] width 392 height 13
click at [856, 208] on li "Enhanced Brand Awarness" at bounding box center [864, 204] width 392 height 13
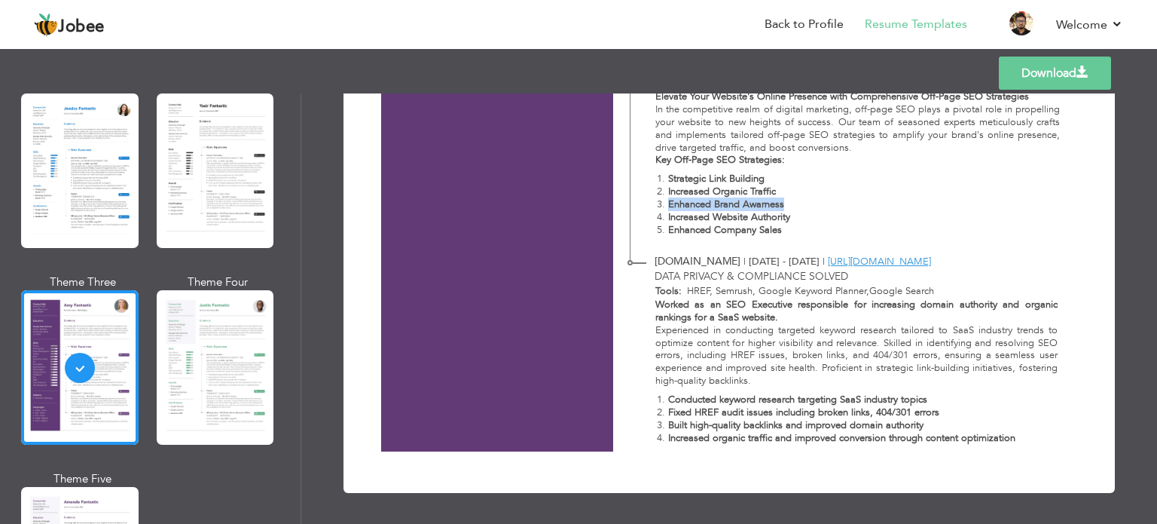
click at [847, 192] on li "Increased Organic Traffic" at bounding box center [864, 191] width 392 height 13
click at [844, 165] on p "Key Off-Page SEO Strategies:" at bounding box center [857, 160] width 405 height 13
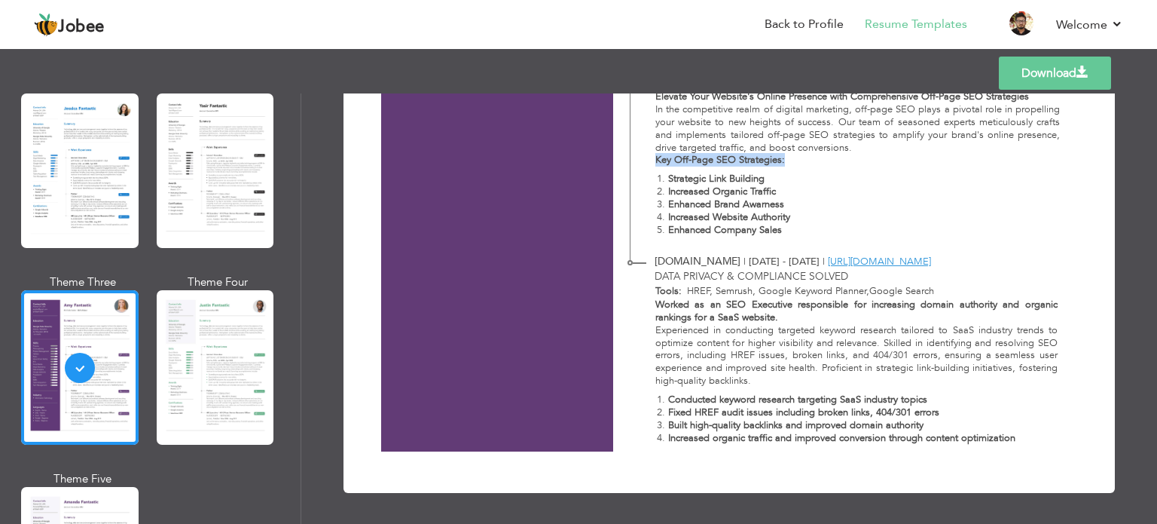
click at [843, 165] on p "Key Off-Page SEO Strategies:" at bounding box center [857, 160] width 405 height 13
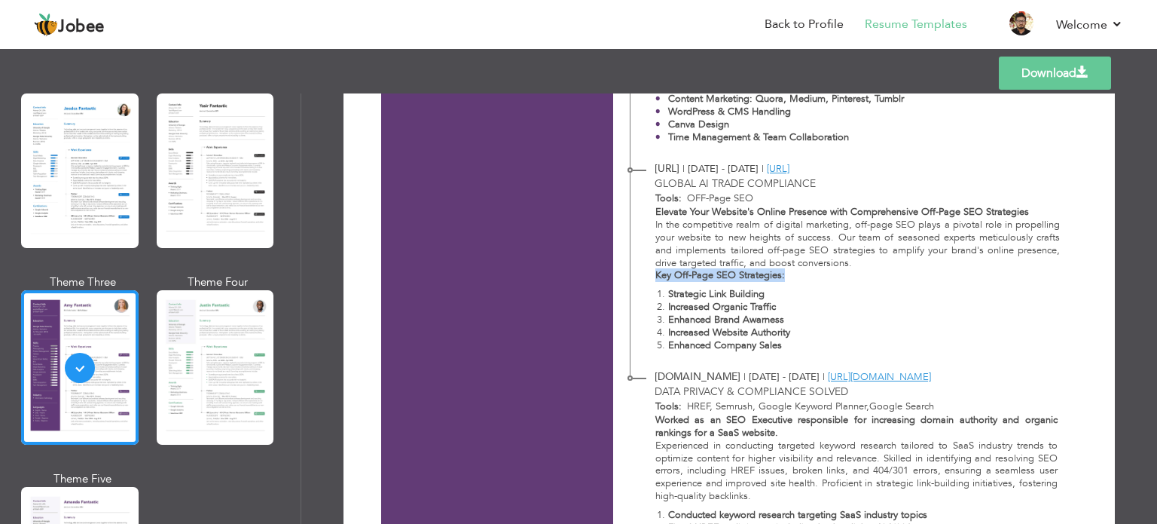
scroll to position [892, 0]
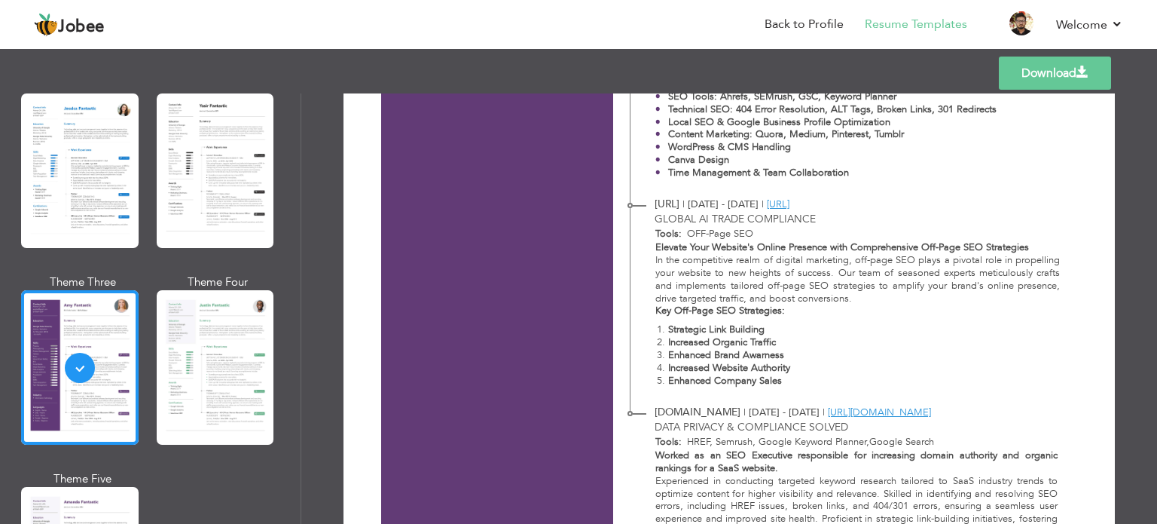
click at [672, 246] on strong "Elevate Your Website's Online Presence with Comprehensive Off-Page SEO Strategi…" at bounding box center [842, 247] width 374 height 14
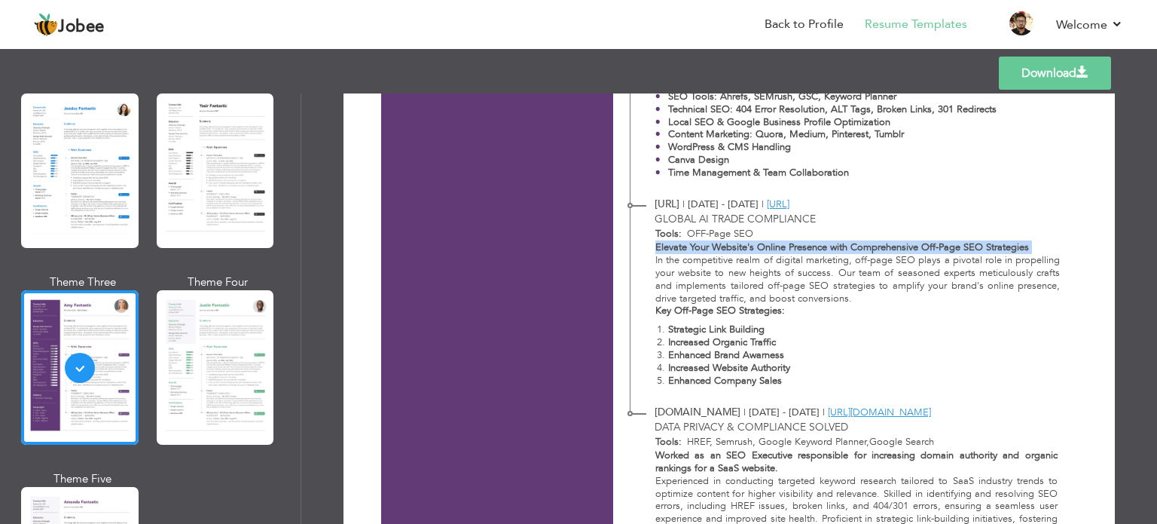
click at [672, 246] on strong "Elevate Your Website's Online Presence with Comprehensive Off-Page SEO Strategi…" at bounding box center [842, 247] width 374 height 14
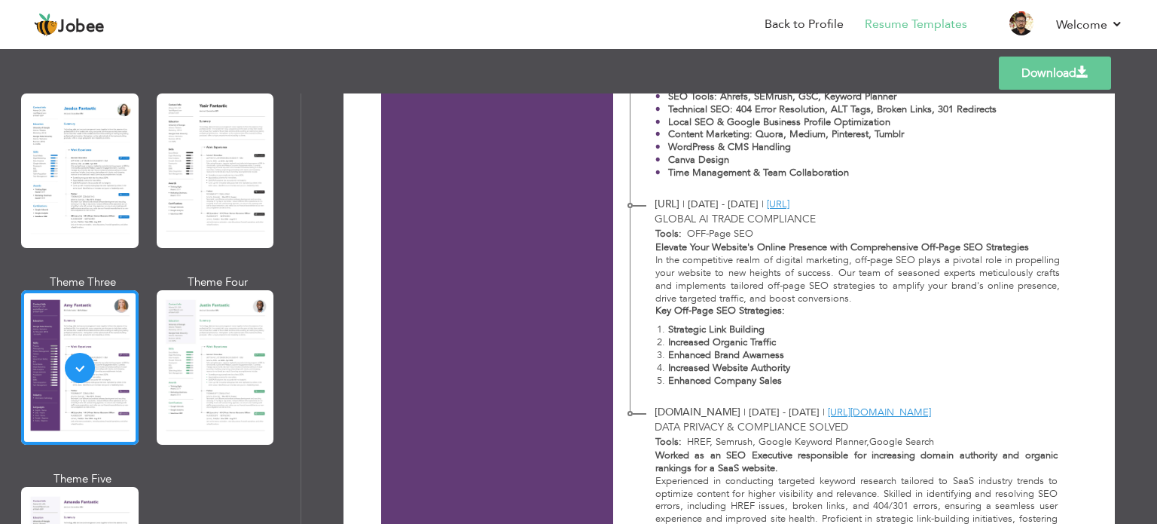
click at [660, 231] on b "Tools:" at bounding box center [668, 234] width 26 height 14
click at [658, 247] on strong "Elevate Your Website's Online Presence with Comprehensive Off-Page SEO Strategi…" at bounding box center [842, 247] width 374 height 14
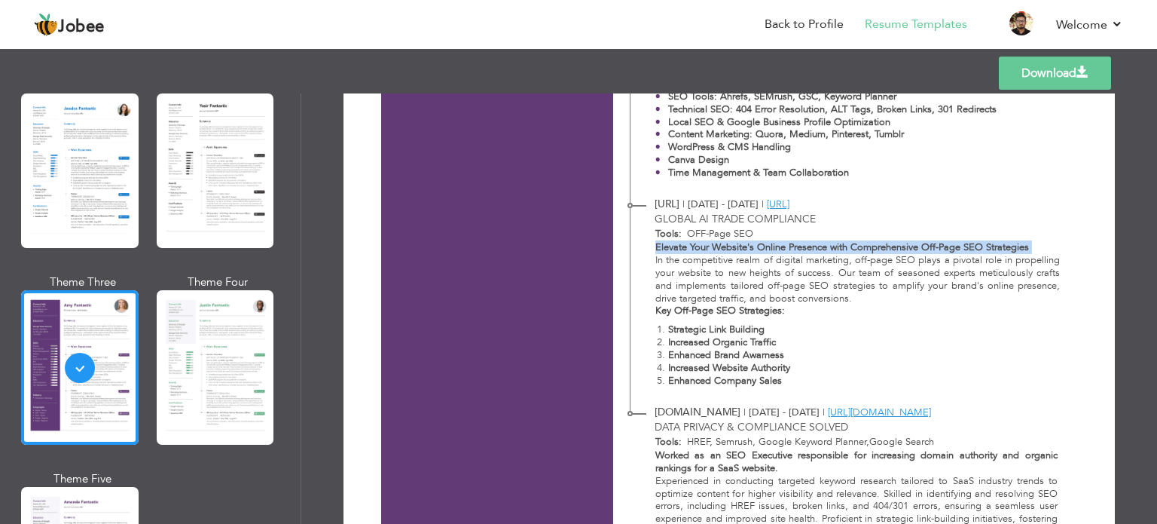
click at [658, 247] on strong "Elevate Your Website's Online Presence with Comprehensive Off-Page SEO Strategi…" at bounding box center [842, 247] width 374 height 14
click at [1046, 244] on p "Elevate Your Website's Online Presence with Comprehensive Off-Page SEO Strategi…" at bounding box center [857, 247] width 405 height 13
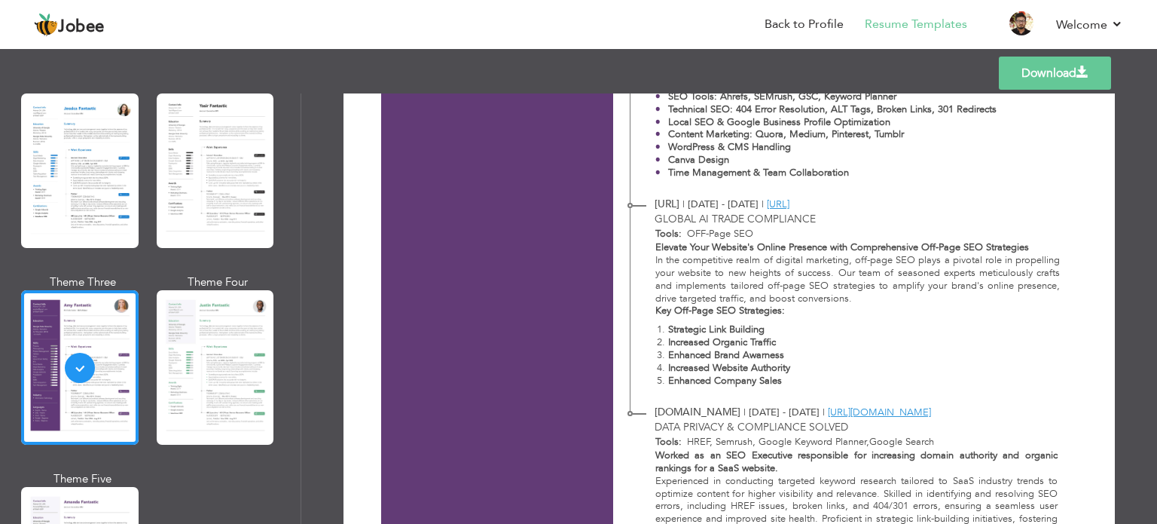
click at [1046, 244] on p "Elevate Your Website's Online Presence with Comprehensive Off-Page SEO Strategi…" at bounding box center [857, 247] width 405 height 13
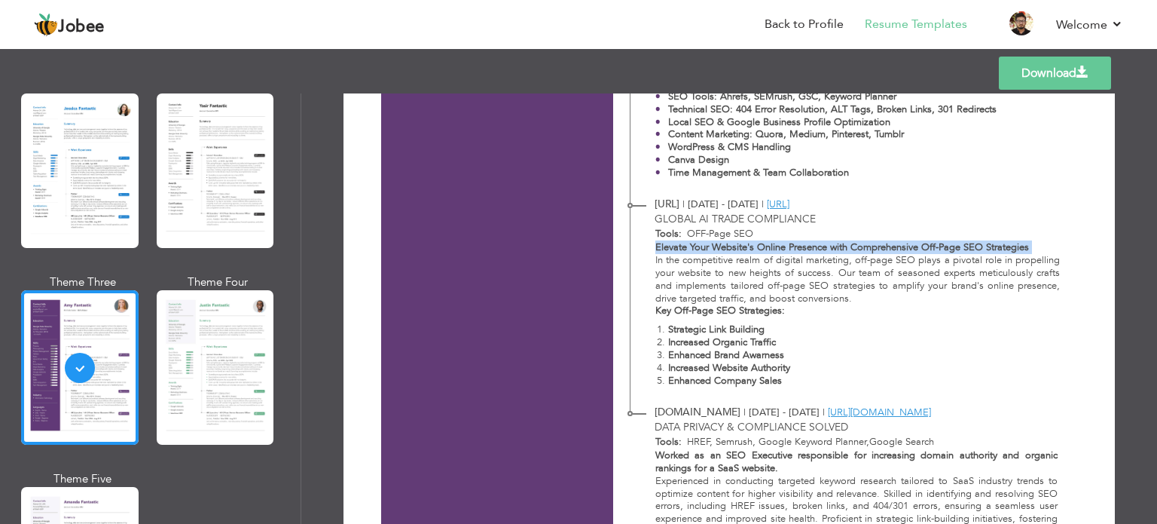
click at [1046, 244] on p "Elevate Your Website's Online Presence with Comprehensive Off-Page SEO Strategi…" at bounding box center [857, 247] width 405 height 13
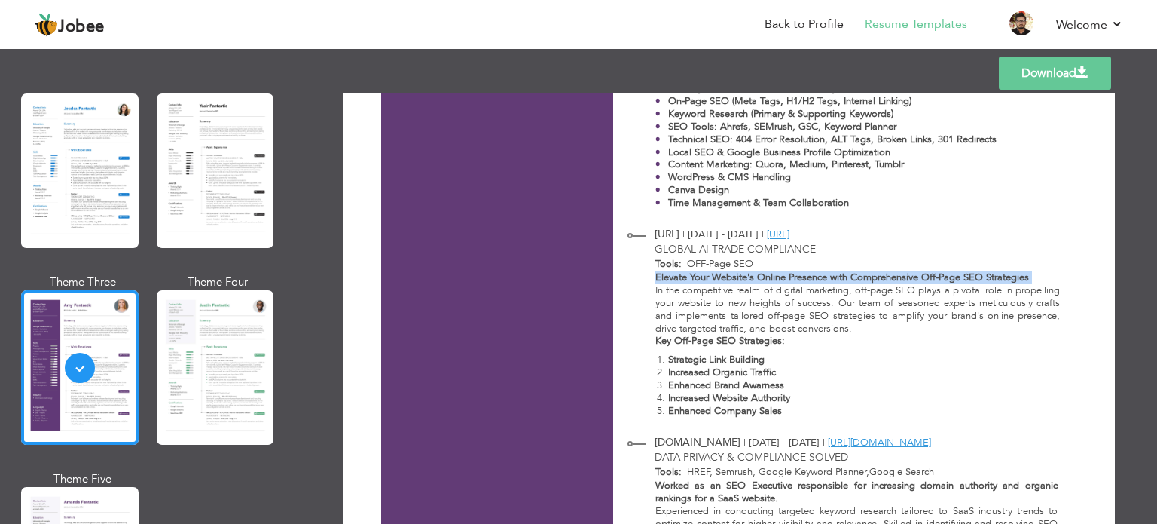
scroll to position [817, 0]
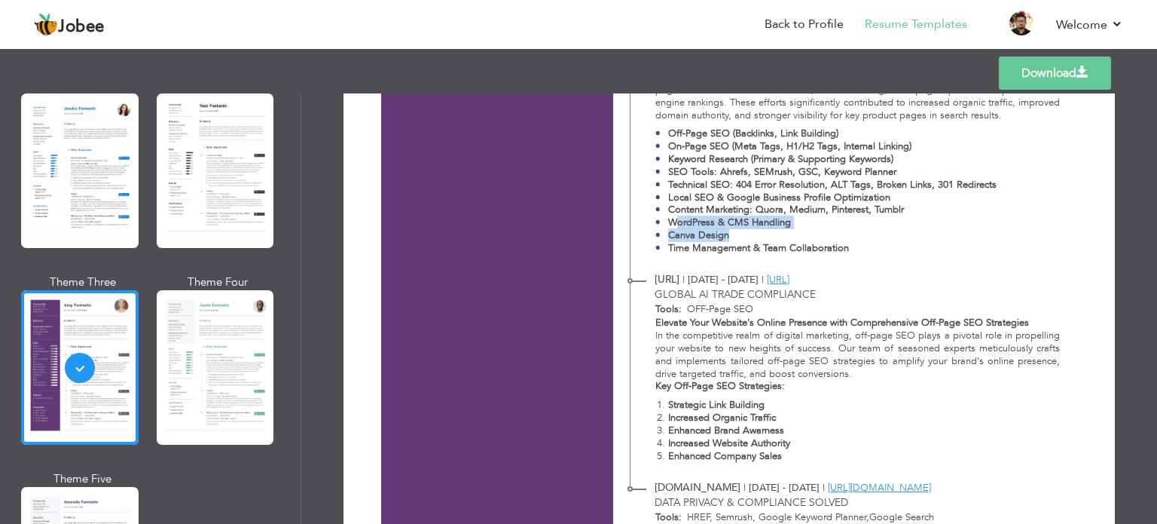
drag, startPoint x: 832, startPoint y: 234, endPoint x: 670, endPoint y: 219, distance: 162.6
click at [670, 219] on ul "Off-Page SEO (Backlinks, Link Building) On-Page SEO (Meta Tags, H1/H2 Tags, Int…" at bounding box center [857, 190] width 405 height 127
click at [668, 225] on strong "WordPress & CMS Handling" at bounding box center [729, 222] width 123 height 14
drag, startPoint x: 665, startPoint y: 225, endPoint x: 755, endPoint y: 219, distance: 89.8
click at [755, 219] on strong "WordPress & CMS Handling" at bounding box center [729, 222] width 123 height 14
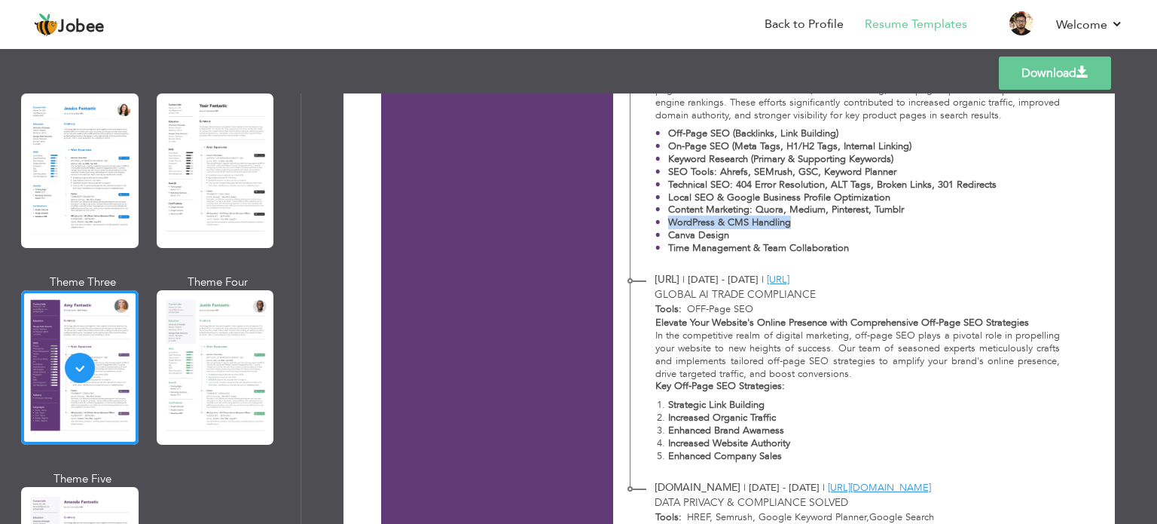
click at [755, 219] on strong "WordPress & CMS Handling" at bounding box center [729, 222] width 123 height 14
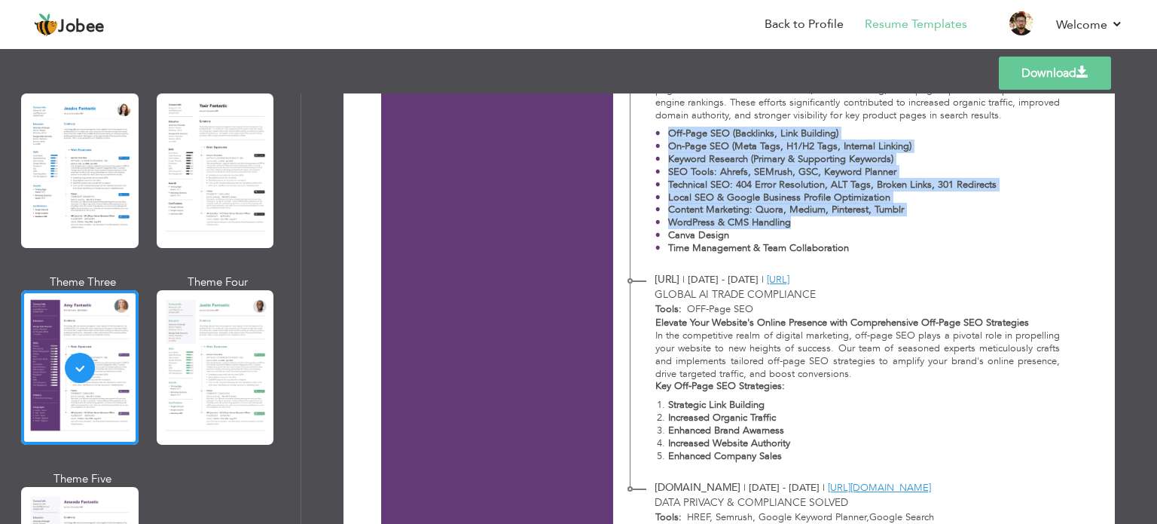
drag, startPoint x: 755, startPoint y: 219, endPoint x: 648, endPoint y: 124, distance: 143.0
click at [648, 124] on div "As a Digital Marketing Executive at Hitech Steel Industries, I specialized in e…" at bounding box center [849, 146] width 438 height 228
click at [668, 130] on strong "Off-Page SEO (Backlinks, Link Building)" at bounding box center [753, 134] width 170 height 14
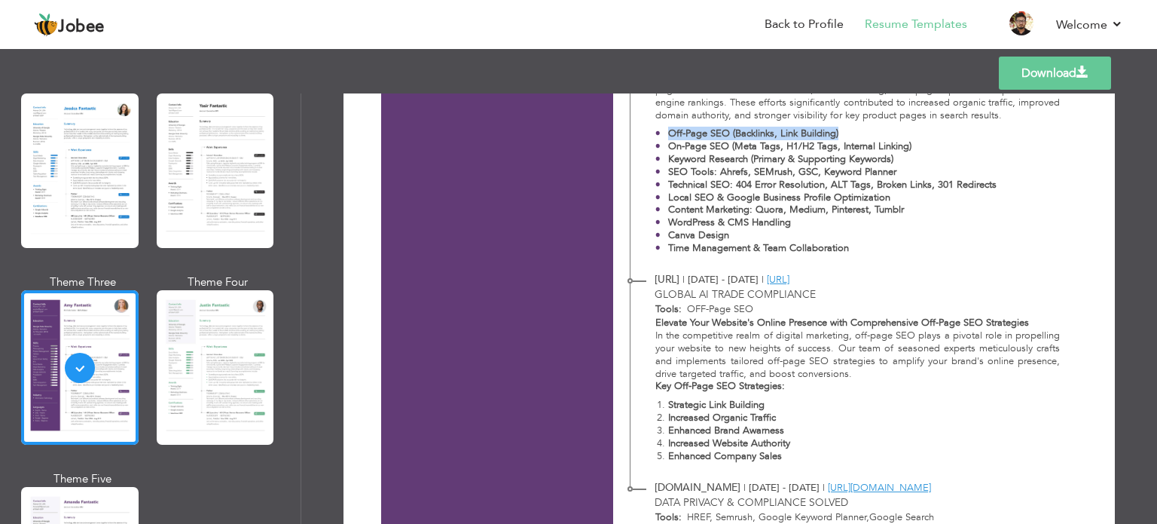
drag, startPoint x: 666, startPoint y: 130, endPoint x: 859, endPoint y: 131, distance: 193.6
click at [859, 131] on p "Off-Page SEO (Backlinks, Link Building)" at bounding box center [832, 133] width 328 height 13
drag, startPoint x: 844, startPoint y: 136, endPoint x: 728, endPoint y: 132, distance: 116.1
click at [728, 132] on p "Off-Page SEO (Backlinks, Link Building)" at bounding box center [832, 133] width 328 height 13
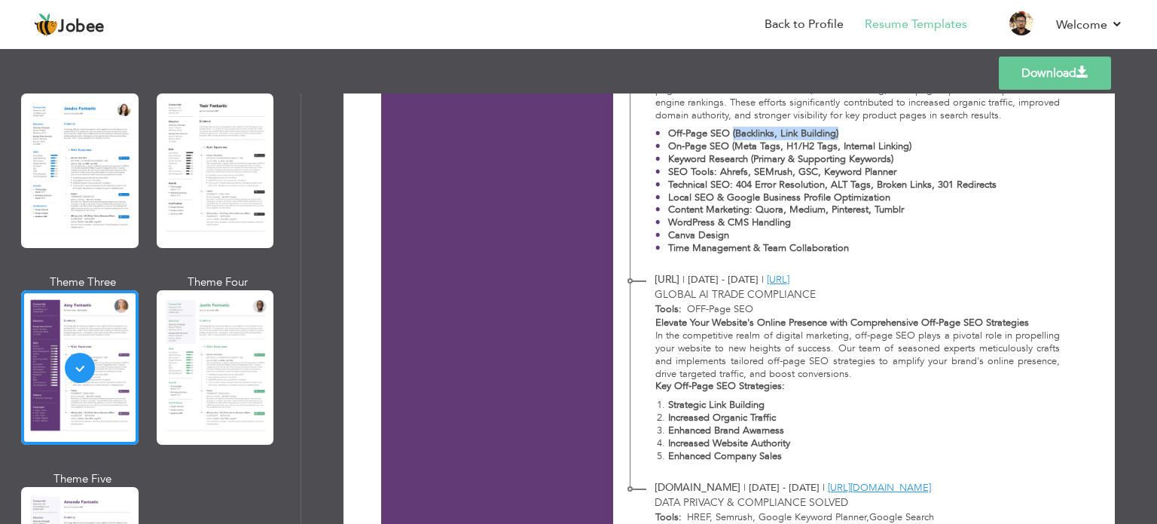
click at [728, 132] on strong "Off-Page SEO (Backlinks, Link Building)" at bounding box center [753, 134] width 170 height 14
click at [734, 133] on strong "Off-Page SEO (Backlinks, Link Building)" at bounding box center [753, 134] width 170 height 14
click at [730, 132] on strong "Off-Page SEO (Backlinks, Link Building)" at bounding box center [753, 134] width 170 height 14
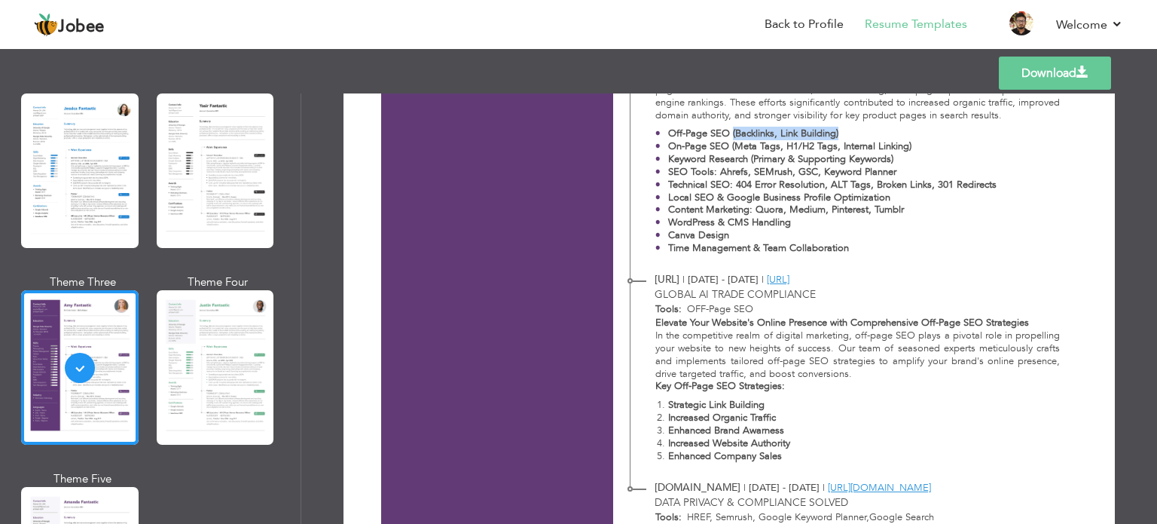
drag, startPoint x: 728, startPoint y: 132, endPoint x: 878, endPoint y: 132, distance: 149.9
click at [878, 132] on p "Off-Page SEO (Backlinks, Link Building)" at bounding box center [832, 133] width 328 height 13
click at [936, 136] on p "Off-Page SEO (Backlinks, Link Building)" at bounding box center [832, 133] width 328 height 13
drag, startPoint x: 926, startPoint y: 138, endPoint x: 913, endPoint y: 145, distance: 14.9
click at [913, 145] on ul "Off-Page SEO (Backlinks, Link Building) On-Page SEO (Meta Tags, H1/H2 Tags, Int…" at bounding box center [857, 190] width 405 height 127
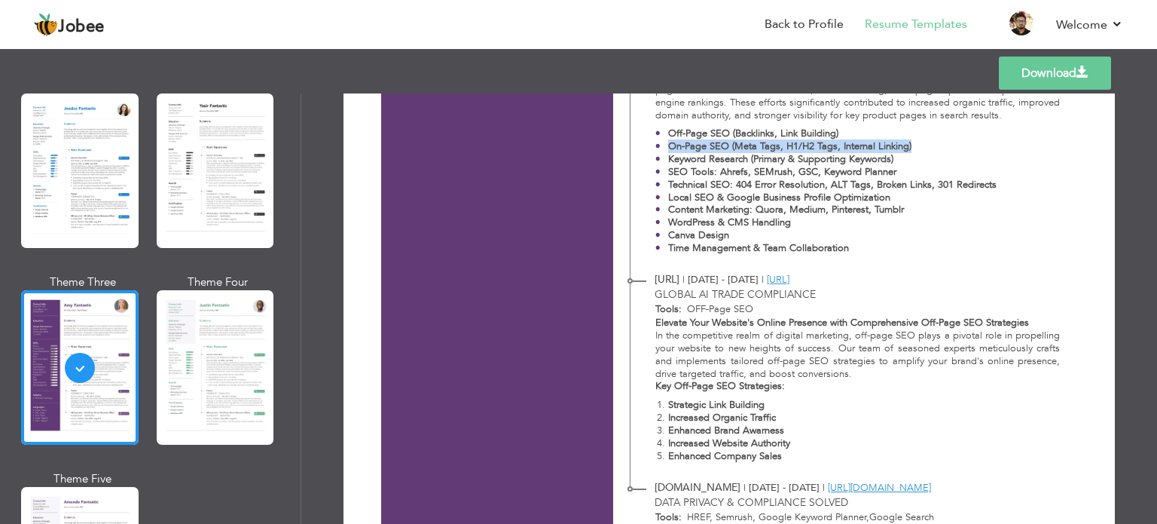
click at [913, 145] on p "On-Page SEO (Meta Tags, H1/H2 Tags, Internal Linking)" at bounding box center [832, 146] width 328 height 13
drag, startPoint x: 916, startPoint y: 145, endPoint x: 729, endPoint y: 150, distance: 186.9
click at [729, 150] on p "On-Page SEO (Meta Tags, H1/H2 Tags, Internal Linking)" at bounding box center [832, 146] width 328 height 13
click at [729, 150] on strong "On-Page SEO (Meta Tags, H1/H2 Tags, Internal Linking)" at bounding box center [789, 146] width 243 height 14
drag, startPoint x: 729, startPoint y: 150, endPoint x: 908, endPoint y: 146, distance: 179.3
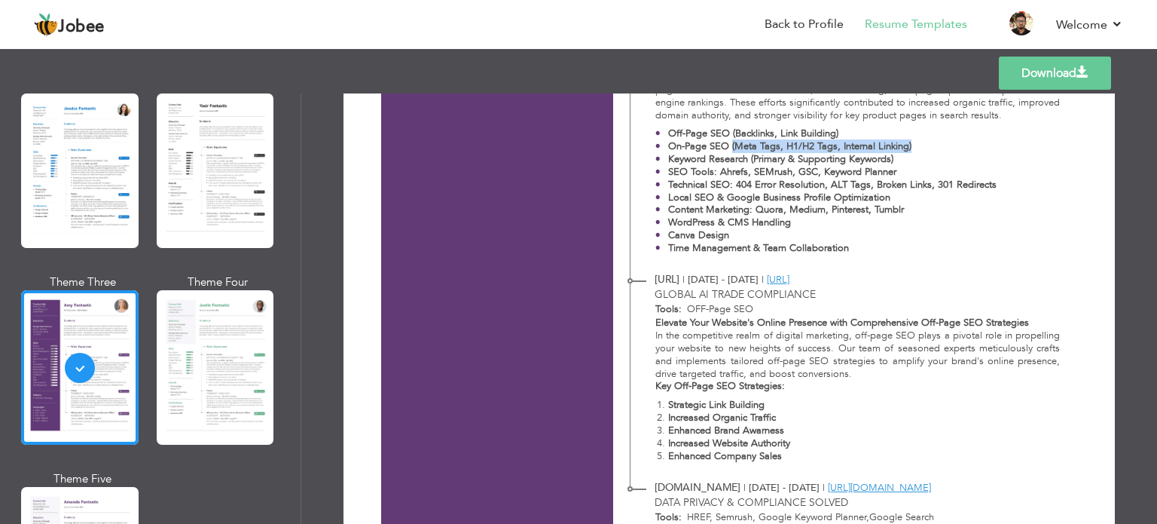
click at [908, 146] on p "On-Page SEO (Meta Tags, H1/H2 Tags, Internal Linking)" at bounding box center [832, 146] width 328 height 13
click at [900, 155] on p "Keyword Research (Primary & Supporting Keywords)" at bounding box center [832, 159] width 328 height 13
drag, startPoint x: 893, startPoint y: 158, endPoint x: 749, endPoint y: 163, distance: 144.0
click at [749, 163] on p "Keyword Research (Primary & Supporting Keywords)" at bounding box center [832, 159] width 328 height 13
click at [743, 159] on strong "Keyword Research (Primary & Supporting Keywords)" at bounding box center [780, 159] width 225 height 14
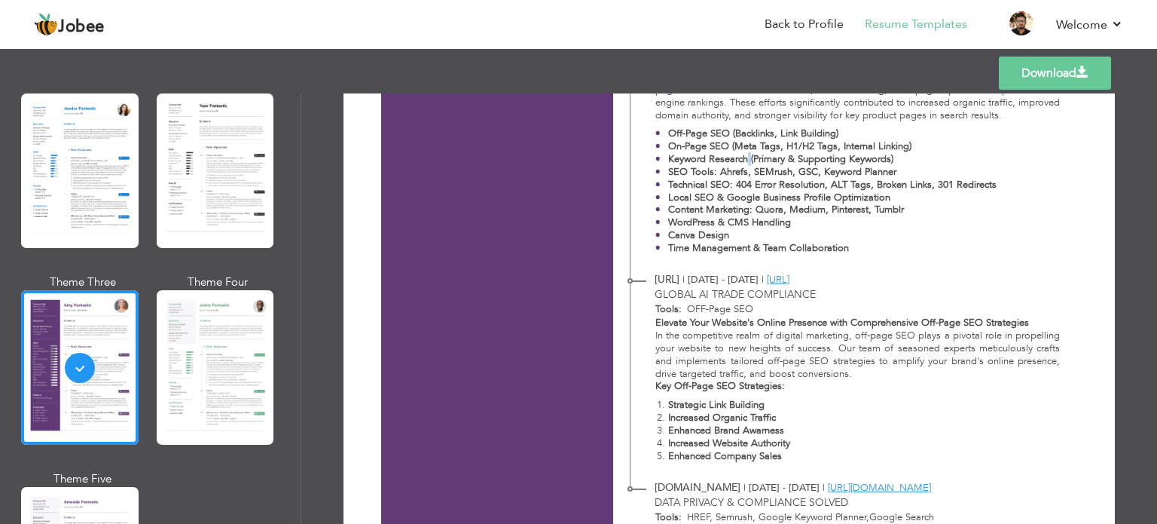
click at [743, 159] on strong "Keyword Research (Primary & Supporting Keywords)" at bounding box center [780, 159] width 225 height 14
click at [728, 159] on strong "Keyword Research (Primary & Supporting Keywords)" at bounding box center [780, 159] width 225 height 14
drag, startPoint x: 728, startPoint y: 159, endPoint x: 710, endPoint y: 164, distance: 18.8
click at [726, 163] on strong "Keyword Research (Primary & Supporting Keywords)" at bounding box center [780, 159] width 225 height 14
click at [702, 156] on strong "Keyword Research (Primary & Supporting Keywords)" at bounding box center [780, 159] width 225 height 14
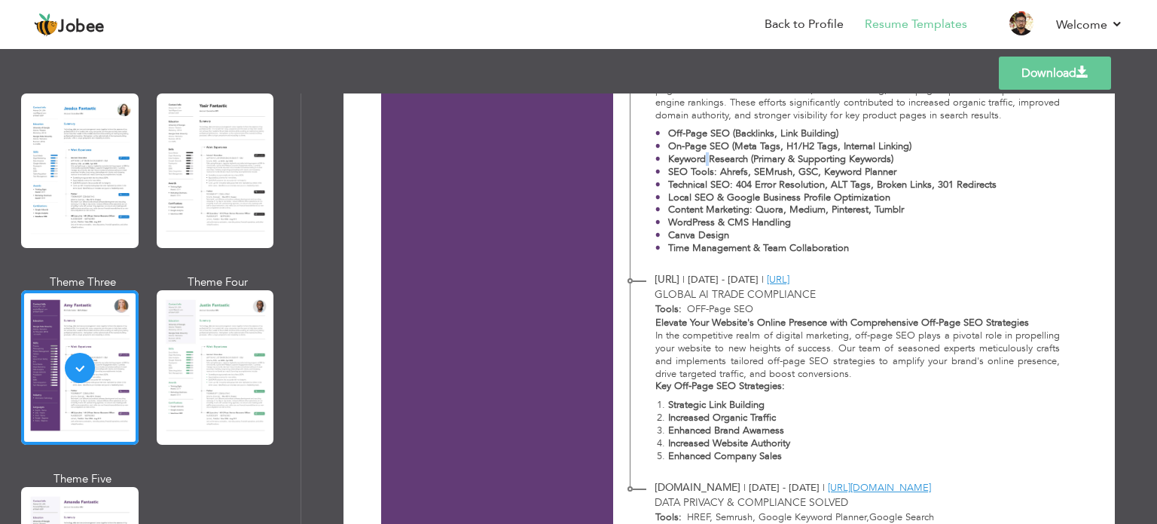
click at [702, 156] on strong "Keyword Research (Primary & Supporting Keywords)" at bounding box center [780, 159] width 225 height 14
click at [696, 159] on strong "Keyword Research (Primary & Supporting Keywords)" at bounding box center [780, 159] width 225 height 14
drag, startPoint x: 696, startPoint y: 159, endPoint x: 708, endPoint y: 159, distance: 12.1
click at [708, 159] on strong "Keyword Research (Primary & Supporting Keywords)" at bounding box center [780, 159] width 225 height 14
click at [710, 157] on strong "Keyword Research (Primary & Supporting Keywords)" at bounding box center [780, 159] width 225 height 14
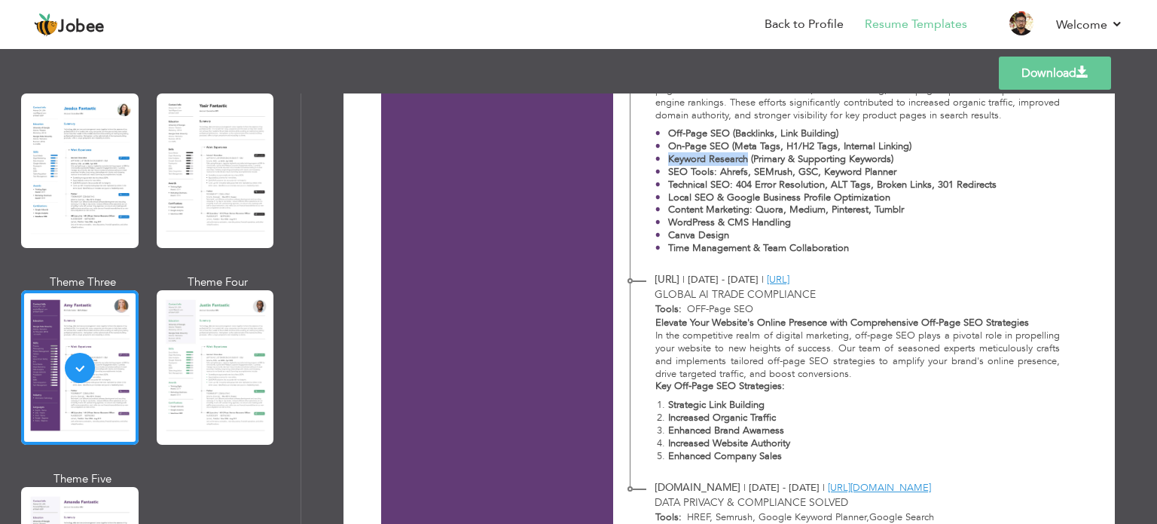
drag, startPoint x: 710, startPoint y: 157, endPoint x: 675, endPoint y: 156, distance: 34.7
click at [676, 156] on strong "Keyword Research (Primary & Supporting Keywords)" at bounding box center [780, 159] width 225 height 14
drag, startPoint x: 747, startPoint y: 159, endPoint x: 960, endPoint y: 153, distance: 213.3
click at [960, 153] on p "Keyword Research (Primary & Supporting Keywords)" at bounding box center [832, 159] width 328 height 13
click at [912, 173] on p "SEO Tools: Ahrefs, SEMrush, GSC, Keyword Planner" at bounding box center [832, 172] width 328 height 13
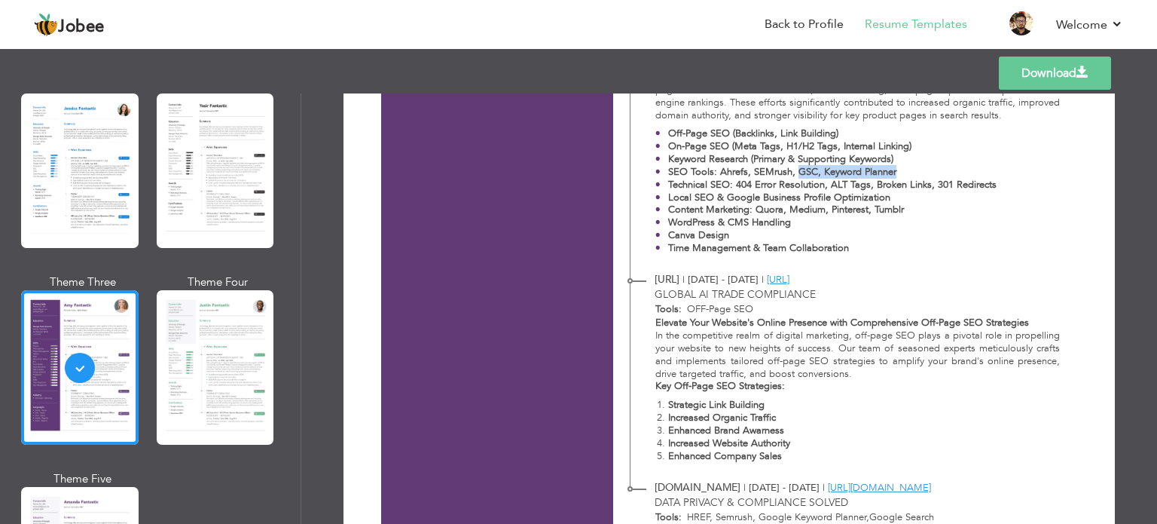
drag, startPoint x: 908, startPoint y: 172, endPoint x: 794, endPoint y: 172, distance: 113.7
click at [794, 172] on p "SEO Tools: Ahrefs, SEMrush, GSC, Keyword Planner" at bounding box center [832, 172] width 328 height 13
click at [794, 172] on strong "SEO Tools: Ahrefs, SEMrush, GSC, Keyword Planner" at bounding box center [782, 172] width 228 height 14
drag, startPoint x: 794, startPoint y: 172, endPoint x: 758, endPoint y: 179, distance: 36.7
click at [794, 174] on strong "SEO Tools: Ahrefs, SEMrush, GSC, Keyword Planner" at bounding box center [782, 172] width 228 height 14
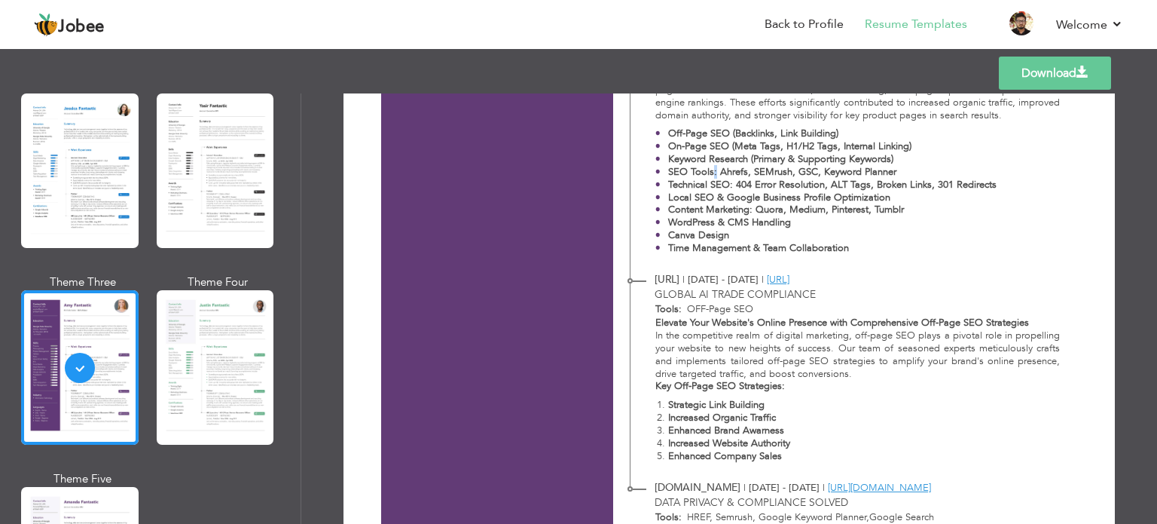
click at [711, 171] on strong "SEO Tools: Ahrefs, SEMrush, GSC, Keyword Planner" at bounding box center [782, 172] width 228 height 14
click at [702, 171] on strong "SEO Tools: Ahrefs, SEMrush, GSC, Keyword Planner" at bounding box center [782, 172] width 228 height 14
drag, startPoint x: 702, startPoint y: 171, endPoint x: 678, endPoint y: 172, distance: 24.2
click at [678, 172] on strong "SEO Tools: Ahrefs, SEMrush, GSC, Keyword Planner" at bounding box center [782, 172] width 228 height 14
click at [673, 172] on strong "SEO Tools: Ahrefs, SEMrush, GSC, Keyword Planner" at bounding box center [782, 172] width 228 height 14
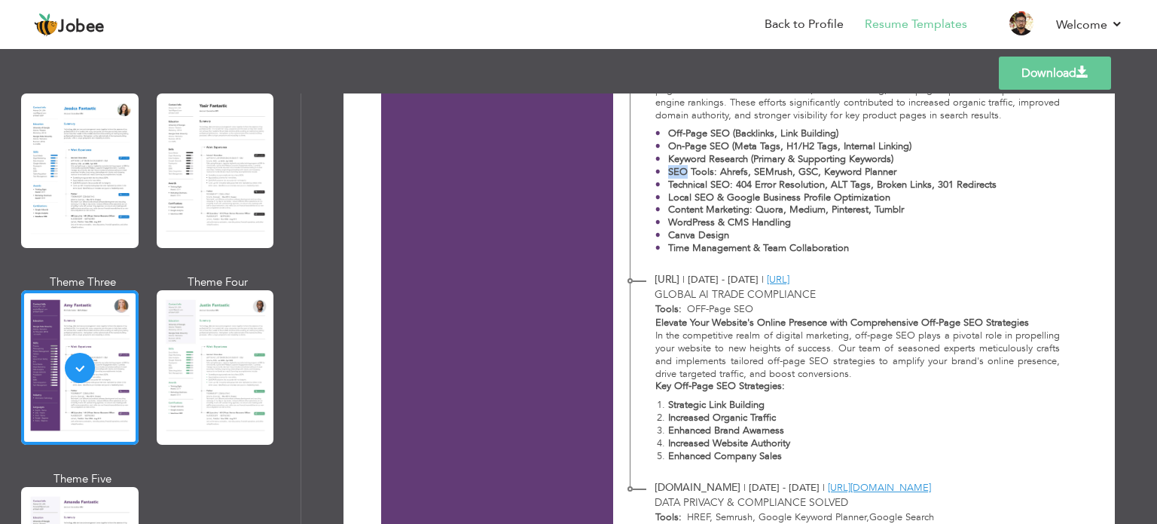
click at [678, 172] on strong "SEO Tools: Ahrefs, SEMrush, GSC, Keyword Planner" at bounding box center [782, 172] width 228 height 14
click at [690, 172] on strong "SEO Tools: Ahrefs, SEMrush, GSC, Keyword Planner" at bounding box center [782, 172] width 228 height 14
click at [691, 172] on strong "SEO Tools: Ahrefs, SEMrush, GSC, Keyword Planner" at bounding box center [782, 172] width 228 height 14
click at [675, 187] on strong "Technical SEO: 404 Error Resolution, ALT Tags, Broken Links, 301 Redirects" at bounding box center [832, 185] width 328 height 14
drag, startPoint x: 675, startPoint y: 187, endPoint x: 713, endPoint y: 179, distance: 39.3
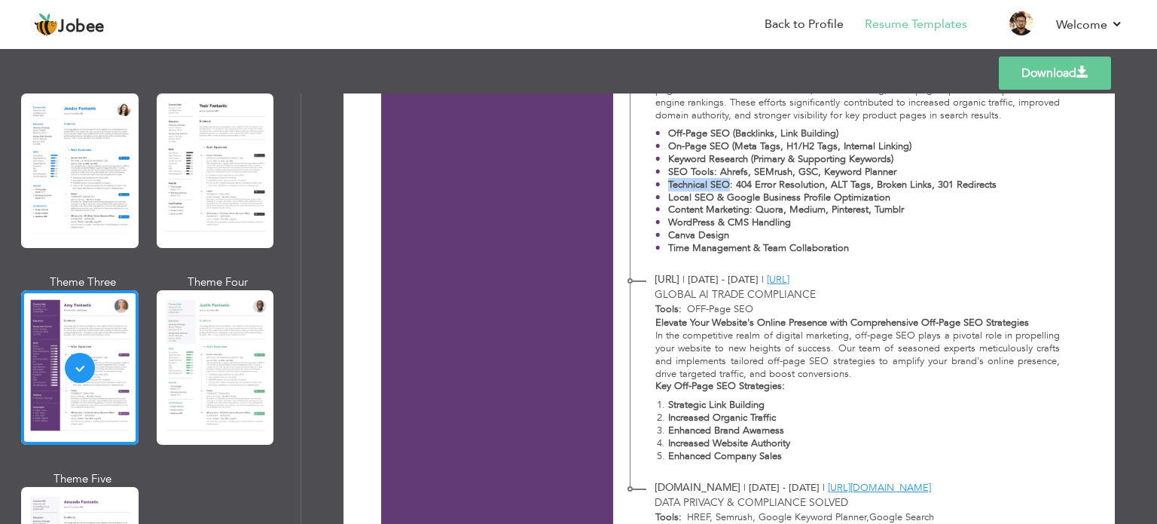
click at [713, 179] on strong "Technical SEO: 404 Error Resolution, ALT Tags, Broken Links, 301 Redirects" at bounding box center [832, 185] width 328 height 14
drag, startPoint x: 736, startPoint y: 184, endPoint x: 1061, endPoint y: 181, distance: 325.4
click at [1061, 181] on div "As a Digital Marketing Executive at Hitech Steel Industries, I specialized in e…" at bounding box center [849, 146] width 438 height 228
click at [1061, 182] on div "As a Digital Marketing Executive at Hitech Steel Industries, I specialized in e…" at bounding box center [849, 146] width 438 height 228
drag, startPoint x: 991, startPoint y: 186, endPoint x: 733, endPoint y: 188, distance: 257.6
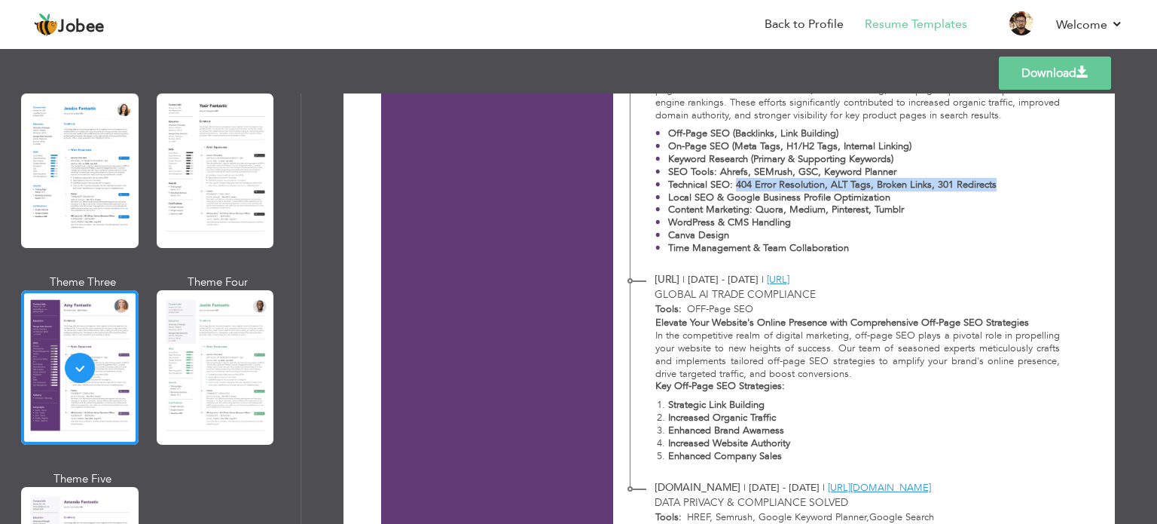
click at [733, 188] on ul "Off-Page SEO (Backlinks, Link Building) On-Page SEO (Meta Tags, H1/H2 Tags, Int…" at bounding box center [857, 190] width 405 height 127
click at [744, 201] on strong "Local SEO & Google Business Profile Optimization" at bounding box center [779, 198] width 222 height 14
drag, startPoint x: 744, startPoint y: 201, endPoint x: 891, endPoint y: 195, distance: 147.0
click at [891, 195] on p "Local SEO & Google Business Profile Optimization" at bounding box center [832, 197] width 328 height 13
click at [902, 195] on p "Local SEO & Google Business Profile Optimization" at bounding box center [832, 197] width 328 height 13
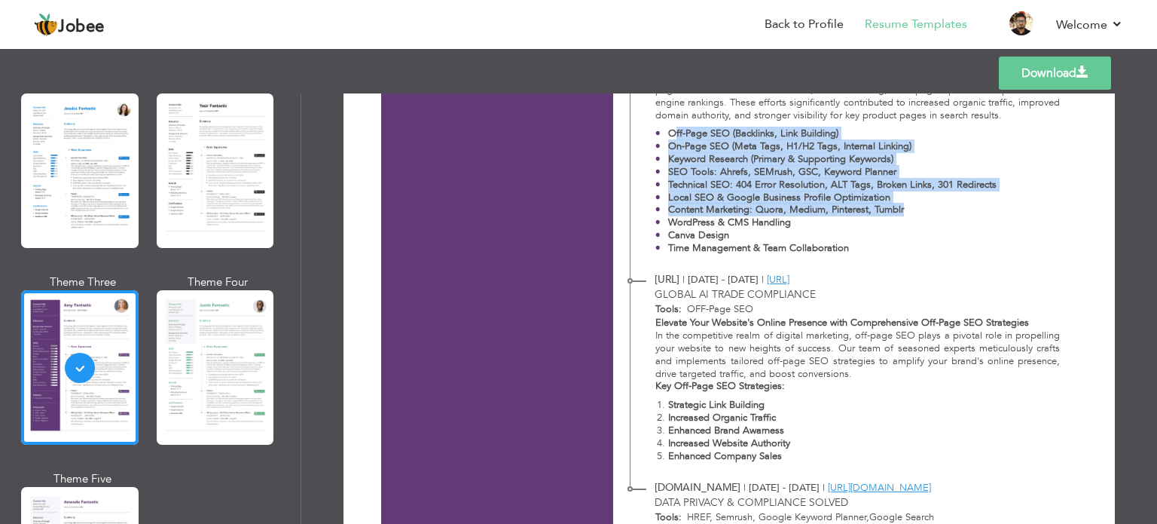
drag, startPoint x: 906, startPoint y: 206, endPoint x: 670, endPoint y: 129, distance: 248.0
click at [670, 129] on ul "Off-Page SEO (Backlinks, Link Building) On-Page SEO (Meta Tags, H1/H2 Tags, Int…" at bounding box center [857, 190] width 405 height 127
click at [670, 129] on strong "Off-Page SEO (Backlinks, Link Building)" at bounding box center [753, 134] width 170 height 14
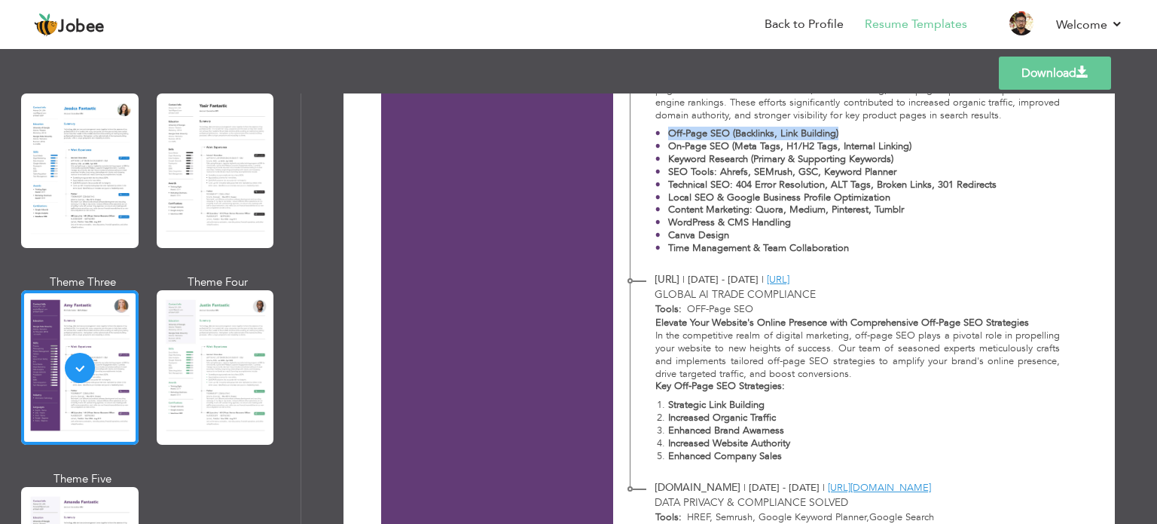
drag, startPoint x: 670, startPoint y: 129, endPoint x: 833, endPoint y: 134, distance: 162.8
click at [833, 134] on strong "Off-Page SEO (Backlinks, Link Building)" at bounding box center [753, 134] width 170 height 14
drag, startPoint x: 833, startPoint y: 134, endPoint x: 741, endPoint y: 160, distance: 95.4
click at [728, 136] on strong "Off-Page SEO (Backlinks, Link Building)" at bounding box center [753, 134] width 170 height 14
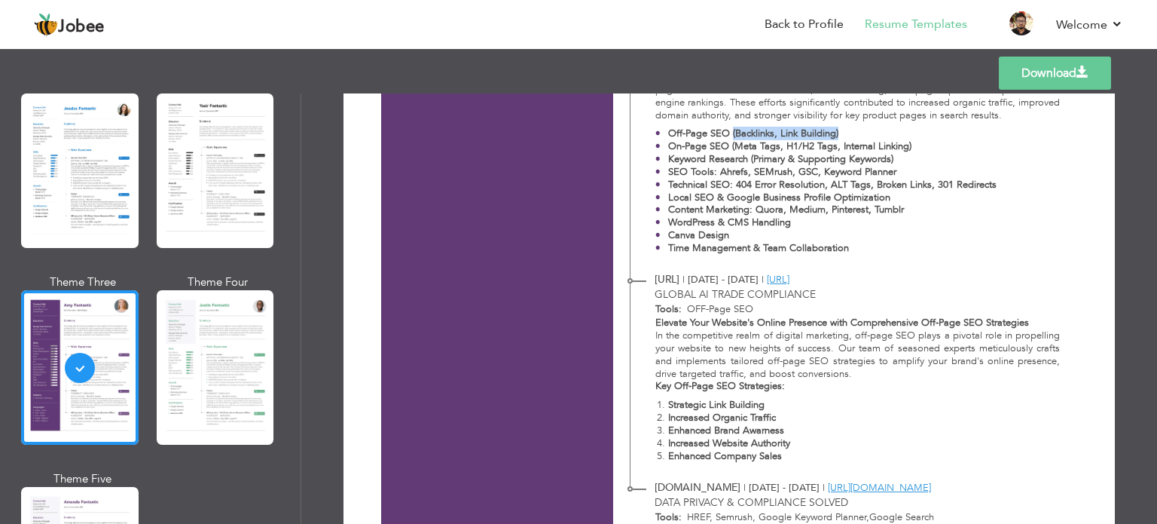
click at [743, 145] on strong "On-Page SEO (Meta Tags, H1/H2 Tags, Internal Linking)" at bounding box center [789, 146] width 243 height 14
click at [743, 150] on strong "On-Page SEO (Meta Tags, H1/H2 Tags, Internal Linking)" at bounding box center [789, 146] width 243 height 14
click at [729, 144] on strong "On-Page SEO (Meta Tags, H1/H2 Tags, Internal Linking)" at bounding box center [789, 146] width 243 height 14
drag, startPoint x: 729, startPoint y: 144, endPoint x: 920, endPoint y: 145, distance: 190.6
click at [920, 145] on p "On-Page SEO (Meta Tags, H1/H2 Tags, Internal Linking)" at bounding box center [832, 146] width 328 height 13
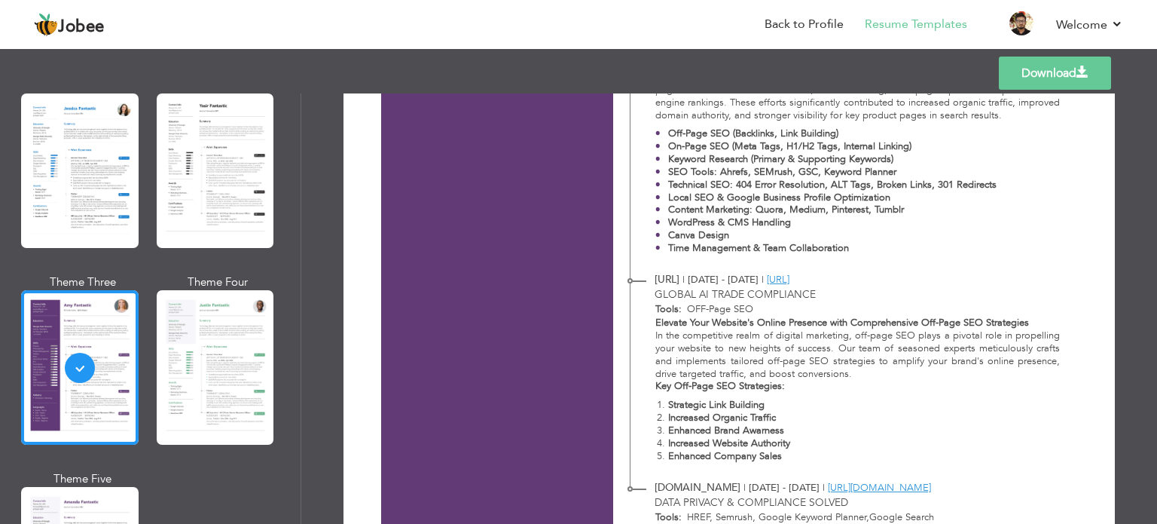
click at [907, 160] on p "Keyword Research (Primary & Supporting Keywords)" at bounding box center [832, 159] width 328 height 13
drag, startPoint x: 904, startPoint y: 156, endPoint x: 747, endPoint y: 157, distance: 156.7
click at [747, 157] on p "Keyword Research (Primary & Supporting Keywords)" at bounding box center [832, 159] width 328 height 13
click at [747, 157] on strong "Keyword Research (Primary & Supporting Keywords)" at bounding box center [780, 159] width 225 height 14
click at [746, 159] on strong "Keyword Research (Primary & Supporting Keywords)" at bounding box center [780, 159] width 225 height 14
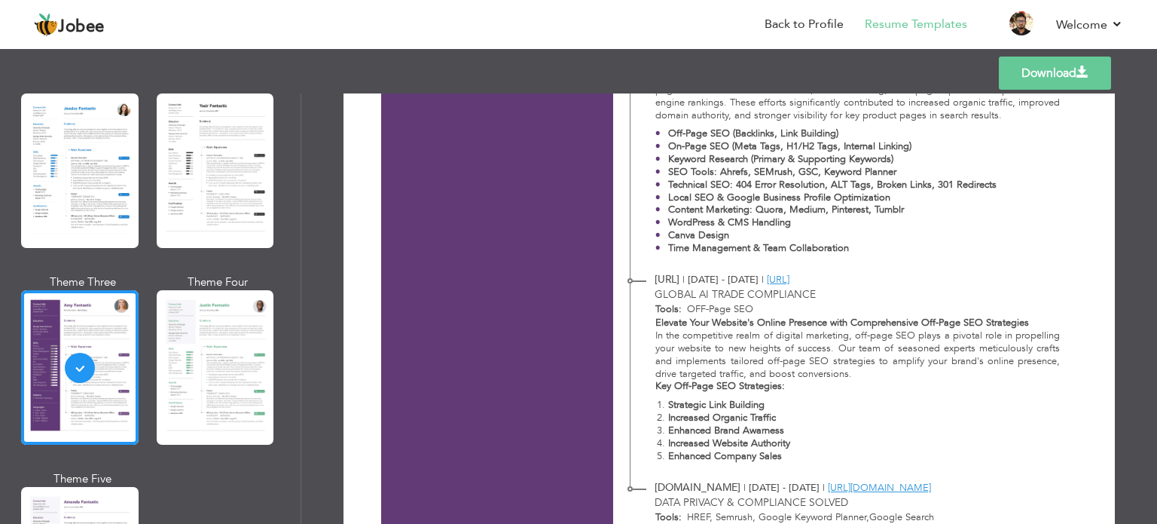
click at [746, 159] on strong "Keyword Research (Primary & Supporting Keywords)" at bounding box center [780, 159] width 225 height 14
click at [727, 159] on strong "Keyword Research (Primary & Supporting Keywords)" at bounding box center [780, 159] width 225 height 14
click at [730, 159] on strong "Keyword Research (Primary & Supporting Keywords)" at bounding box center [780, 159] width 225 height 14
click at [703, 154] on strong "Keyword Research (Primary & Supporting Keywords)" at bounding box center [780, 159] width 225 height 14
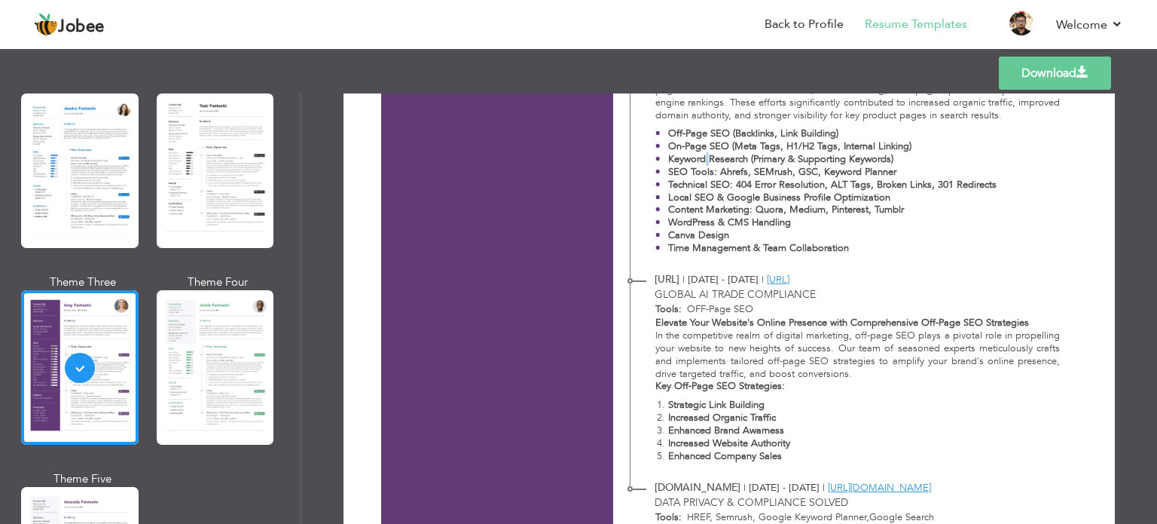
click at [703, 154] on strong "Keyword Research (Primary & Supporting Keywords)" at bounding box center [780, 159] width 225 height 14
click at [684, 161] on strong "Keyword Research (Primary & Supporting Keywords)" at bounding box center [780, 159] width 225 height 14
click at [690, 164] on strong "Keyword Research (Primary & Supporting Keywords)" at bounding box center [780, 159] width 225 height 14
click at [711, 194] on strong "Local SEO & Google Business Profile Optimization" at bounding box center [779, 198] width 222 height 14
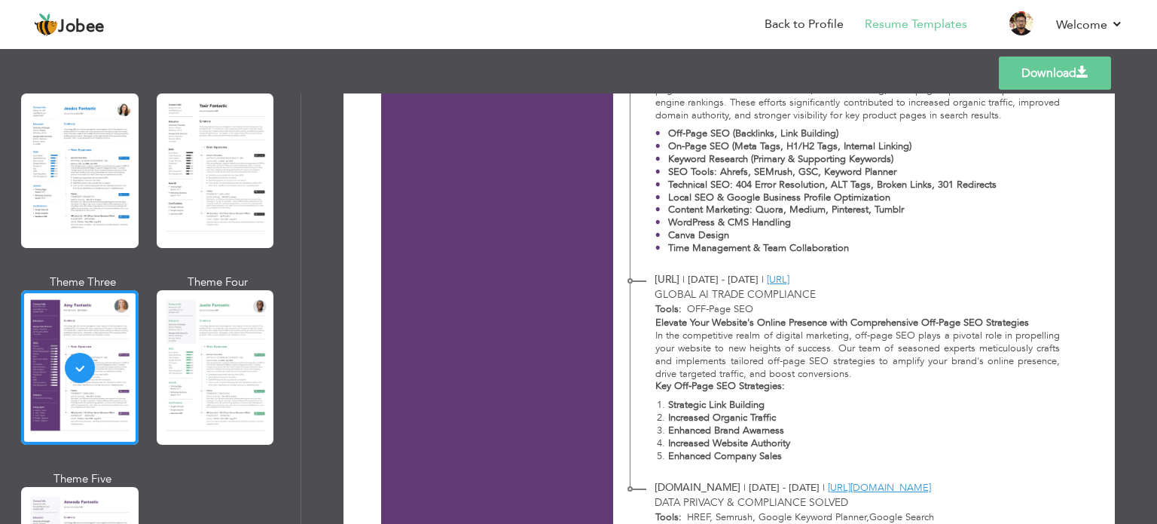
click at [718, 196] on strong "Local SEO & Google Business Profile Optimization" at bounding box center [779, 198] width 222 height 14
click at [713, 197] on strong "Local SEO & Google Business Profile Optimization" at bounding box center [779, 198] width 222 height 14
click at [714, 197] on strong "Local SEO & Google Business Profile Optimization" at bounding box center [779, 198] width 222 height 14
click at [723, 197] on strong "Local SEO & Google Business Profile Optimization" at bounding box center [779, 198] width 222 height 14
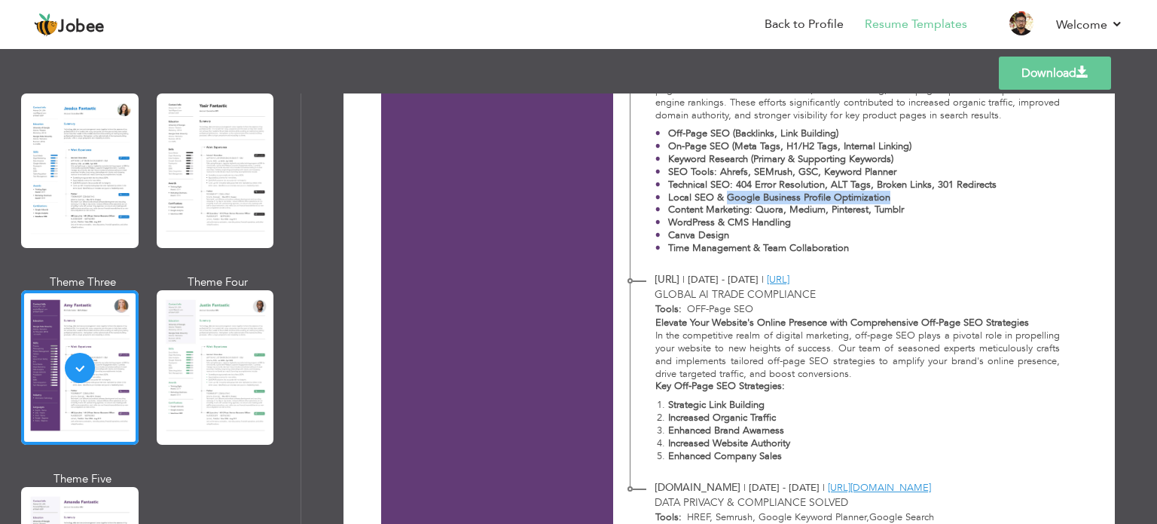
drag, startPoint x: 722, startPoint y: 197, endPoint x: 901, endPoint y: 196, distance: 178.5
click at [901, 196] on p "Local SEO & Google Business Profile Optimization" at bounding box center [832, 197] width 328 height 13
click at [901, 195] on p "Local SEO & Google Business Profile Optimization" at bounding box center [832, 197] width 328 height 13
drag, startPoint x: 940, startPoint y: 194, endPoint x: 660, endPoint y: 196, distance: 280.2
click at [660, 196] on li "Local SEO & Google Business Profile Optimization" at bounding box center [825, 197] width 341 height 13
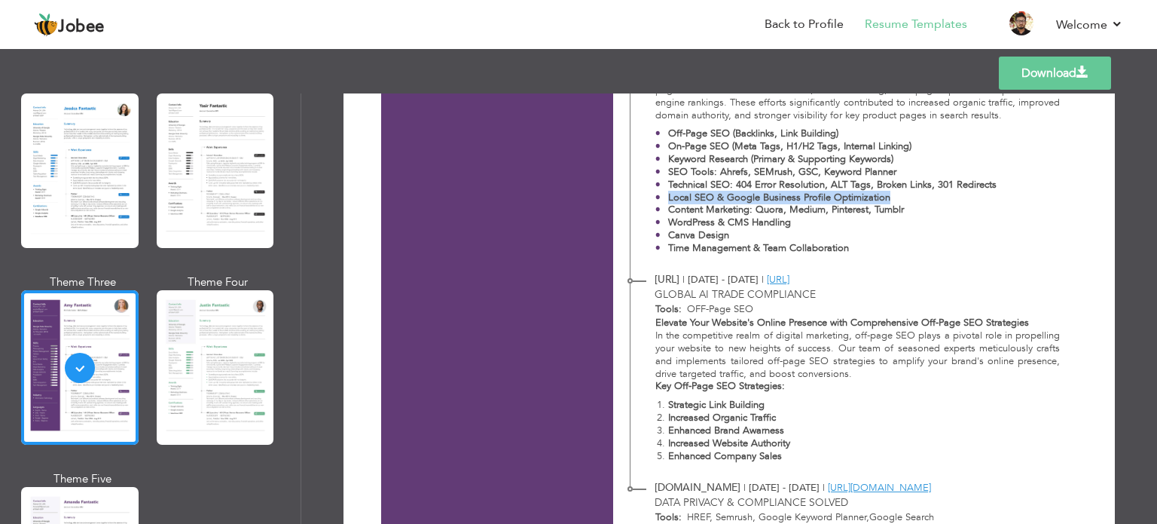
click at [727, 195] on strong "Local SEO & Google Business Profile Optimization" at bounding box center [779, 198] width 222 height 14
drag, startPoint x: 727, startPoint y: 195, endPoint x: 911, endPoint y: 195, distance: 183.8
click at [911, 195] on p "Local SEO & Google Business Profile Optimization" at bounding box center [832, 197] width 328 height 13
drag, startPoint x: 902, startPoint y: 198, endPoint x: 724, endPoint y: 196, distance: 177.8
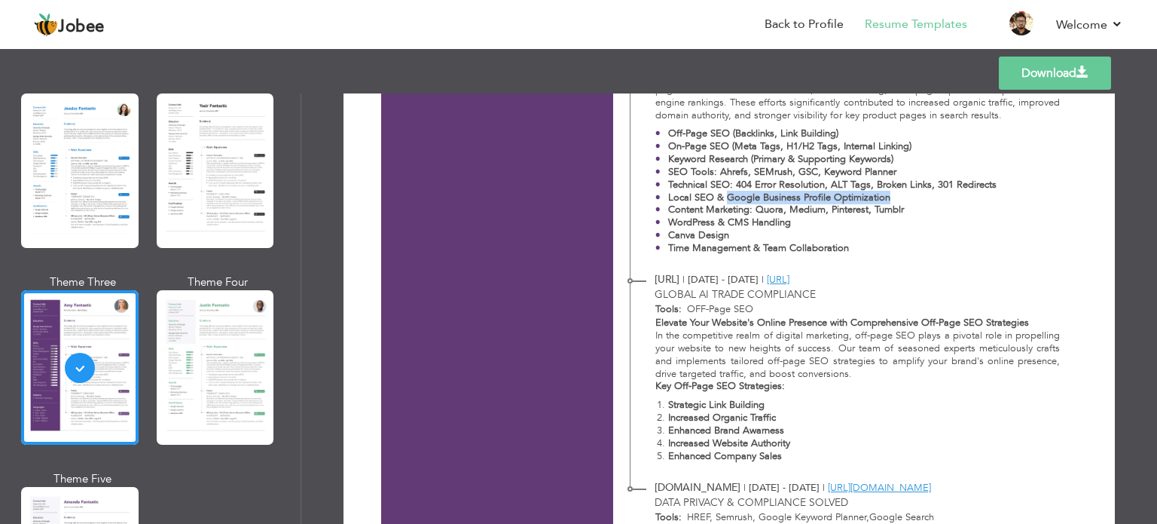
click at [724, 196] on p "Local SEO & Google Business Profile Optimization" at bounding box center [832, 197] width 328 height 13
click at [723, 197] on strong "Local SEO & Google Business Profile Optimization" at bounding box center [779, 198] width 222 height 14
drag, startPoint x: 723, startPoint y: 197, endPoint x: 848, endPoint y: 200, distance: 125.1
click at [848, 200] on strong "Local SEO & Google Business Profile Optimization" at bounding box center [779, 198] width 222 height 14
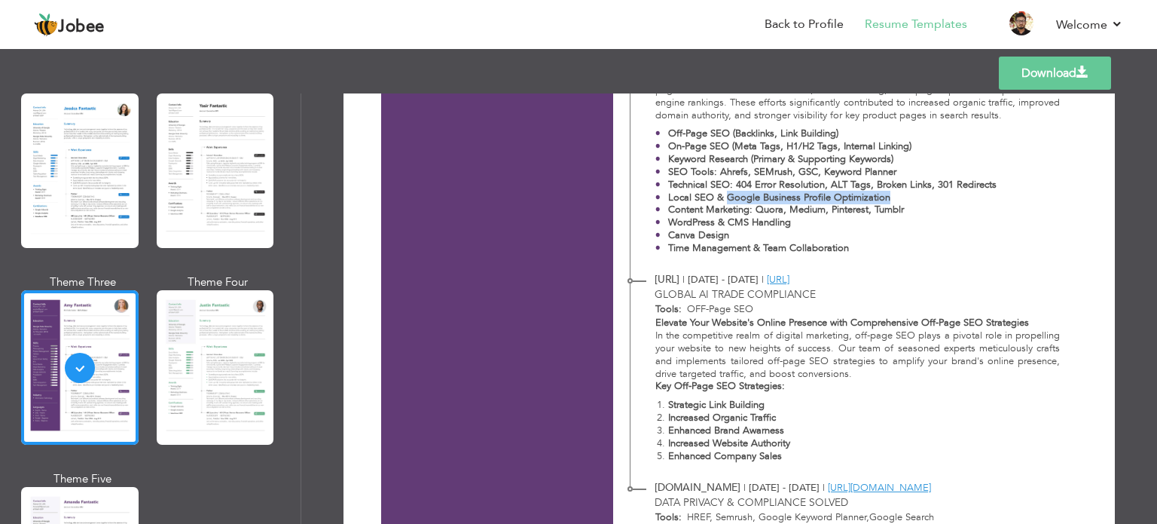
drag, startPoint x: 848, startPoint y: 200, endPoint x: 749, endPoint y: 200, distance: 99.4
click at [749, 200] on strong "Local SEO & Google Business Profile Optimization" at bounding box center [779, 198] width 222 height 14
drag, startPoint x: 728, startPoint y: 144, endPoint x: 940, endPoint y: 142, distance: 211.7
click at [940, 142] on p "On-Page SEO (Meta Tags, H1/H2 Tags, Internal Linking)" at bounding box center [832, 146] width 328 height 13
click at [939, 144] on p "On-Page SEO (Meta Tags, H1/H2 Tags, Internal Linking)" at bounding box center [832, 146] width 328 height 13
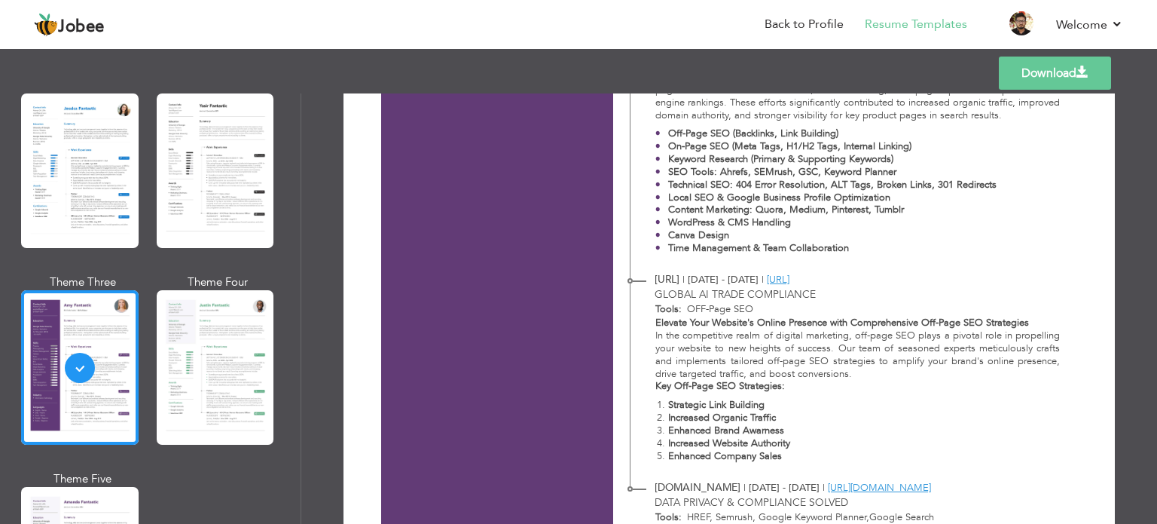
click at [939, 144] on p "On-Page SEO (Meta Tags, H1/H2 Tags, Internal Linking)" at bounding box center [832, 146] width 328 height 13
click at [931, 134] on p "Off-Page SEO (Backlinks, Link Building)" at bounding box center [832, 133] width 328 height 13
click at [930, 134] on p "Off-Page SEO (Backlinks, Link Building)" at bounding box center [832, 133] width 328 height 13
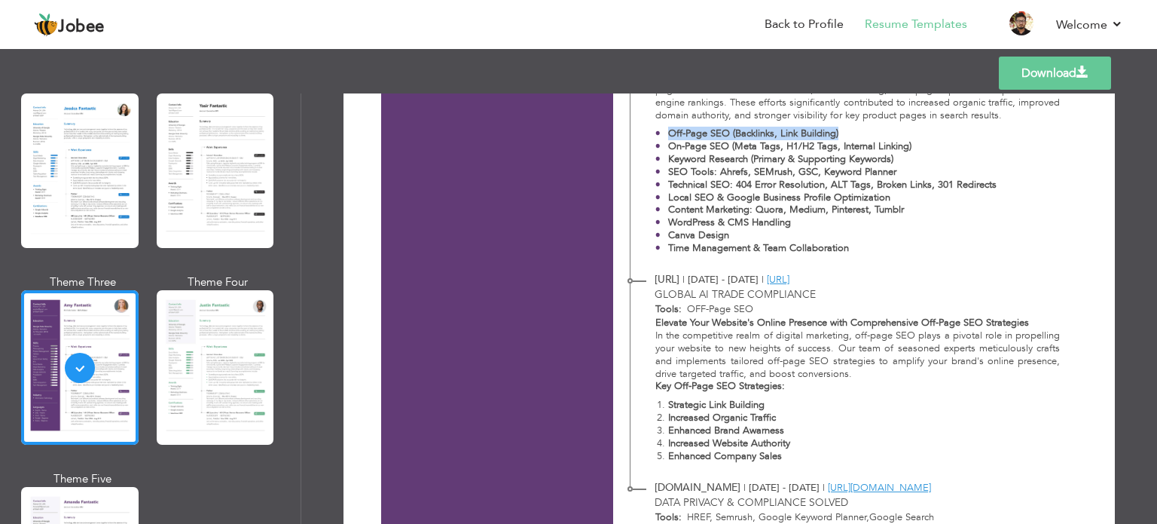
click at [756, 166] on strong "SEO Tools: Ahrefs, SEMrush, GSC, Keyword Planner" at bounding box center [782, 172] width 228 height 14
click at [756, 168] on strong "SEO Tools: Ahrefs, SEMrush, GSC, Keyword Planner" at bounding box center [782, 172] width 228 height 14
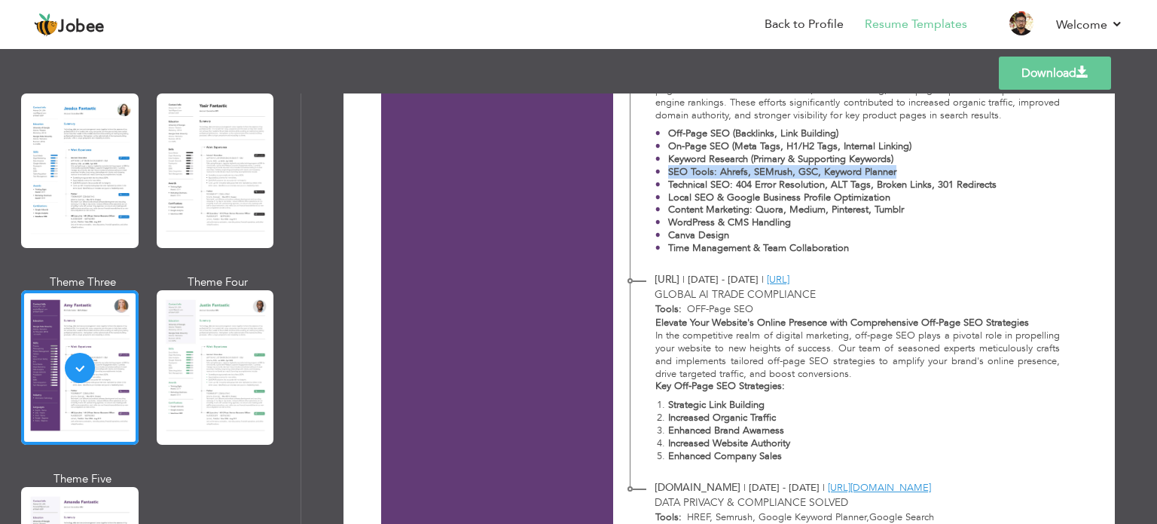
click at [756, 168] on strong "SEO Tools: Ahrefs, SEMrush, GSC, Keyword Planner" at bounding box center [782, 172] width 228 height 14
click at [920, 174] on p "SEO Tools: Ahrefs, SEMrush, GSC, Keyword Planner" at bounding box center [832, 172] width 328 height 13
click at [1043, 177] on ul "Off-Page SEO (Backlinks, Link Building) On-Page SEO (Meta Tags, H1/H2 Tags, Int…" at bounding box center [857, 190] width 405 height 127
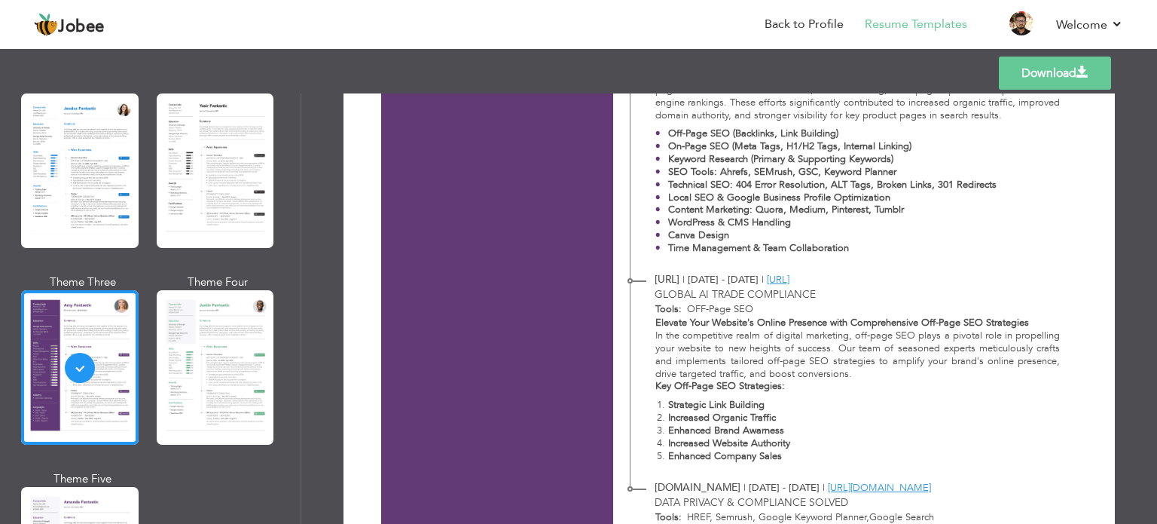
click at [1043, 177] on ul "Off-Page SEO (Backlinks, Link Building) On-Page SEO (Meta Tags, H1/H2 Tags, Int…" at bounding box center [857, 190] width 405 height 127
click at [1043, 178] on ul "Off-Page SEO (Backlinks, Link Building) On-Page SEO (Meta Tags, H1/H2 Tags, Int…" at bounding box center [857, 190] width 405 height 127
click at [922, 197] on p "Local SEO & Google Business Profile Optimization" at bounding box center [832, 197] width 328 height 13
